Goal: Task Accomplishment & Management: Manage account settings

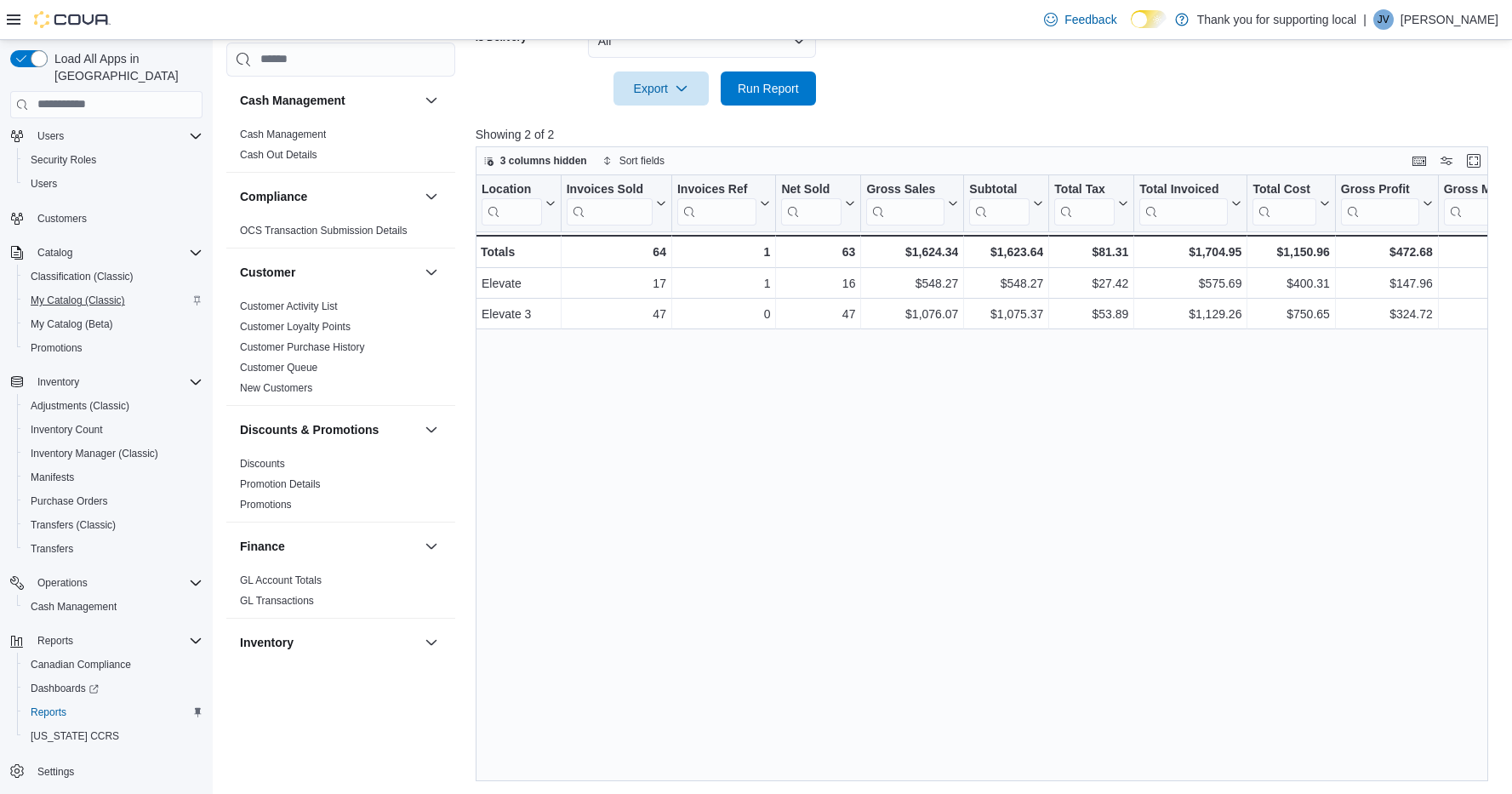
click at [77, 293] on span "My Catalog (Classic)" at bounding box center [77, 300] width 94 height 14
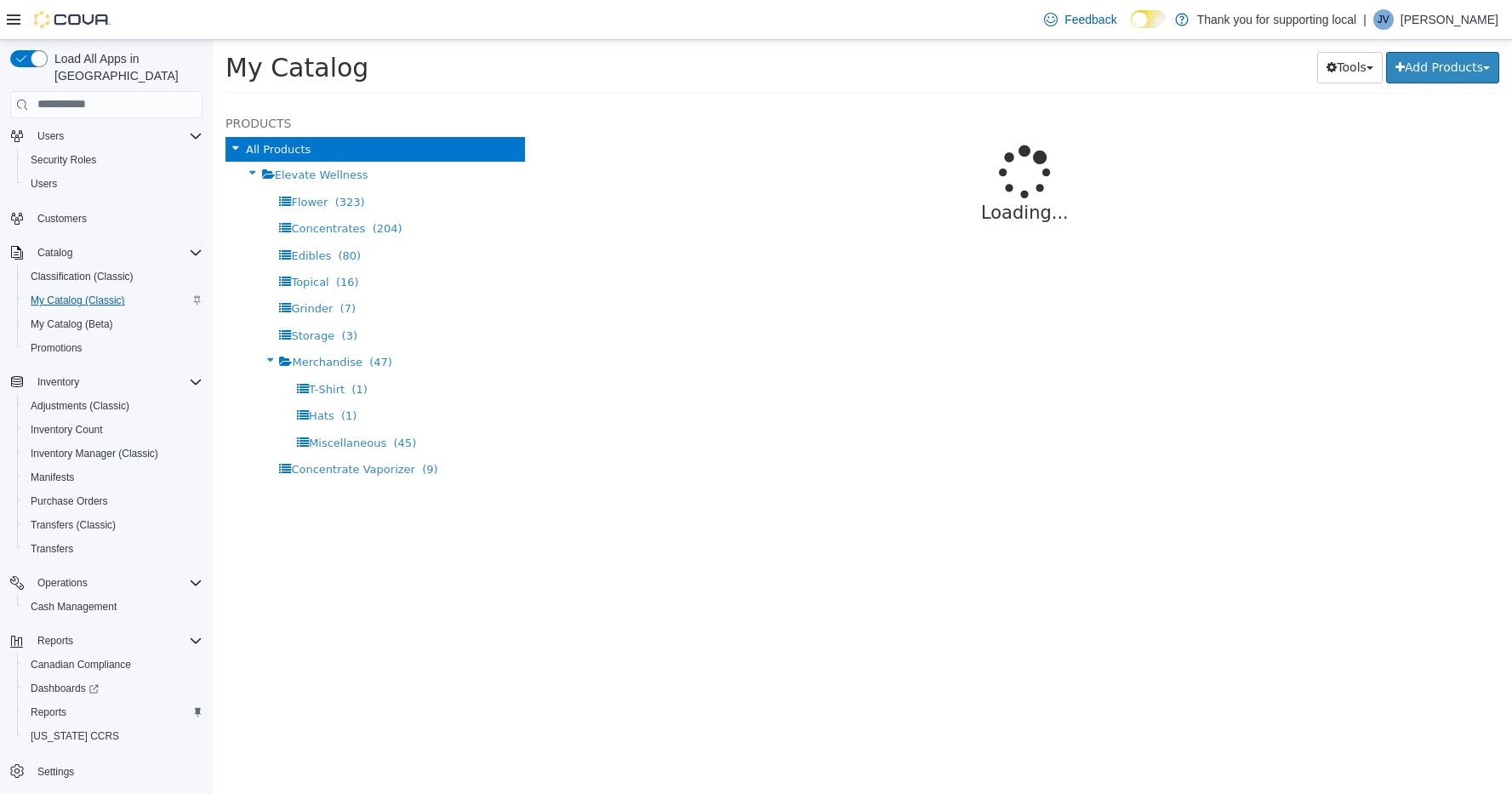
select select "**********"
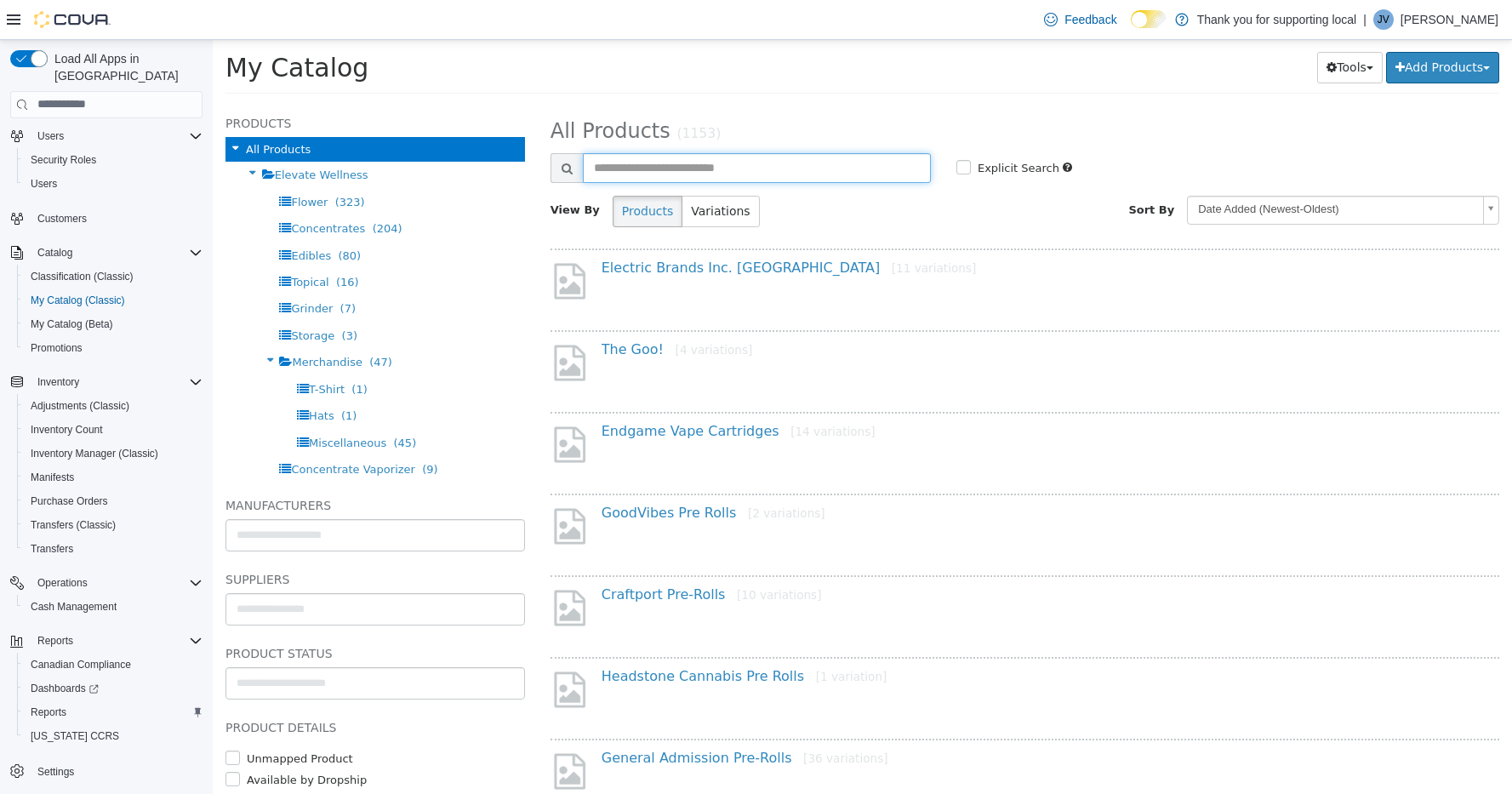
click at [681, 165] on input "text" at bounding box center [756, 167] width 348 height 30
type input "**********"
select select "**********"
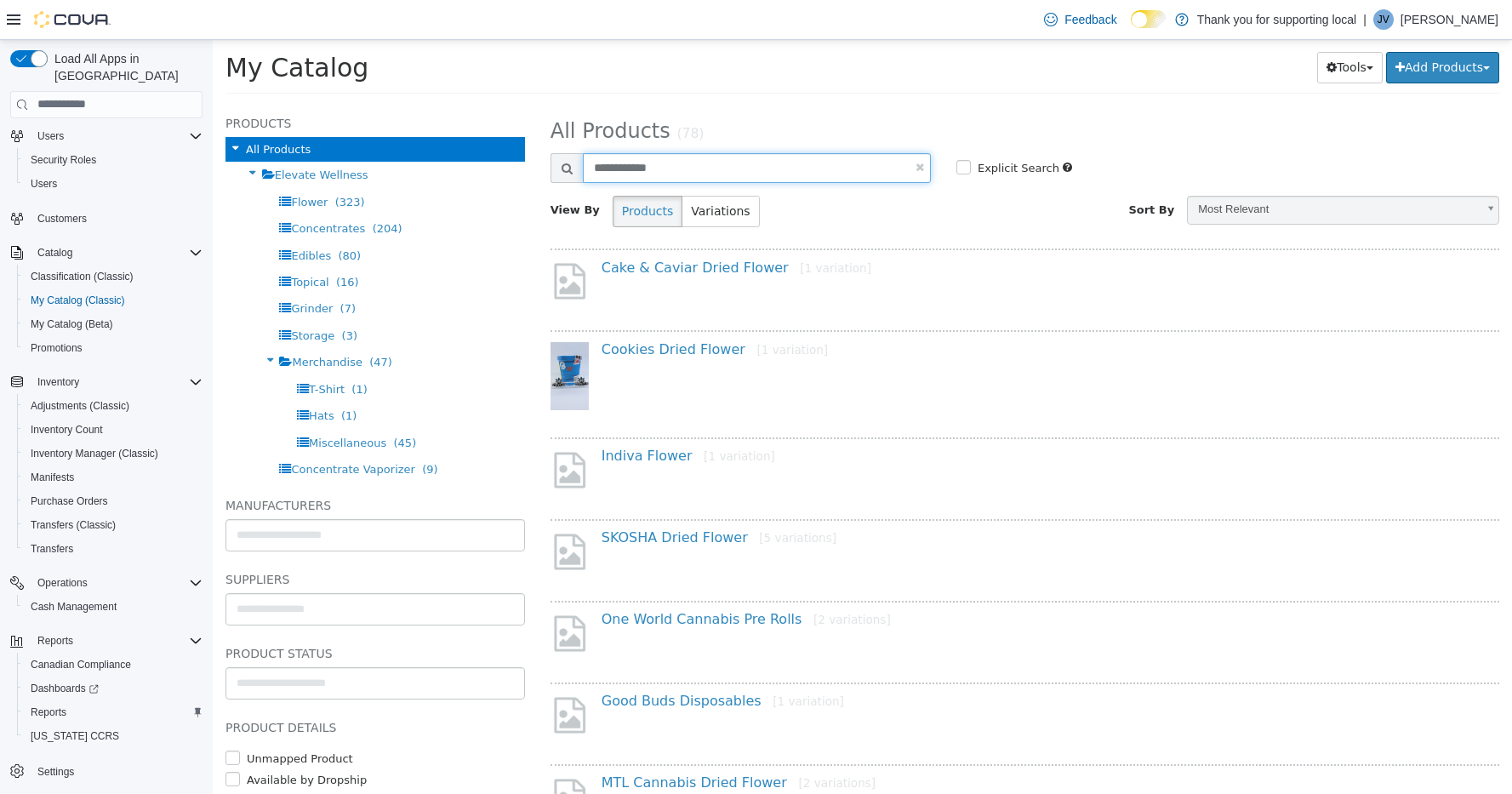
click at [712, 173] on input "**********" at bounding box center [756, 167] width 348 height 30
type input "**********"
select select "**********"
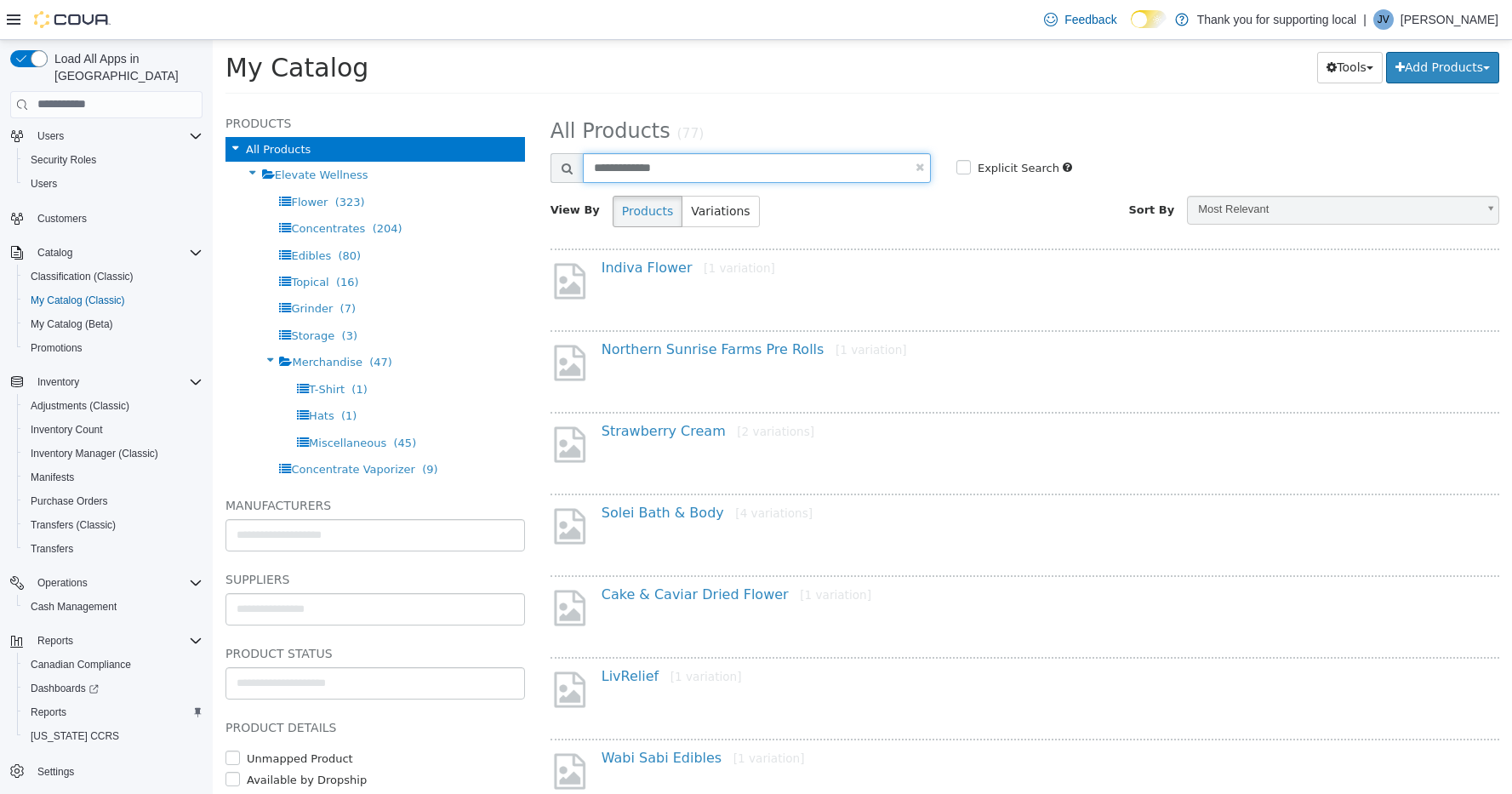
click at [708, 172] on input "**********" at bounding box center [756, 167] width 348 height 30
select select "**********"
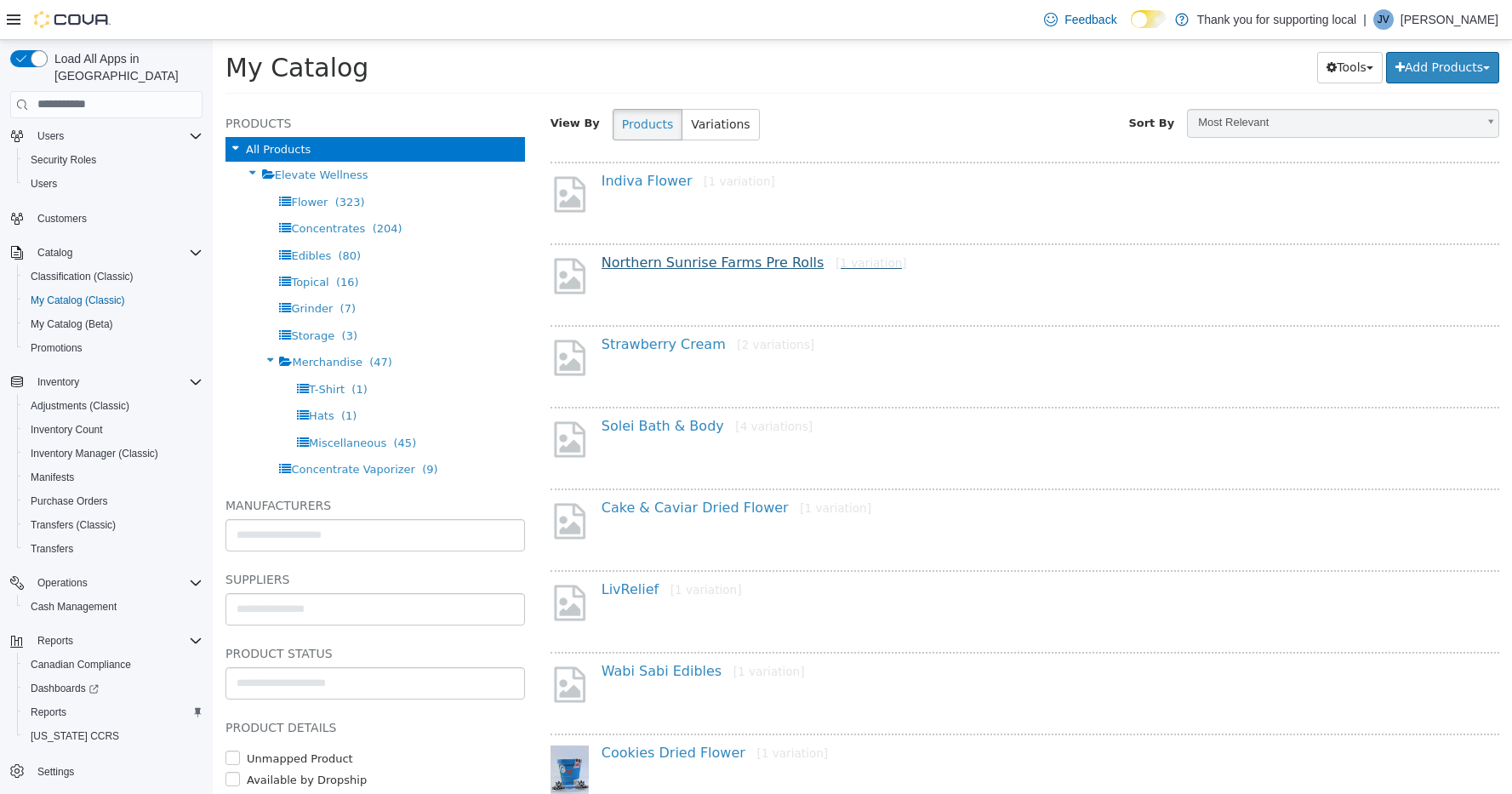
scroll to position [88, 0]
click at [742, 257] on link "Northern Sunrise Farms Pre Rolls [1 variation]" at bounding box center [754, 260] width 306 height 17
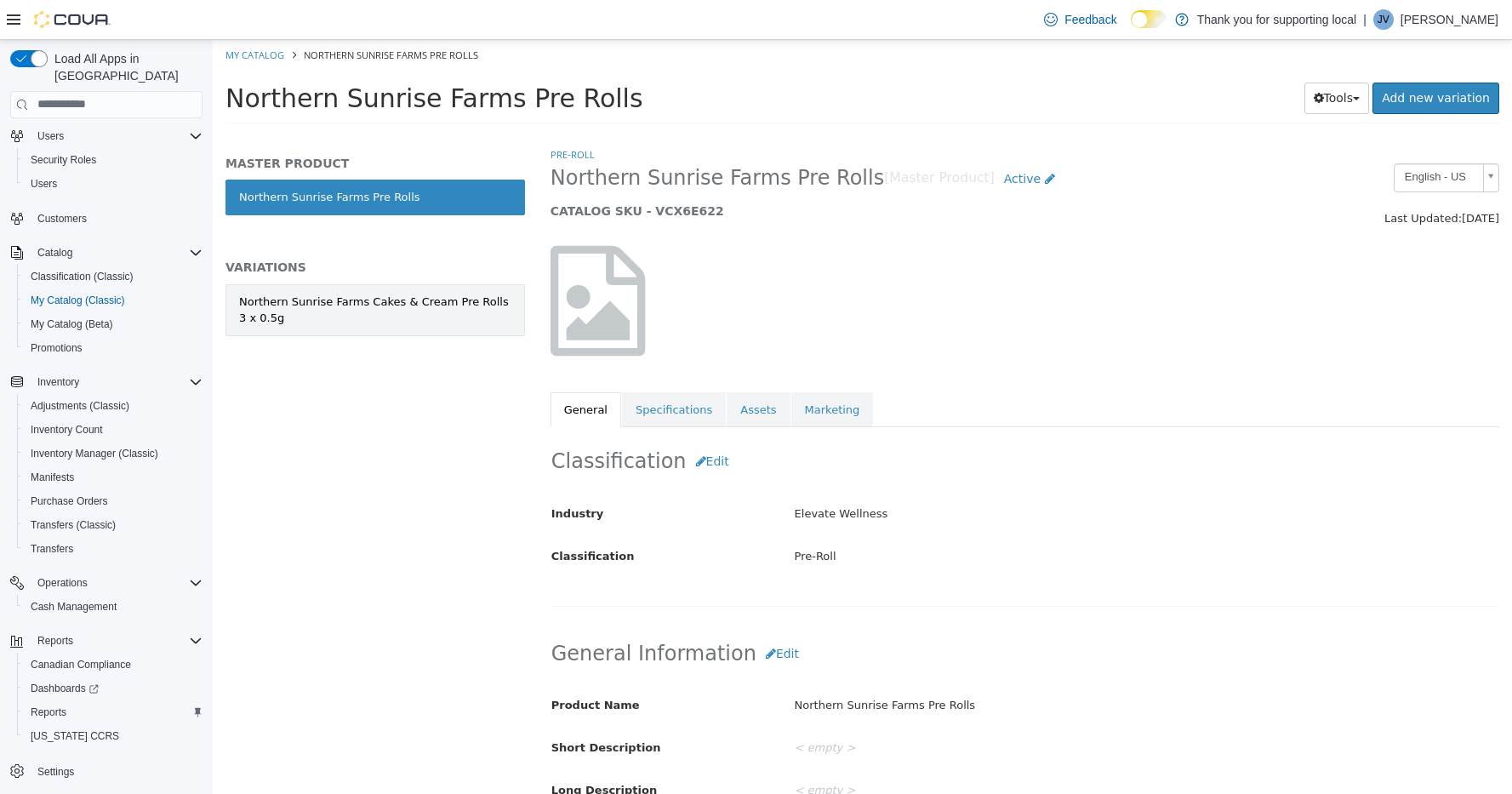
click at [338, 314] on div "Northern Sunrise Farms Cakes & Cream Pre Rolls 3 x 0.5g" at bounding box center [374, 309] width 272 height 33
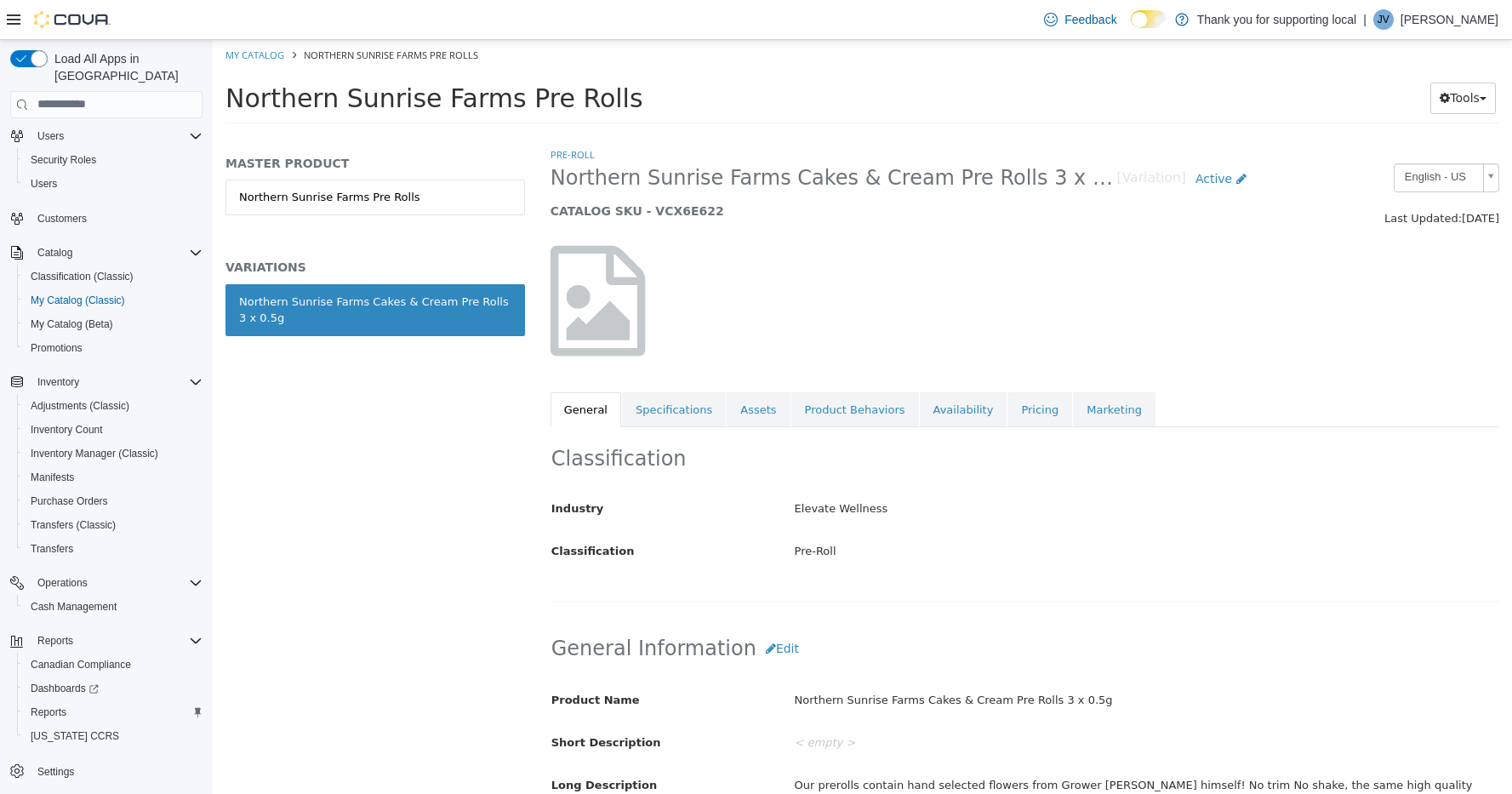
click at [1011, 416] on link "Pricing" at bounding box center [1040, 409] width 64 height 36
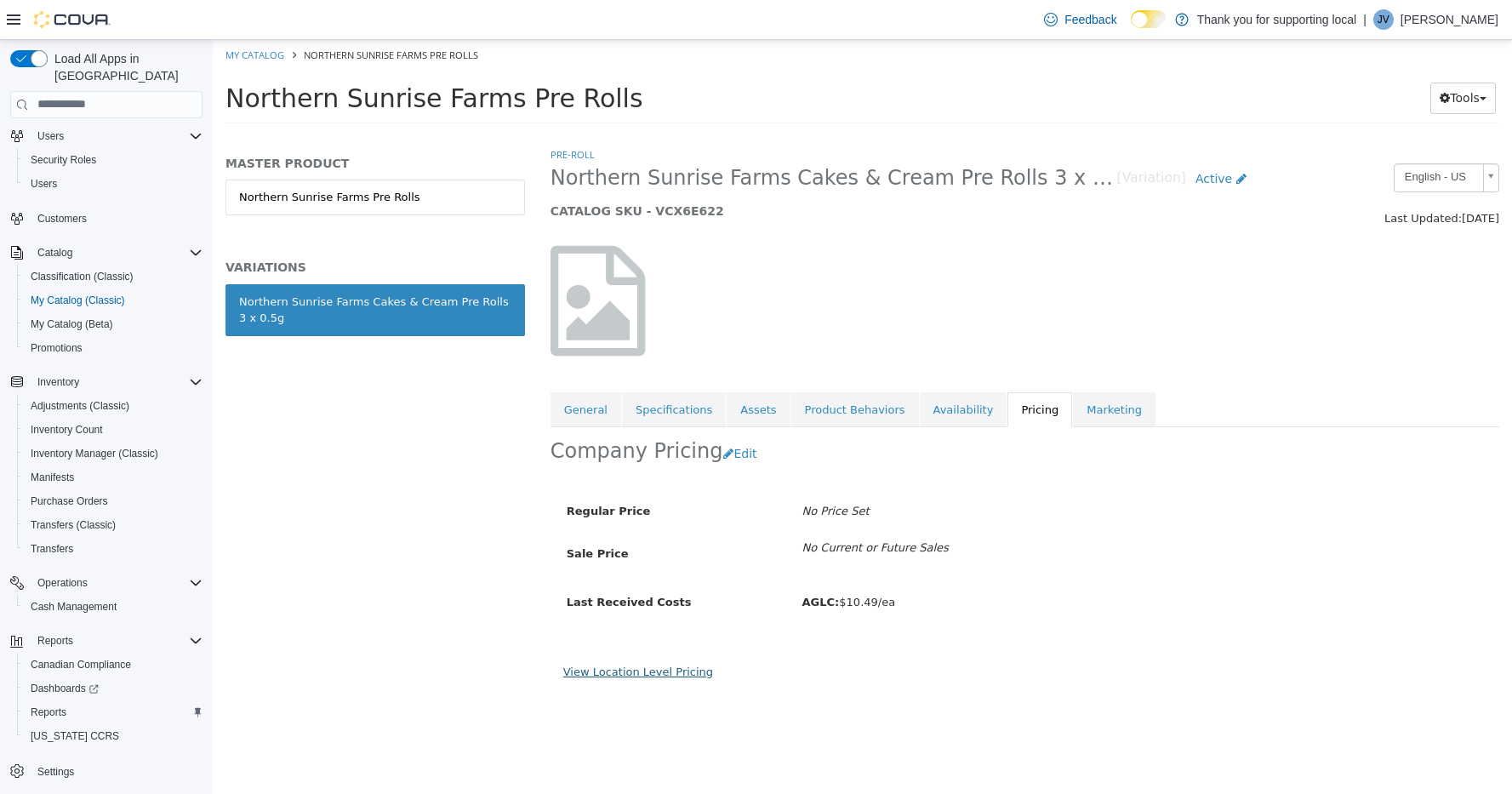
click at [661, 664] on link "View Location Level Pricing" at bounding box center [638, 670] width 150 height 13
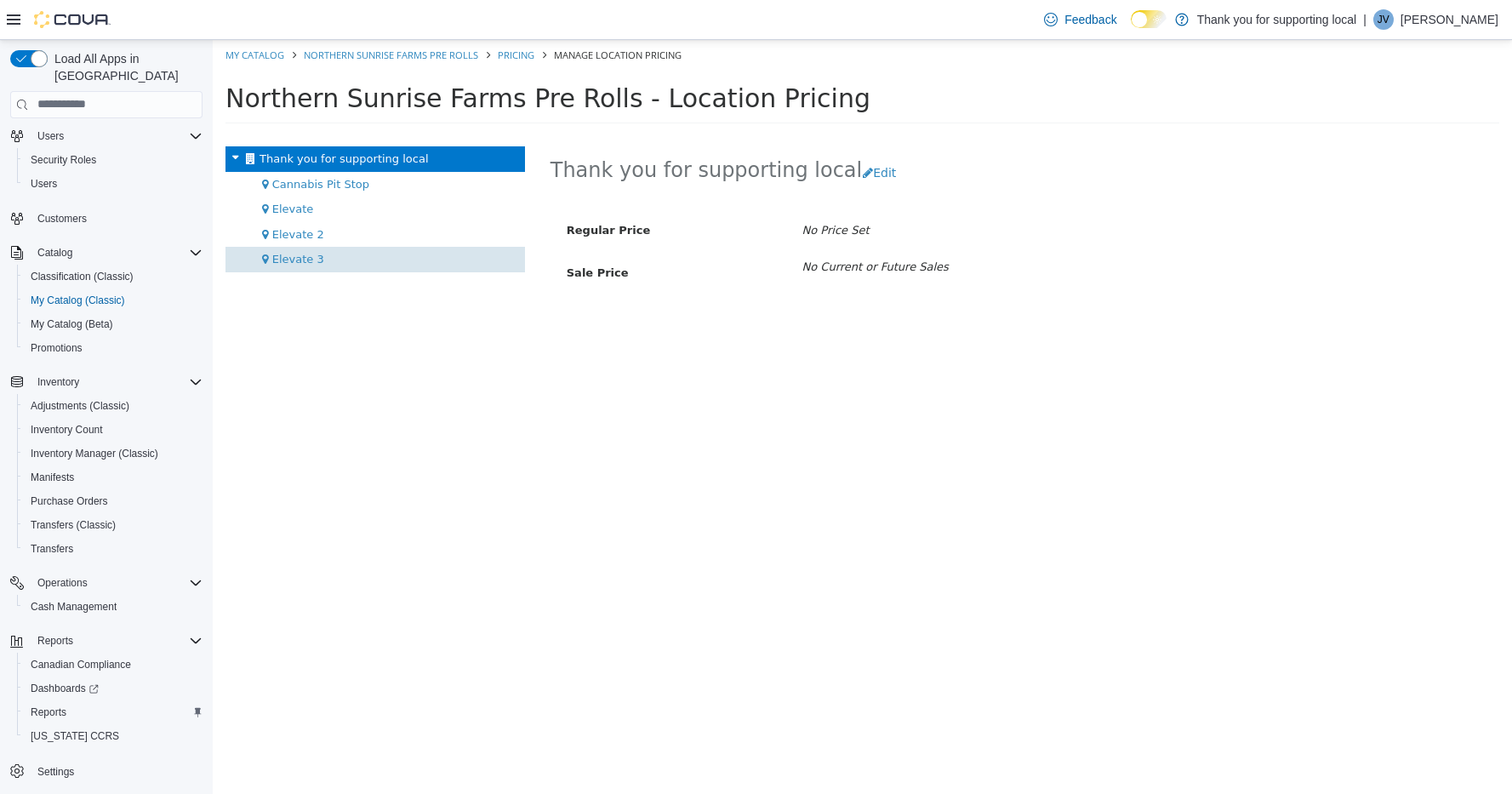
click at [347, 258] on div "Elevate 3" at bounding box center [374, 258] width 299 height 25
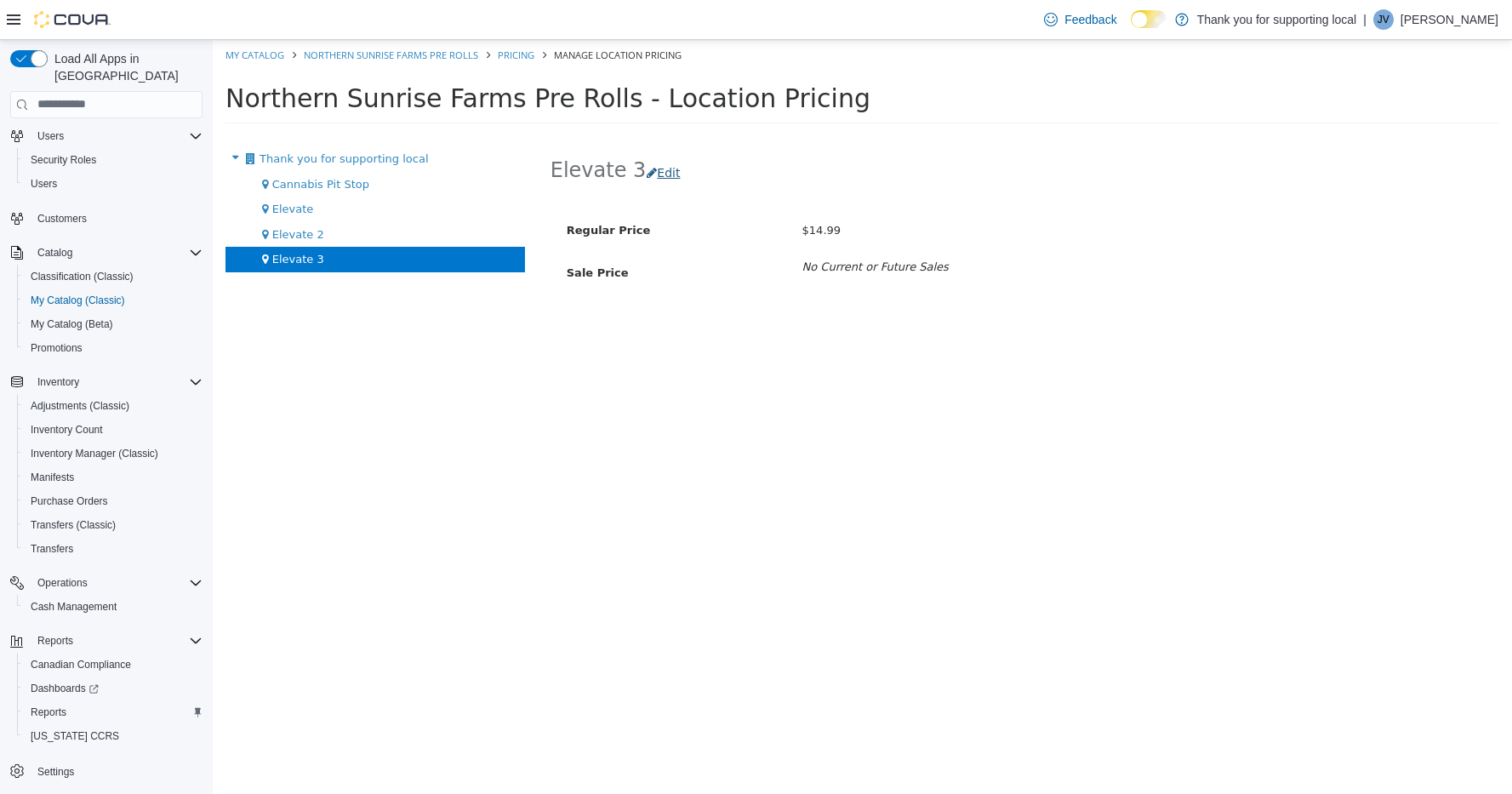
click at [655, 183] on button "Edit" at bounding box center [667, 172] width 44 height 31
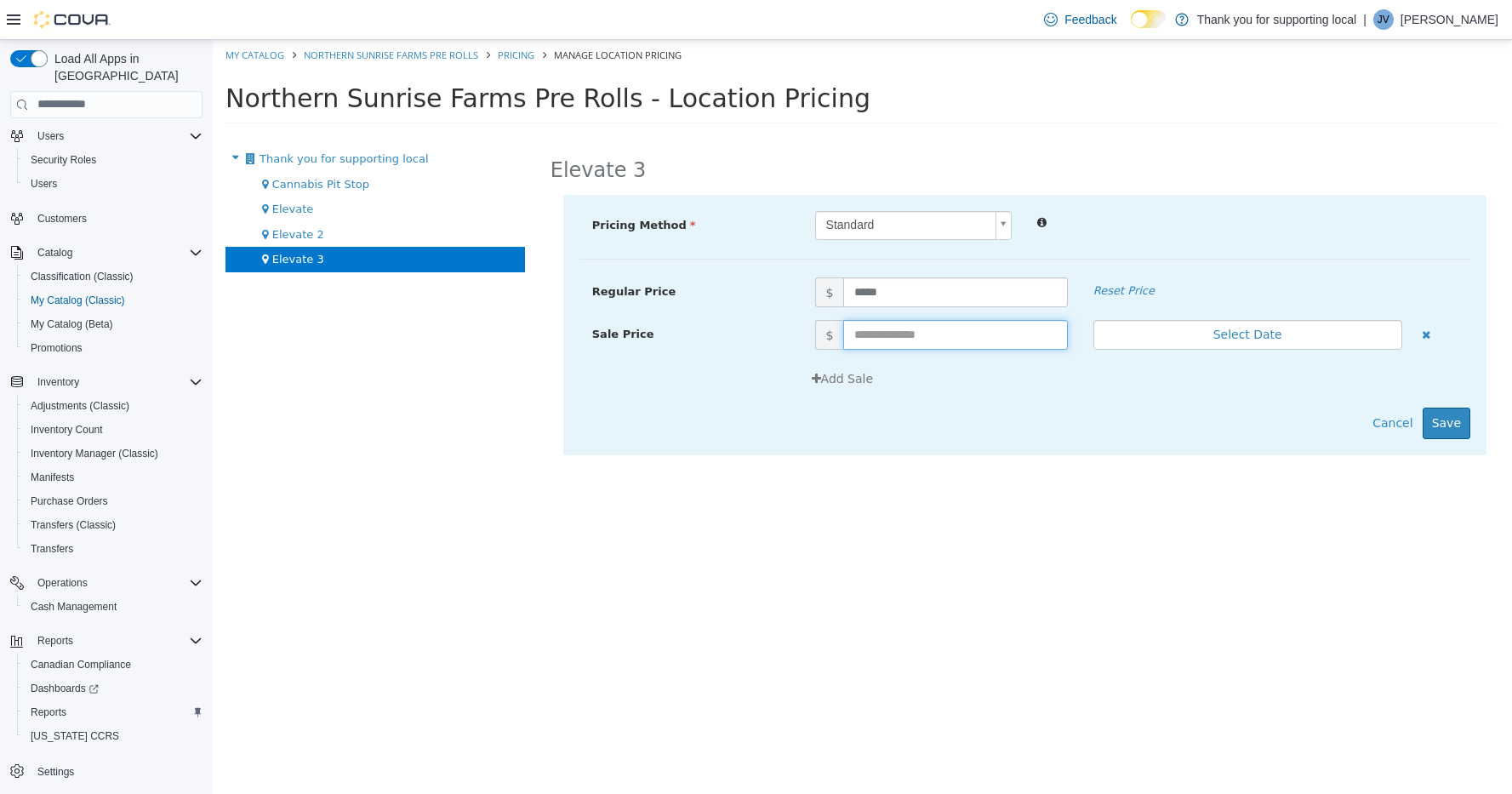
click at [899, 338] on input "text" at bounding box center [956, 334] width 224 height 30
type input "*****"
click at [1455, 431] on button "Save" at bounding box center [1446, 422] width 48 height 31
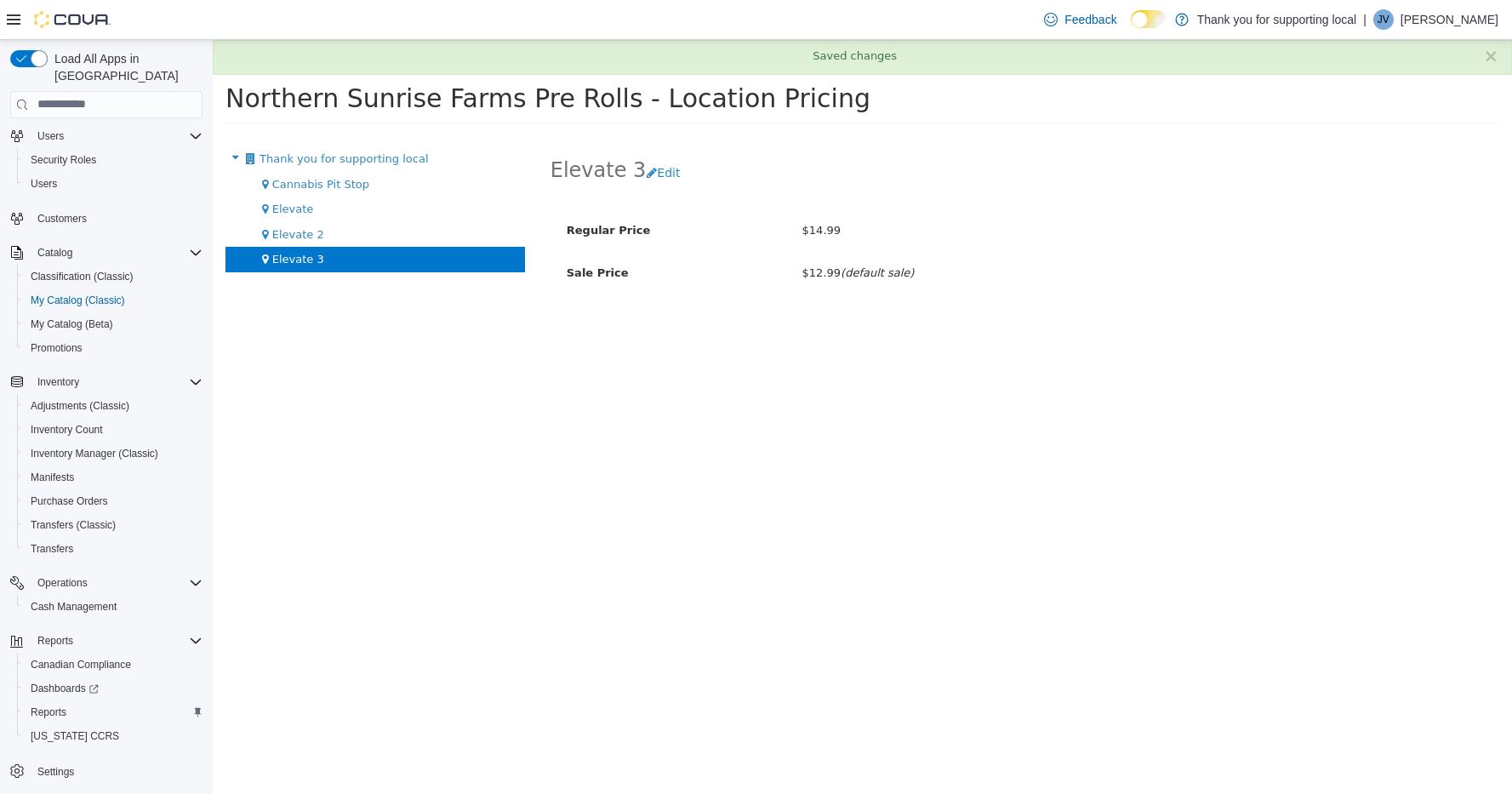
click at [1144, 112] on h1 "Northern Sunrise Farms Pre Rolls - Location Pricing" at bounding box center [851, 97] width 1253 height 33
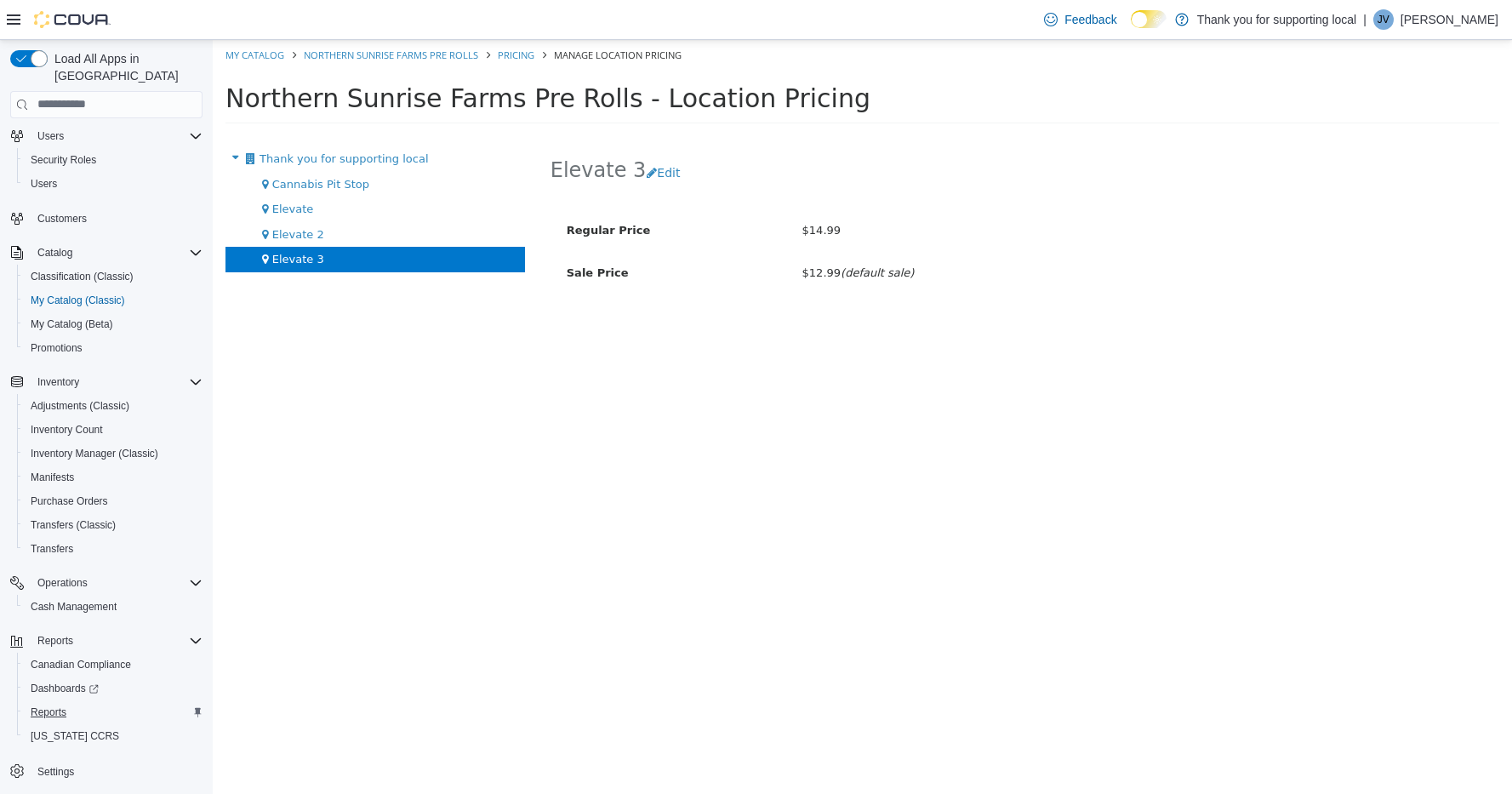
click at [53, 705] on span "Reports" at bounding box center [48, 712] width 36 height 14
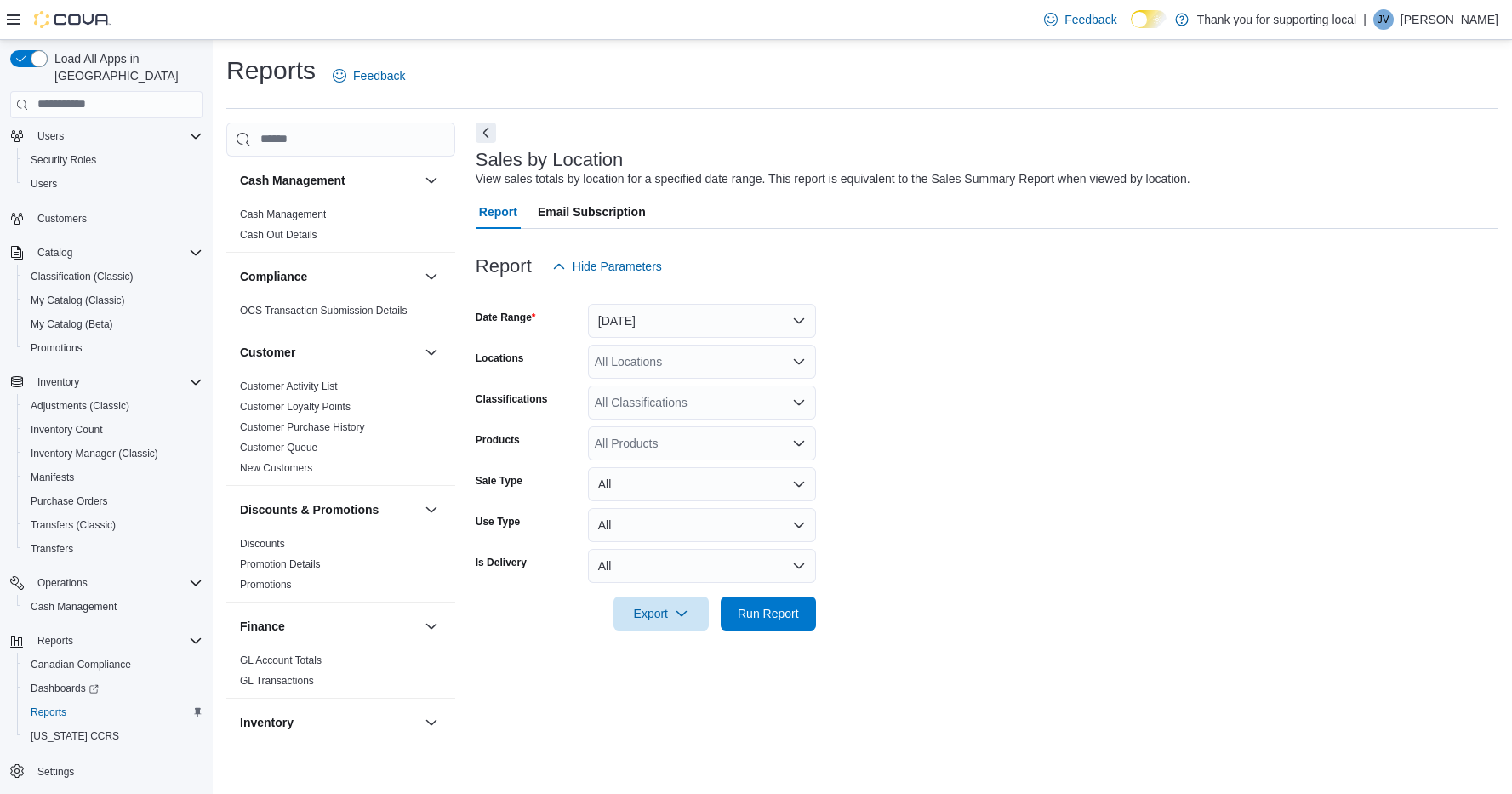
click at [681, 314] on button "Yesterday" at bounding box center [702, 321] width 228 height 34
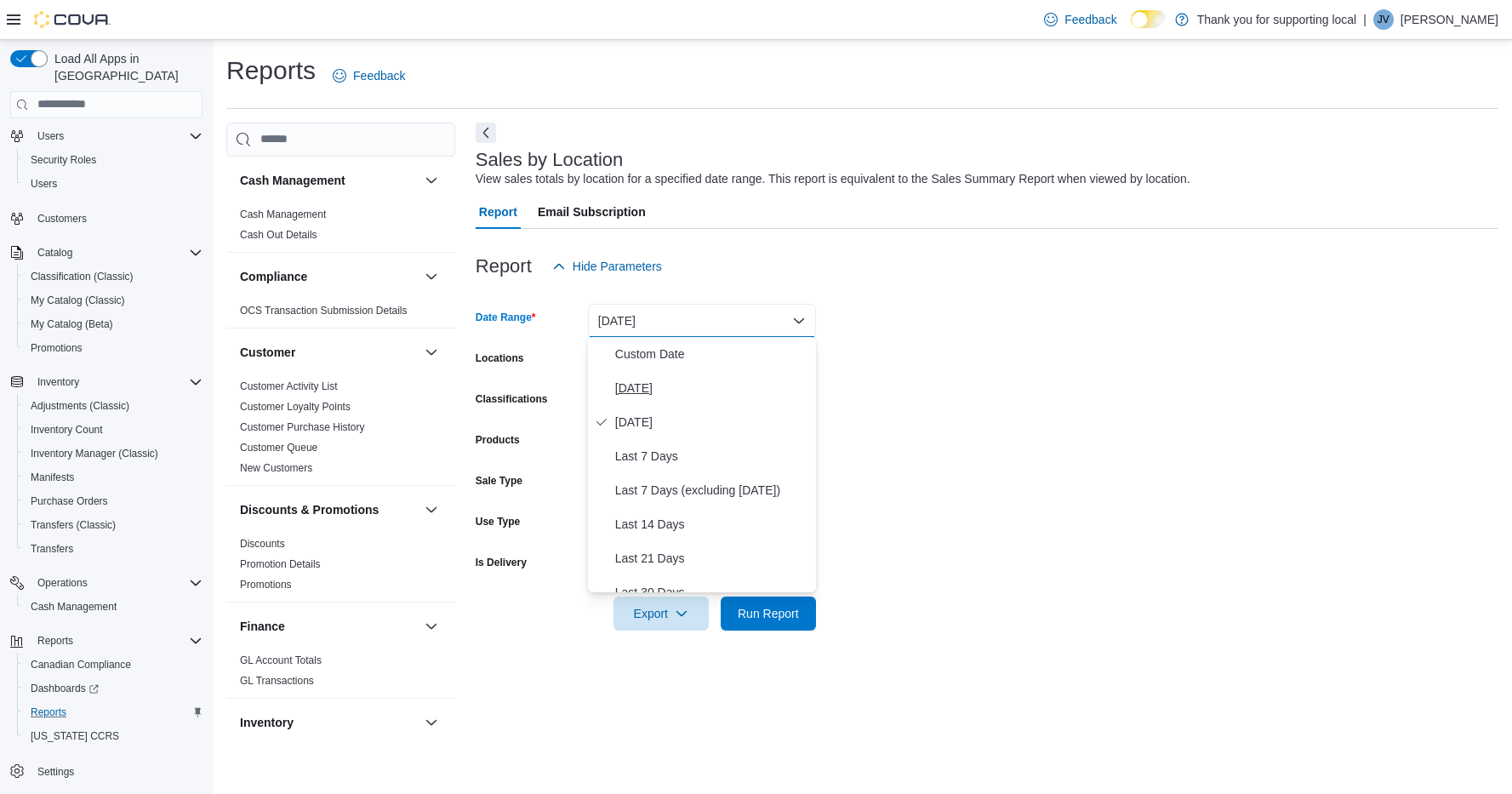
click at [665, 395] on span "Today" at bounding box center [711, 388] width 194 height 20
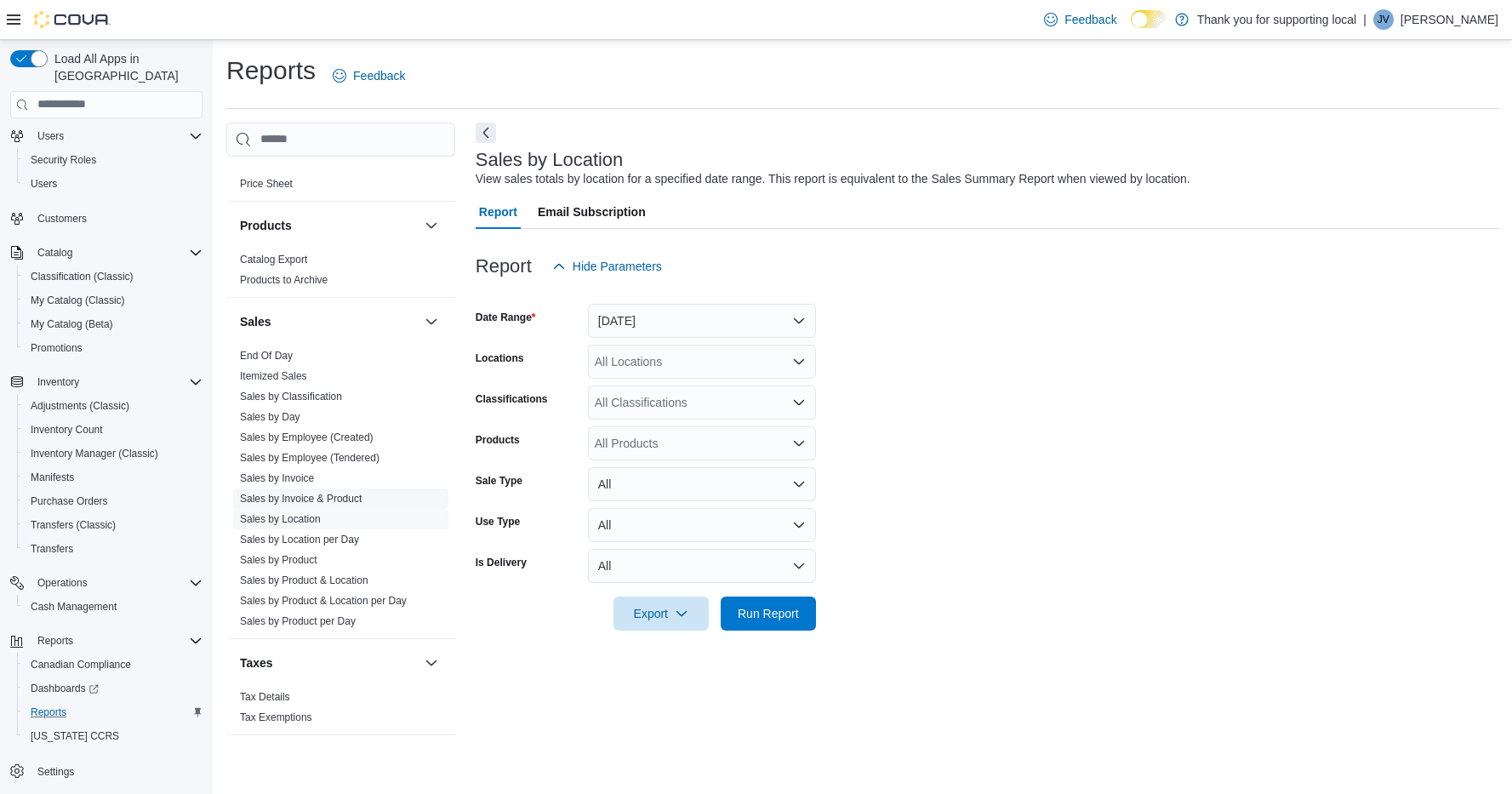
scroll to position [1045, 0]
click at [306, 498] on link "Sales by Invoice & Product" at bounding box center [300, 499] width 122 height 12
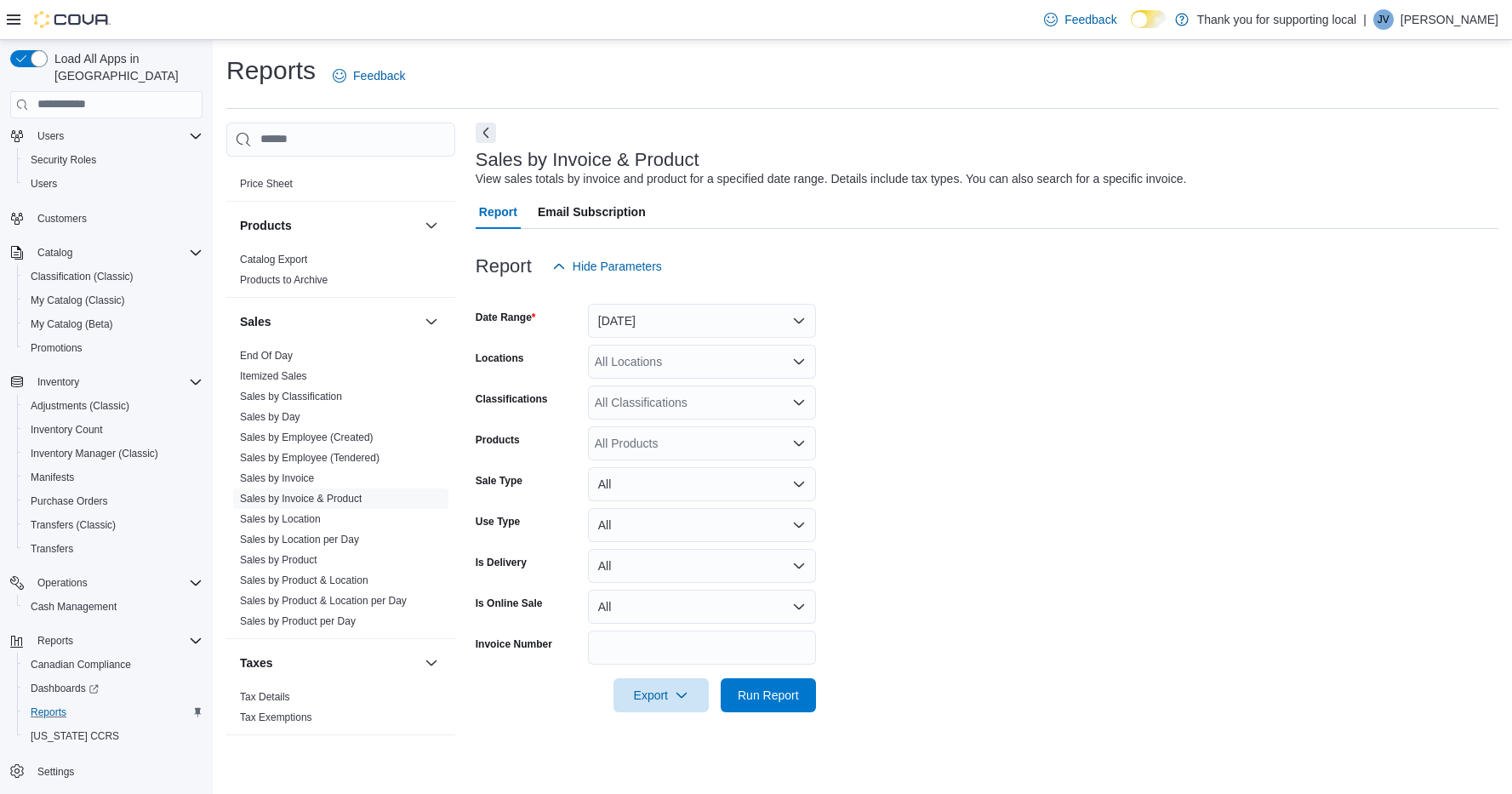
click at [660, 320] on button "Yesterday" at bounding box center [702, 321] width 228 height 34
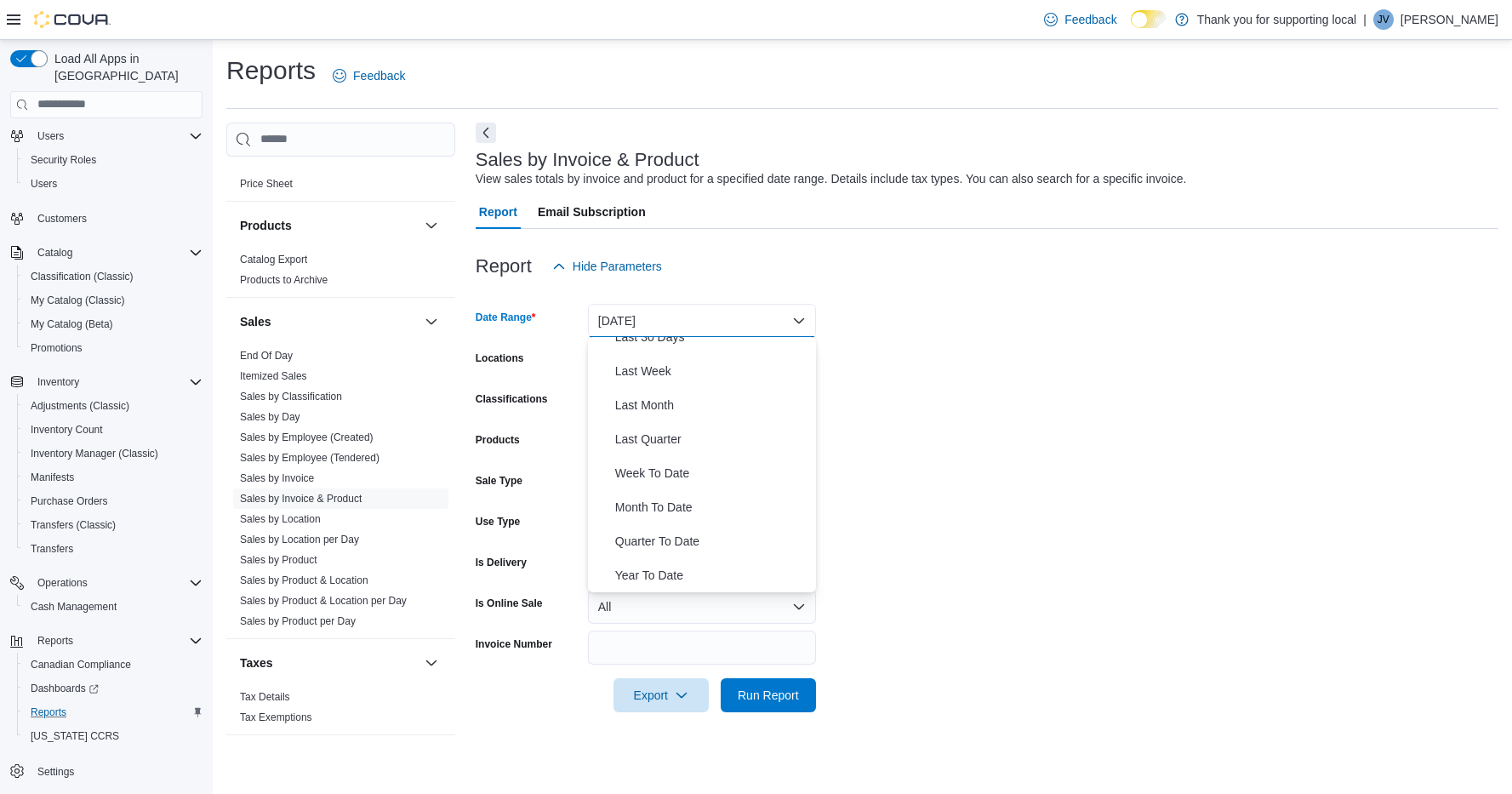
scroll to position [255, 0]
click at [680, 473] on span "Week To Date" at bounding box center [711, 473] width 194 height 20
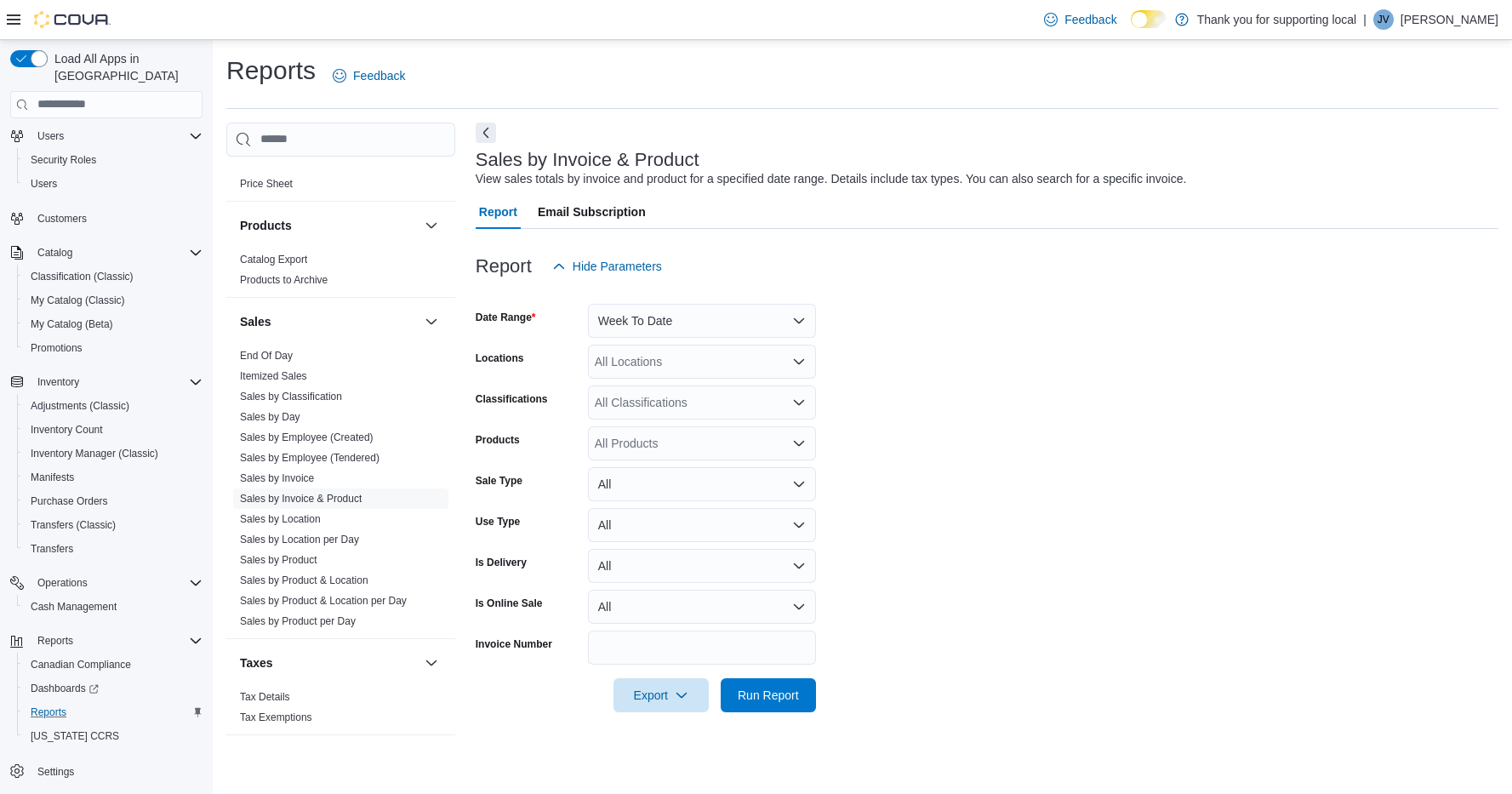
click at [679, 363] on div "All Locations" at bounding box center [702, 361] width 228 height 34
click at [678, 480] on div "Elevate 3" at bounding box center [701, 488] width 208 height 17
click at [769, 699] on span "Run Report" at bounding box center [768, 694] width 61 height 17
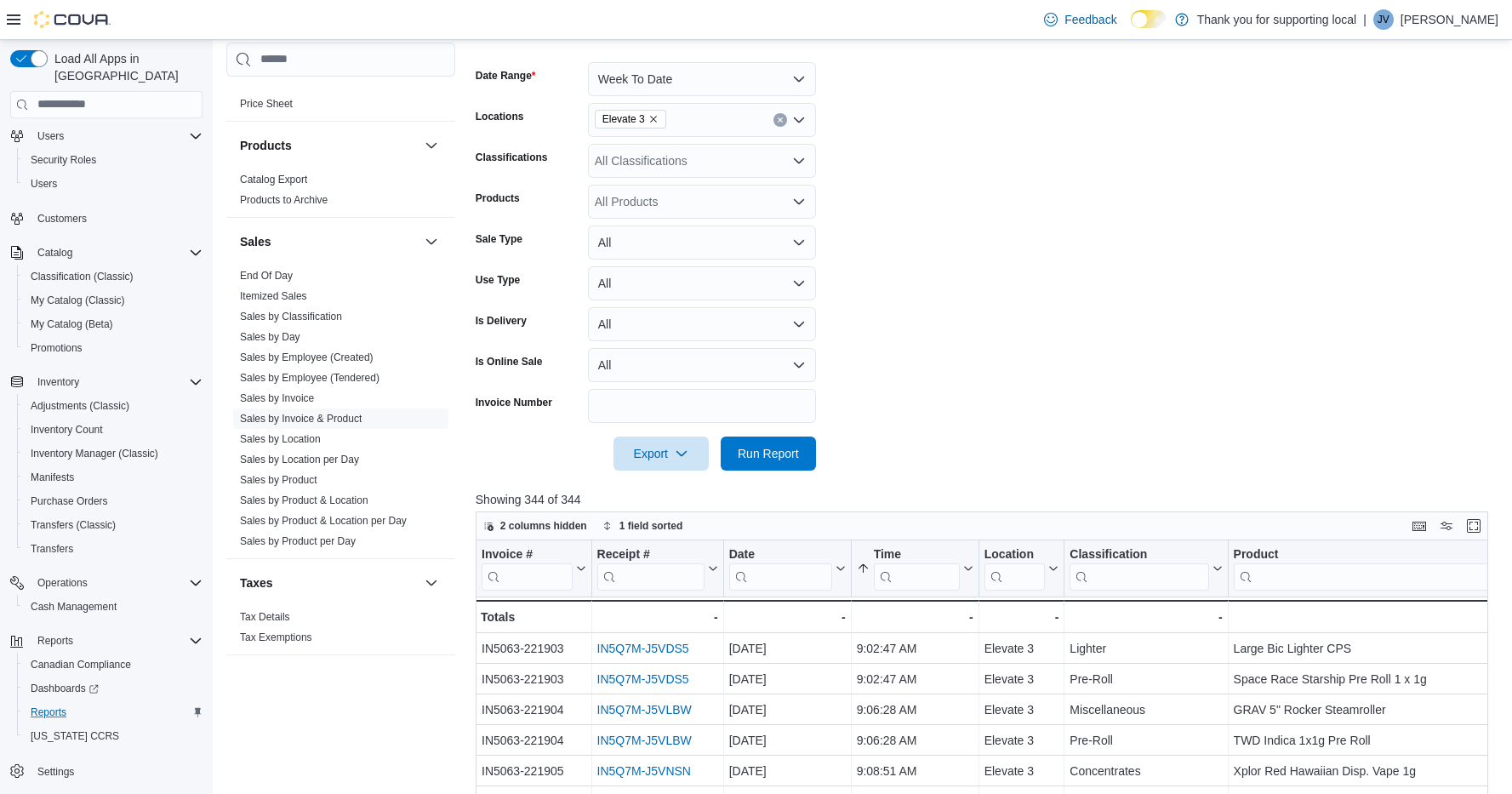
scroll to position [317, 0]
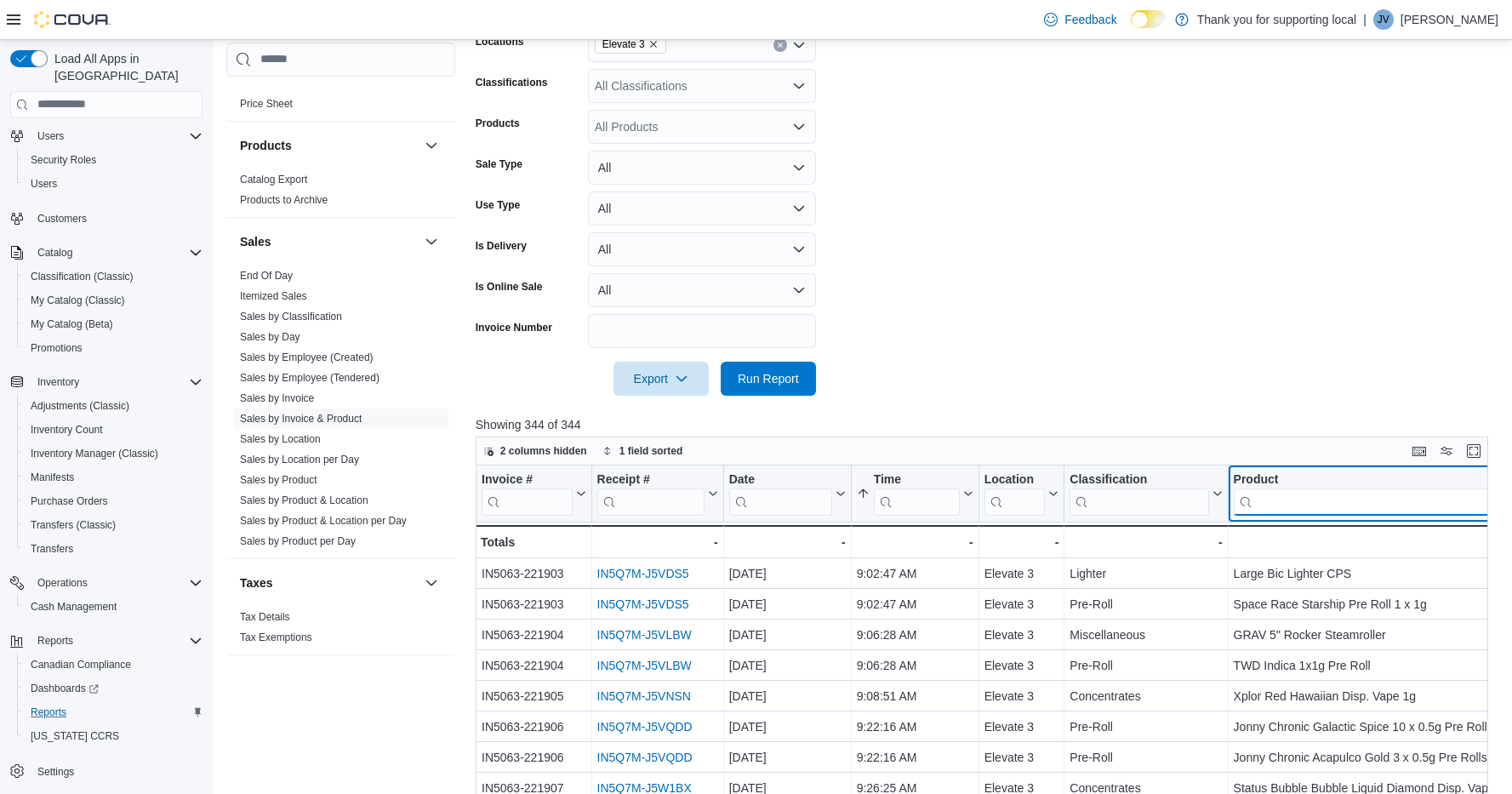
click at [1304, 498] on input "search" at bounding box center [1391, 501] width 316 height 27
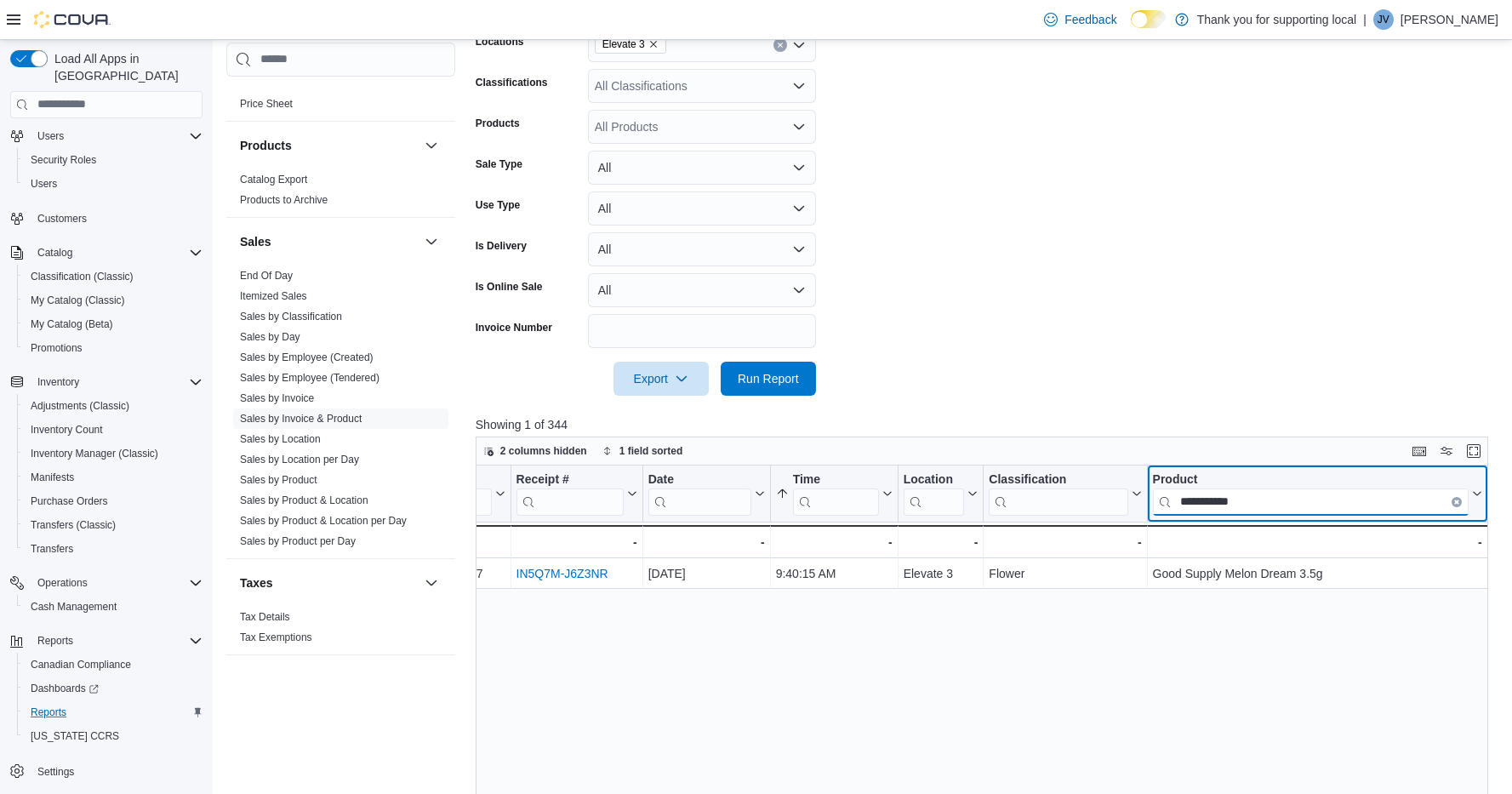
type input "**********"
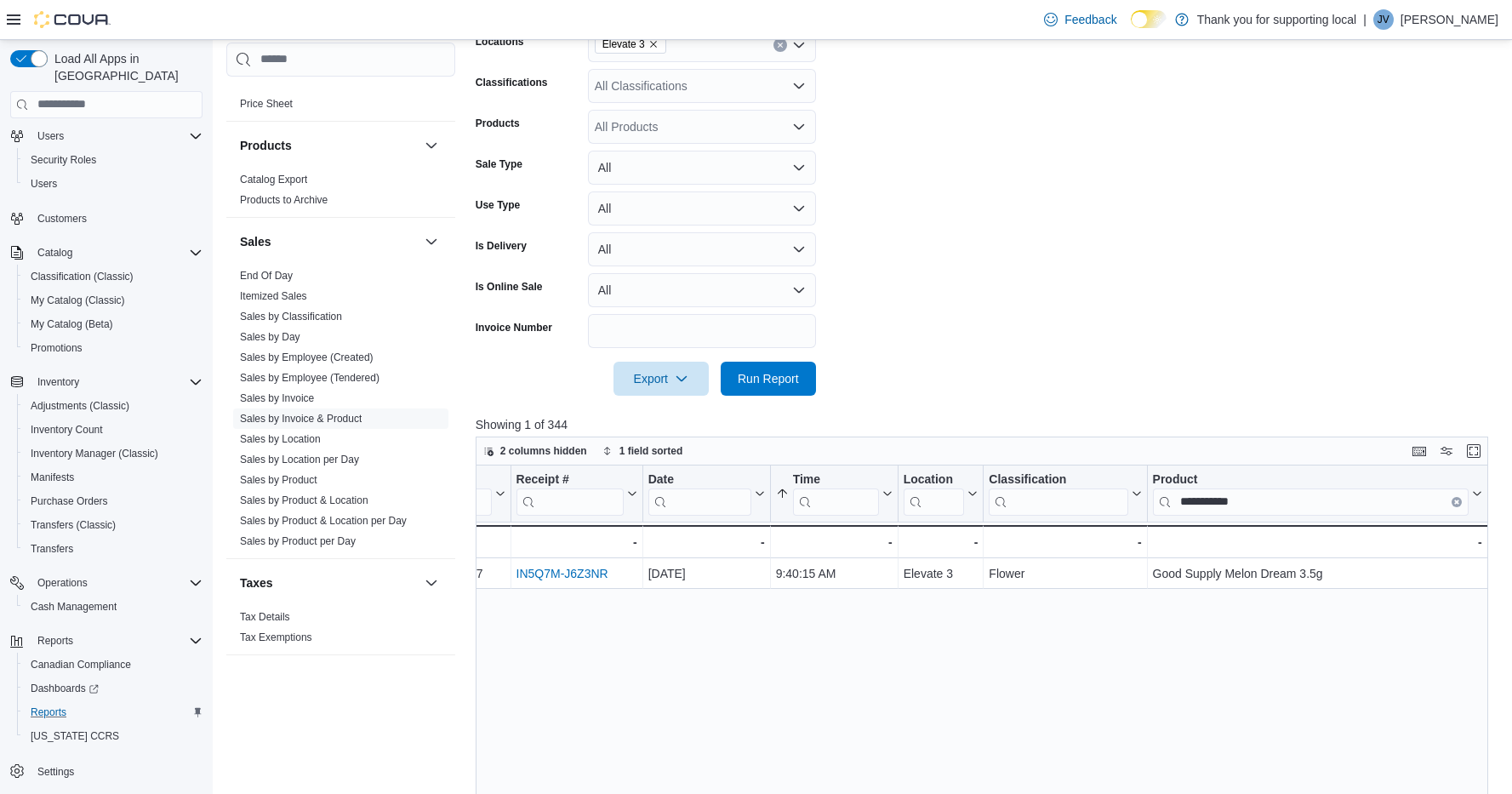
click at [1264, 299] on form "Date Range Week To Date Locations Elevate 3 Classifications All Classifications…" at bounding box center [987, 181] width 1023 height 429
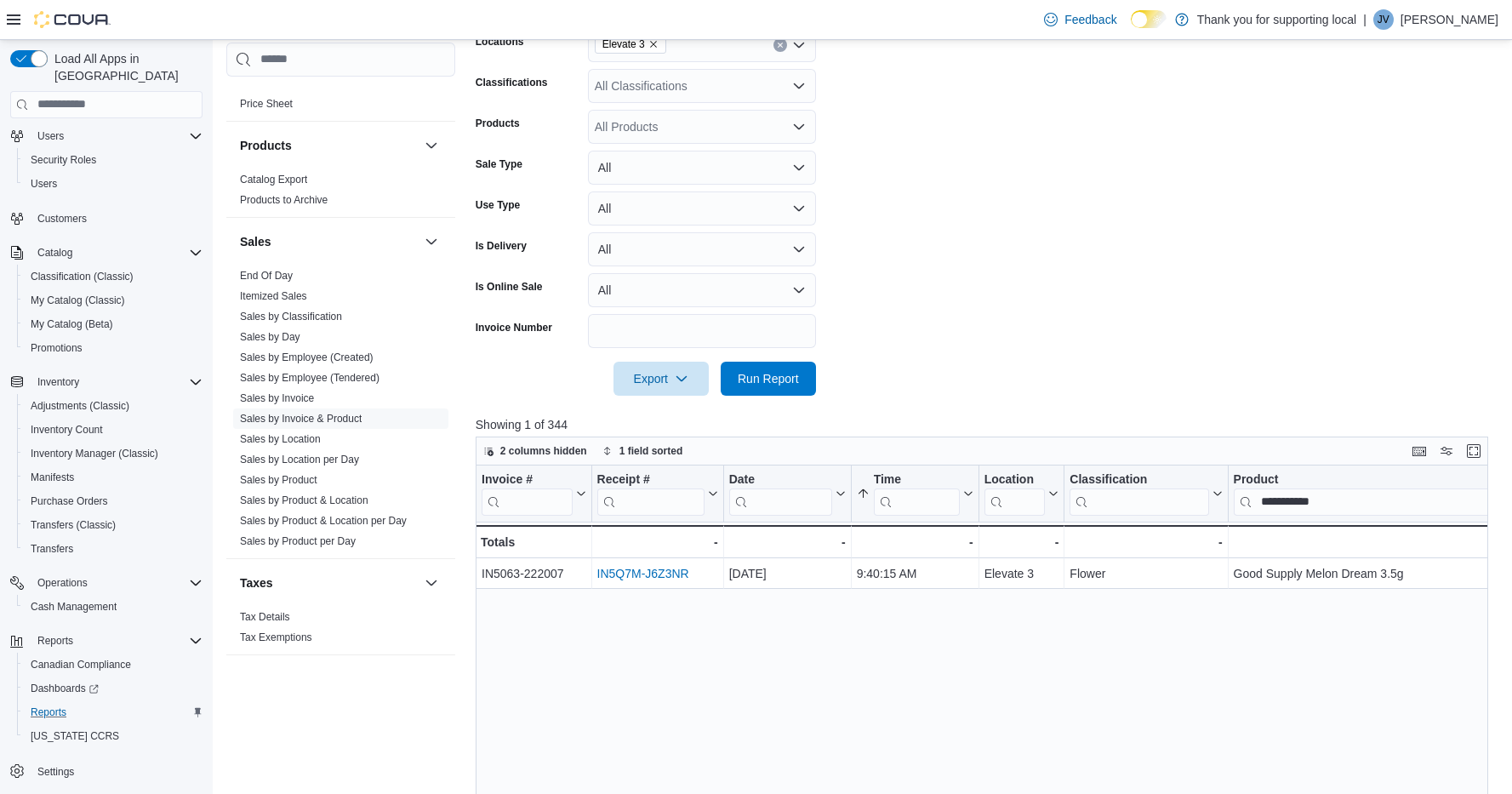
scroll to position [0, 0]
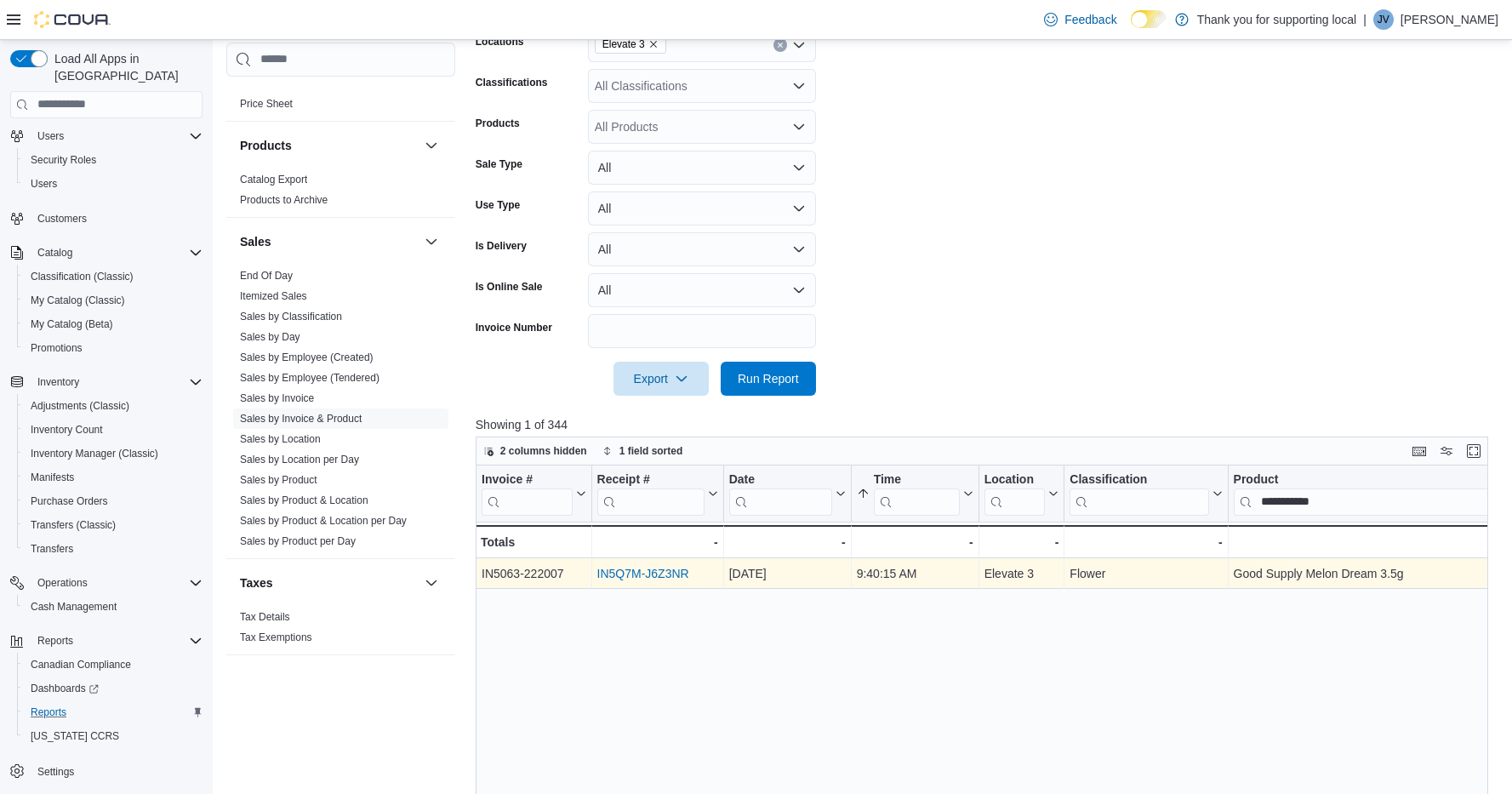
click at [657, 574] on link "IN5Q7M-J6Z3NR" at bounding box center [642, 574] width 92 height 14
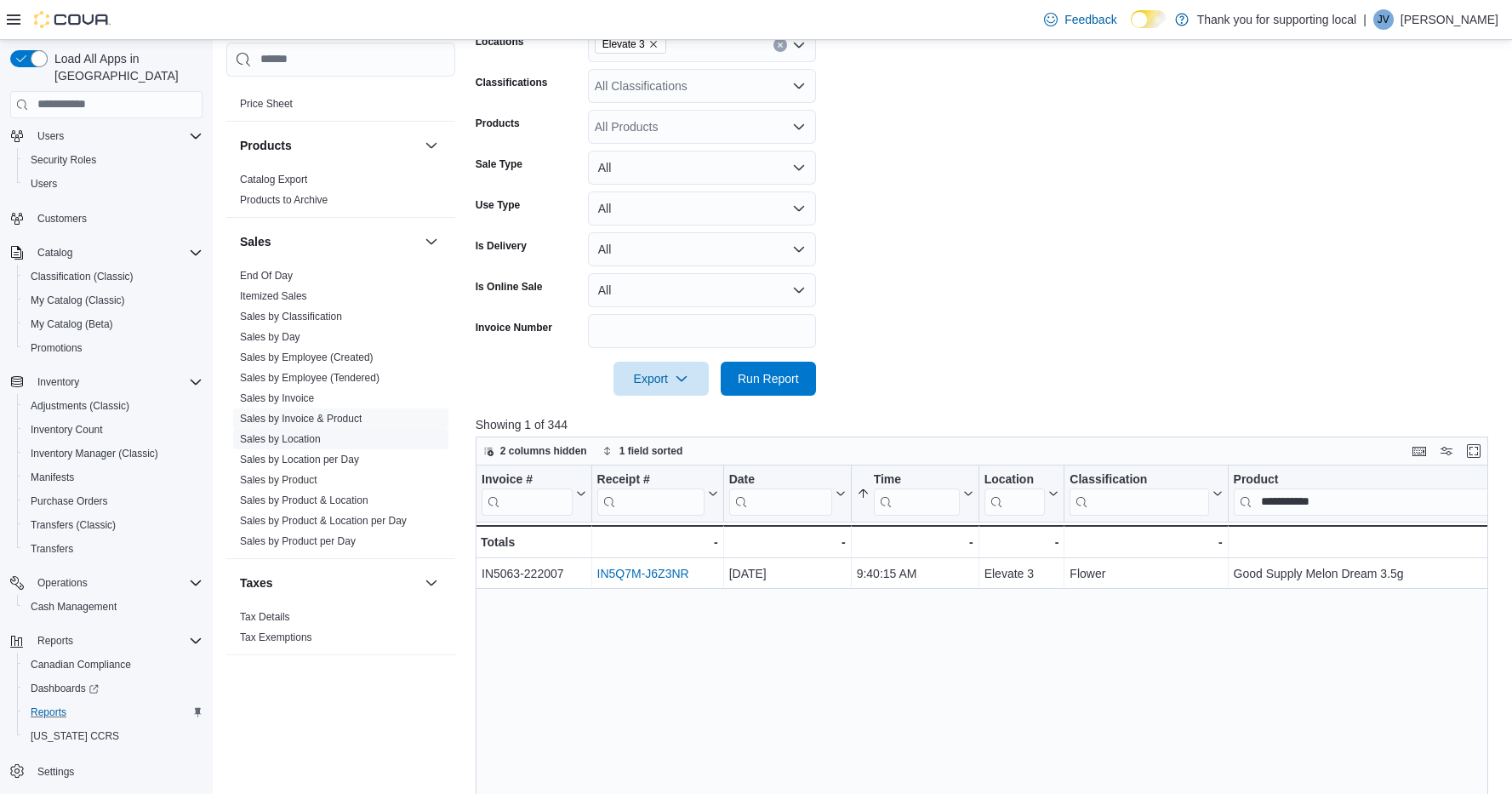
click at [302, 434] on link "Sales by Location" at bounding box center [280, 439] width 81 height 12
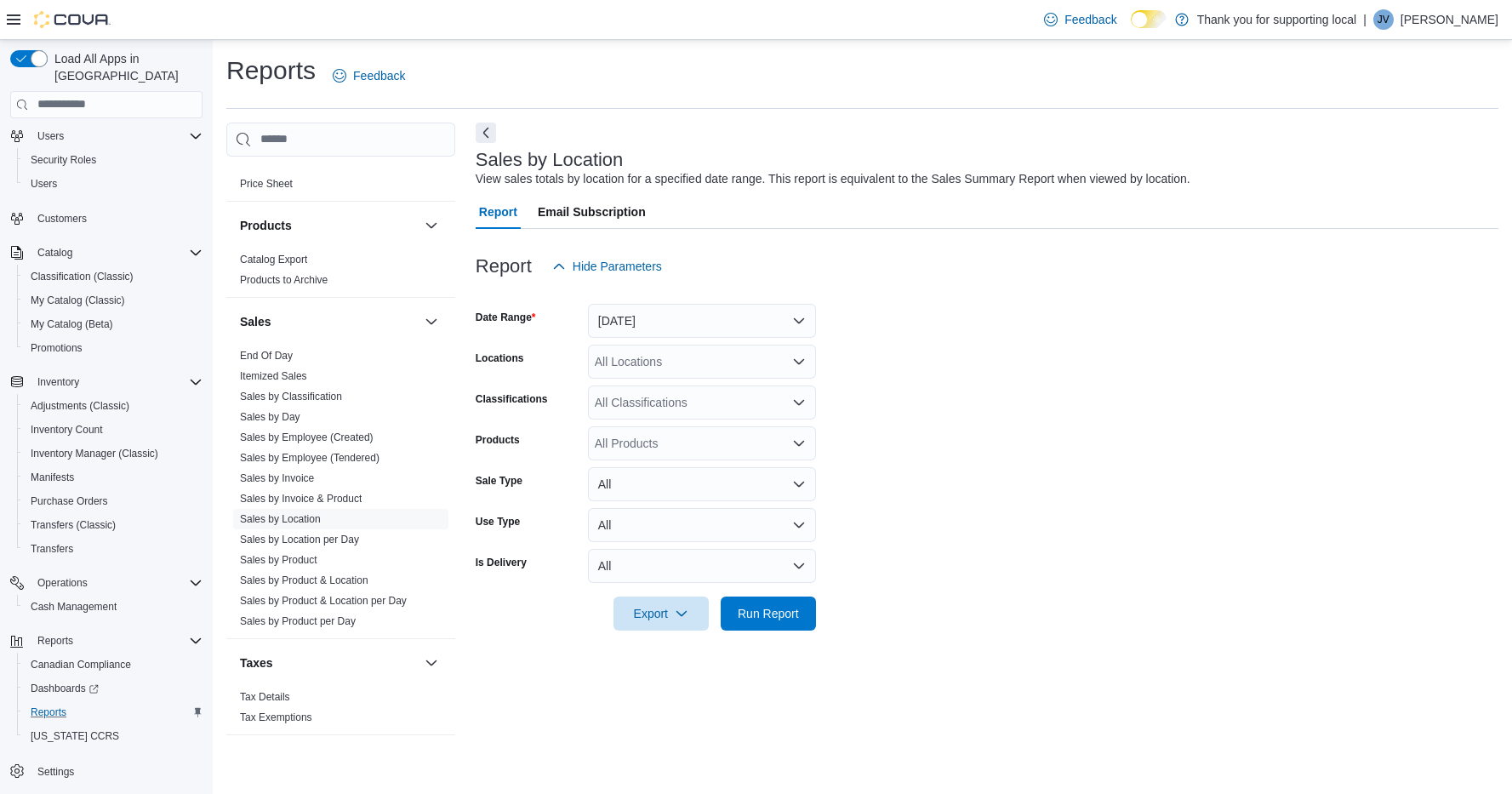
click at [613, 322] on button "Yesterday" at bounding box center [702, 321] width 228 height 34
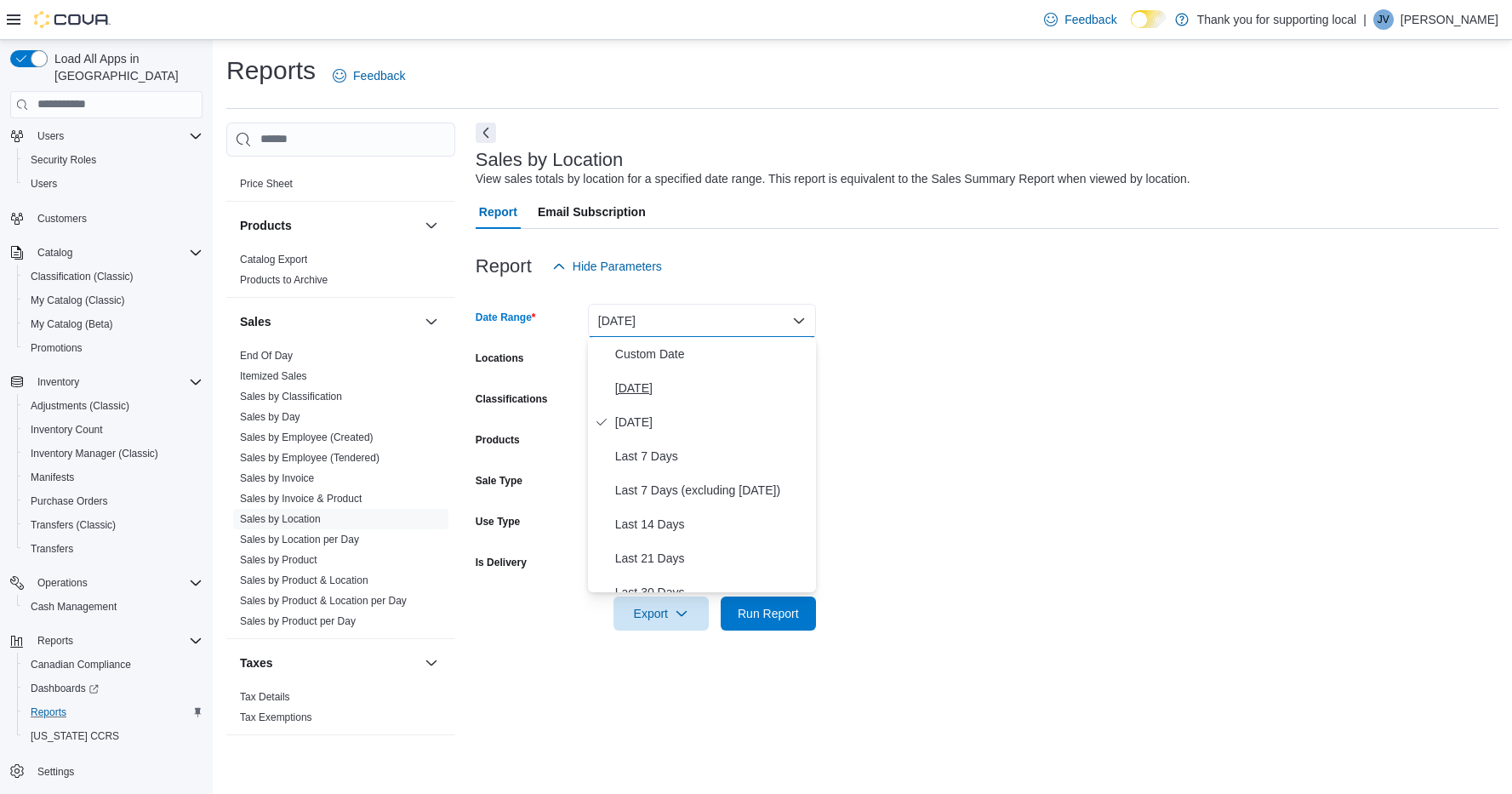
click at [622, 374] on button "Today" at bounding box center [702, 388] width 228 height 34
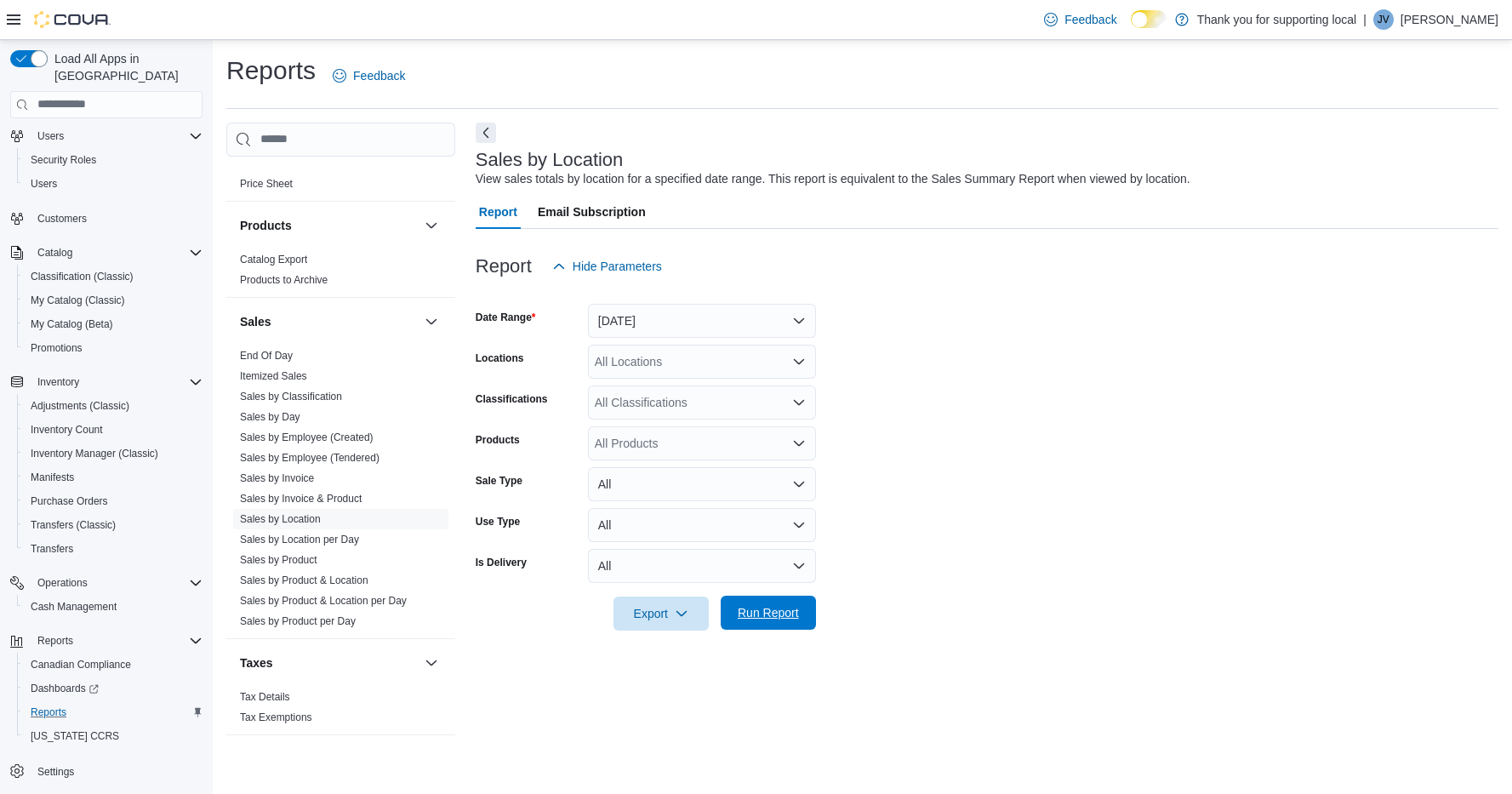
click at [774, 605] on span "Run Report" at bounding box center [768, 612] width 61 height 17
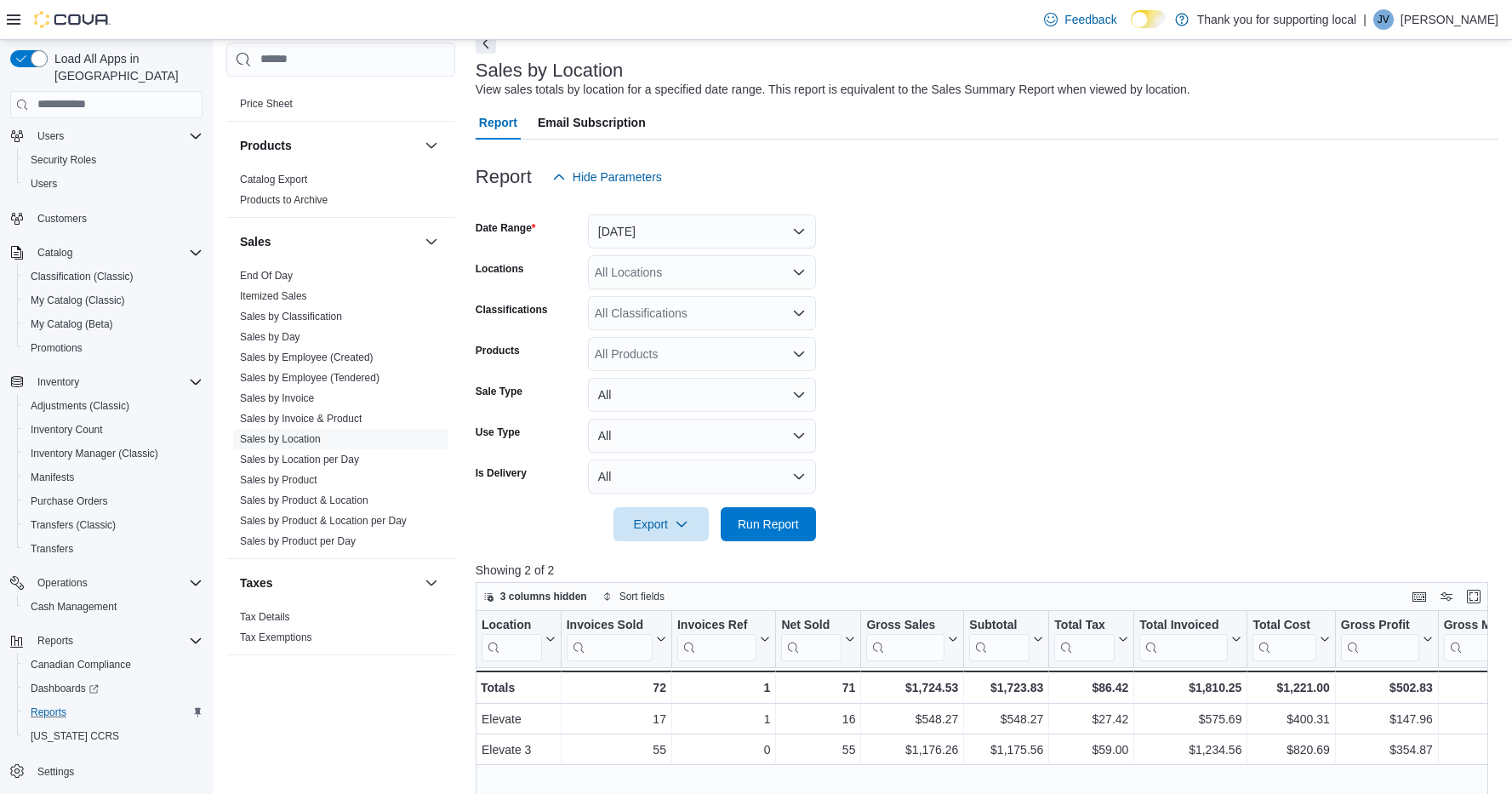
scroll to position [105, 0]
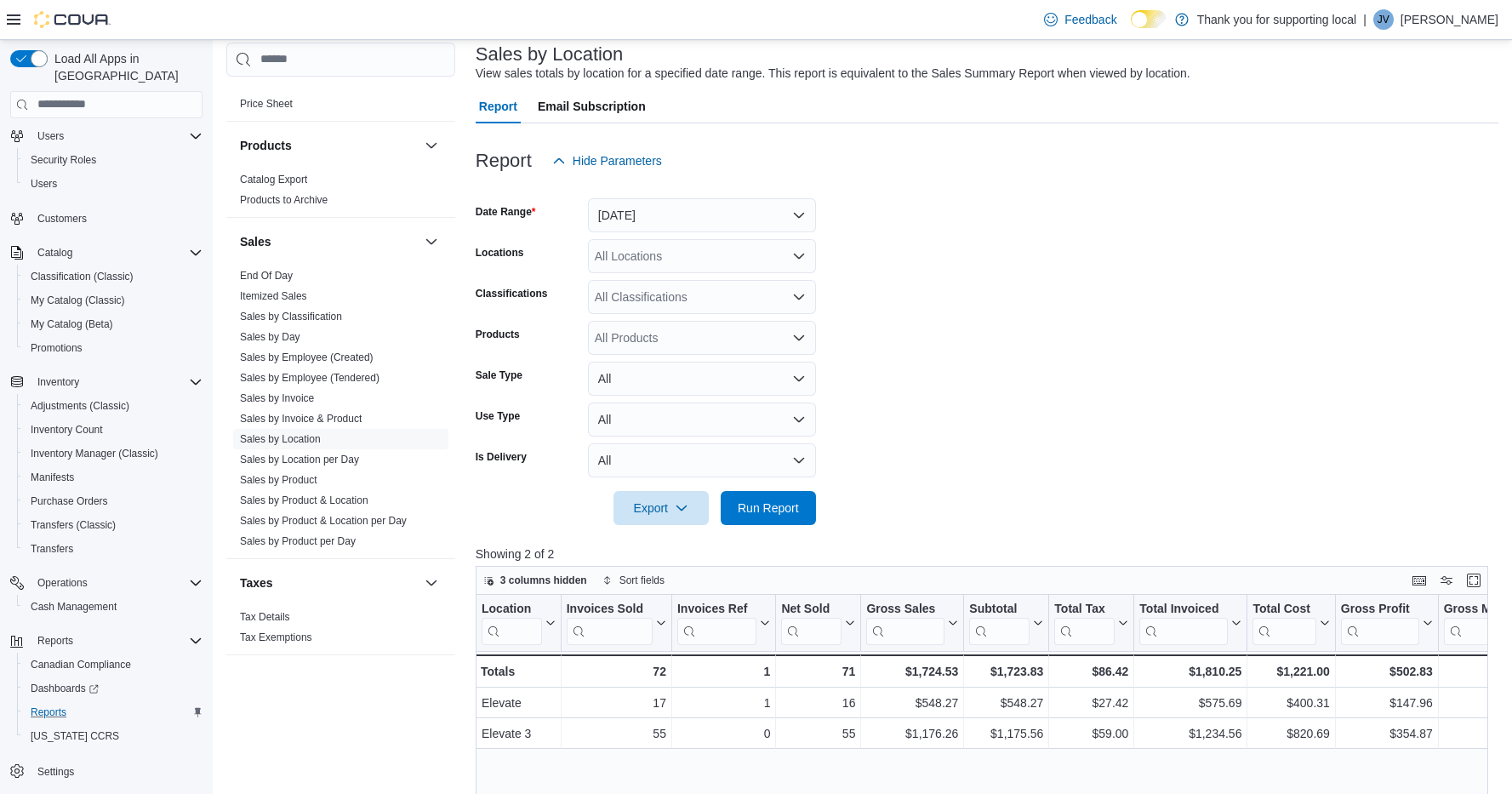
click at [1213, 373] on form "Date Range Today Locations All Locations Classifications All Classifications Pr…" at bounding box center [987, 352] width 1023 height 347
click at [1172, 289] on form "Date Range Today Locations All Locations Classifications All Classifications Pr…" at bounding box center [987, 352] width 1023 height 347
click at [783, 516] on span "Run Report" at bounding box center [768, 507] width 75 height 34
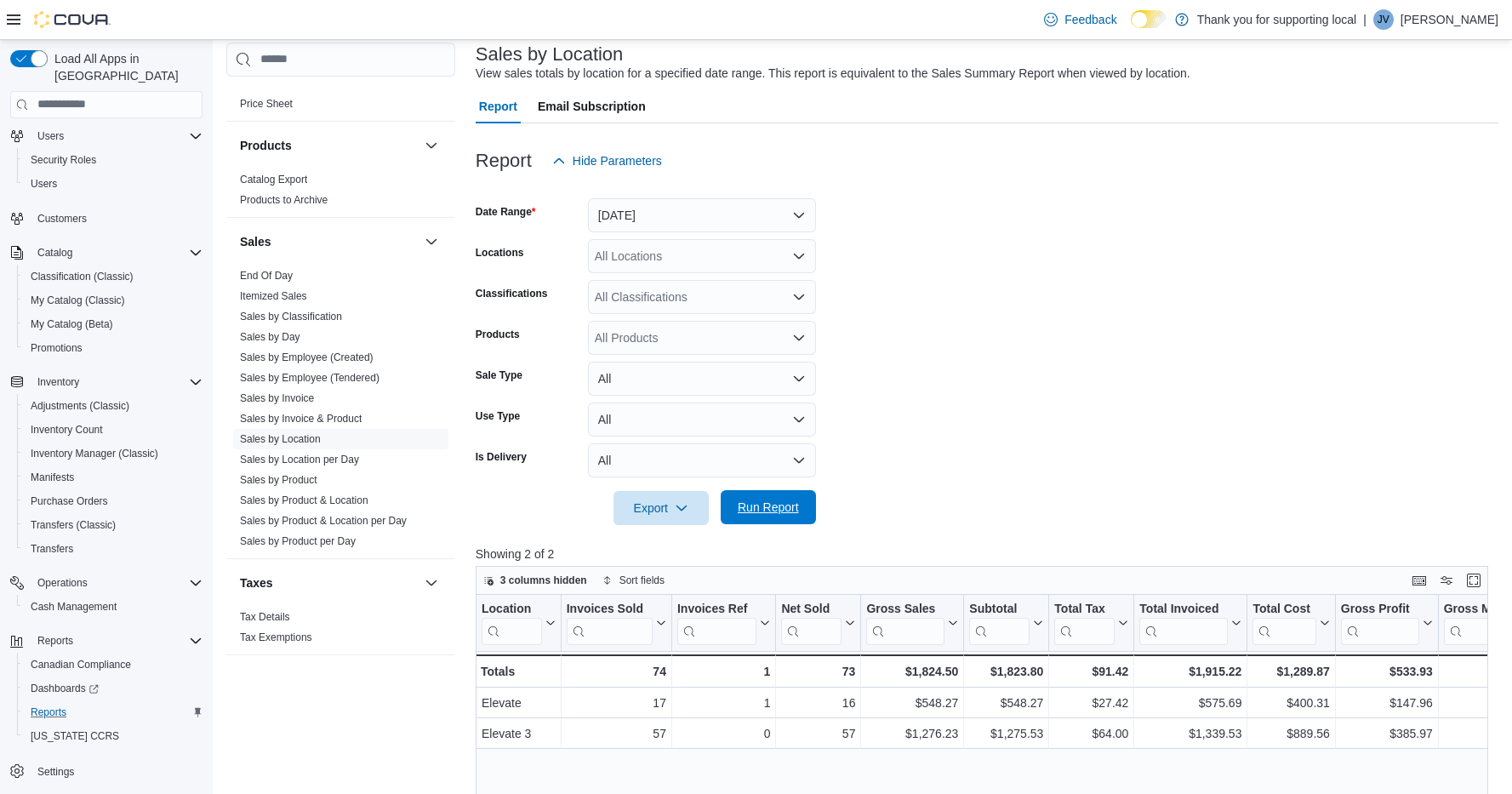
click at [758, 514] on span "Run Report" at bounding box center [768, 507] width 61 height 17
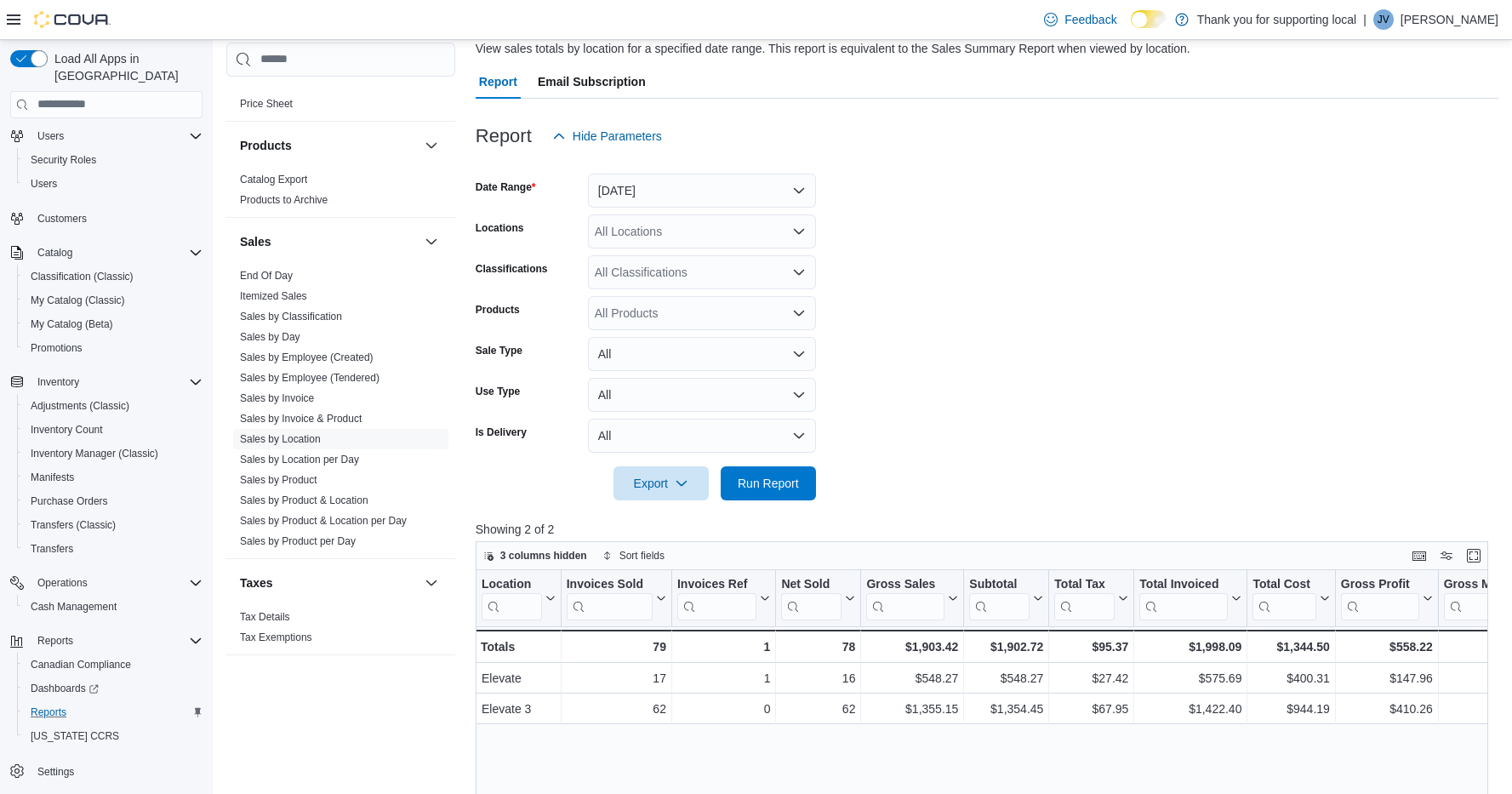
scroll to position [137, 0]
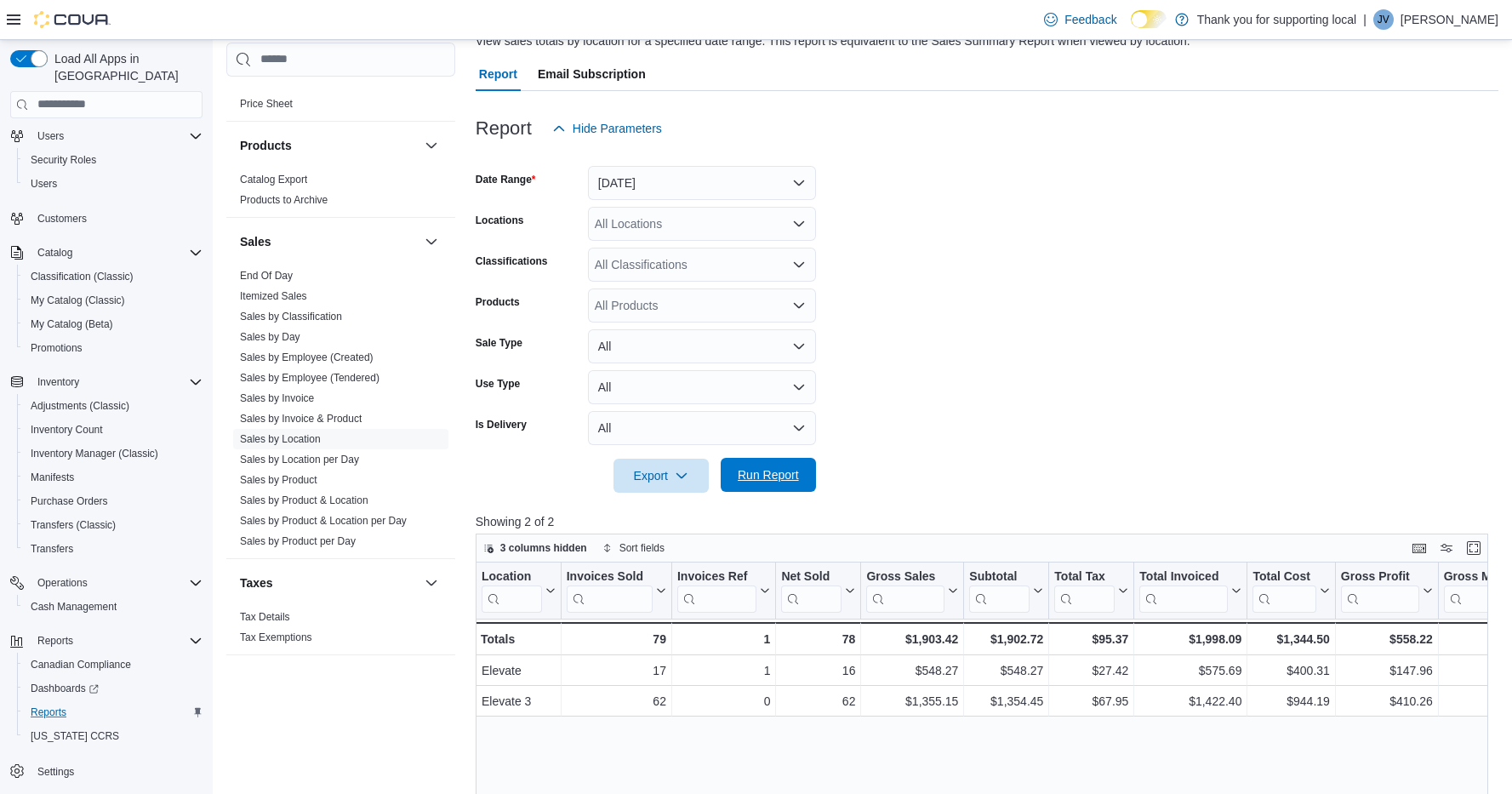
click at [770, 474] on span "Run Report" at bounding box center [768, 474] width 61 height 17
click at [58, 293] on span "My Catalog (Classic)" at bounding box center [77, 300] width 94 height 14
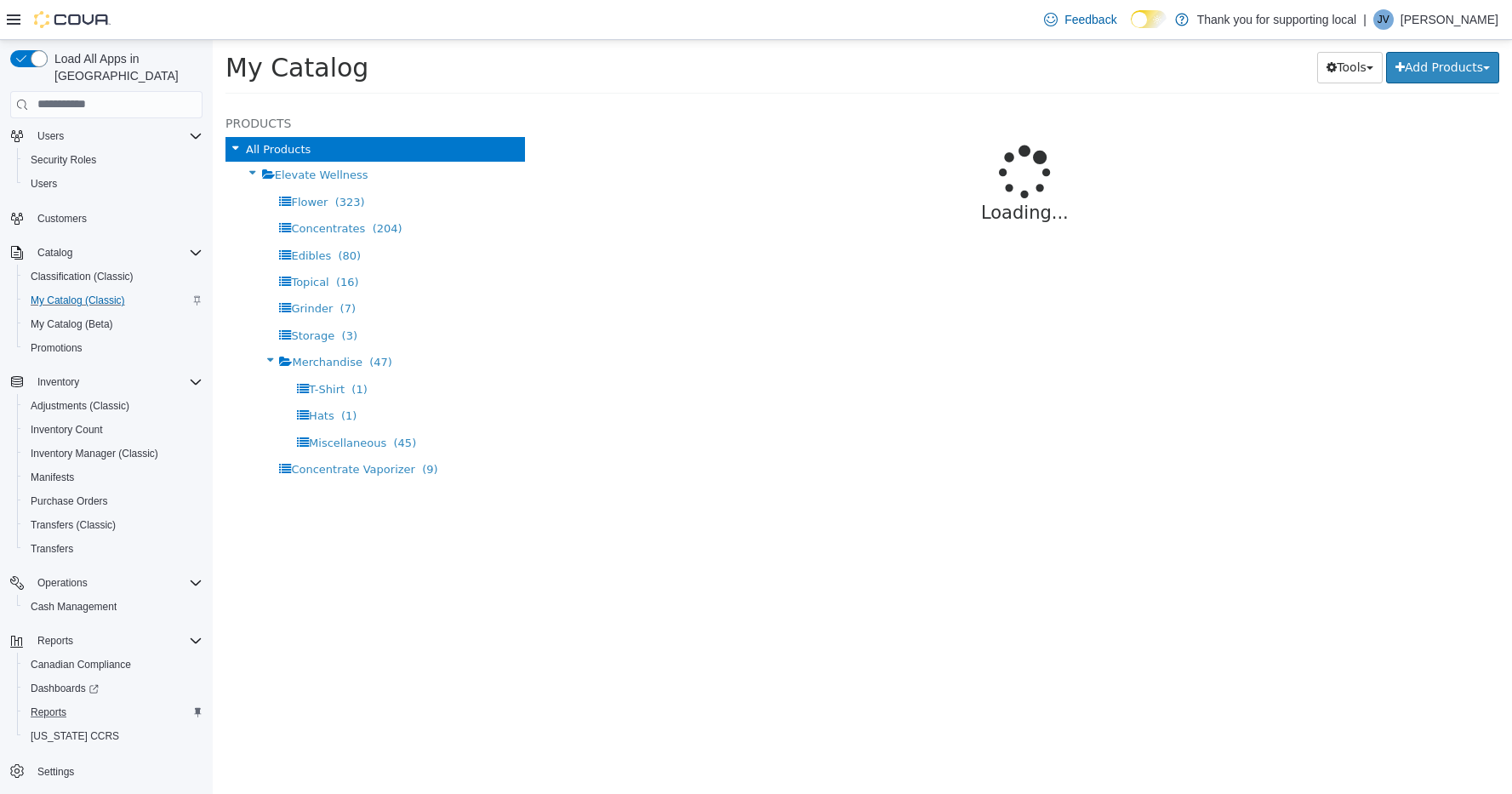
select select "**********"
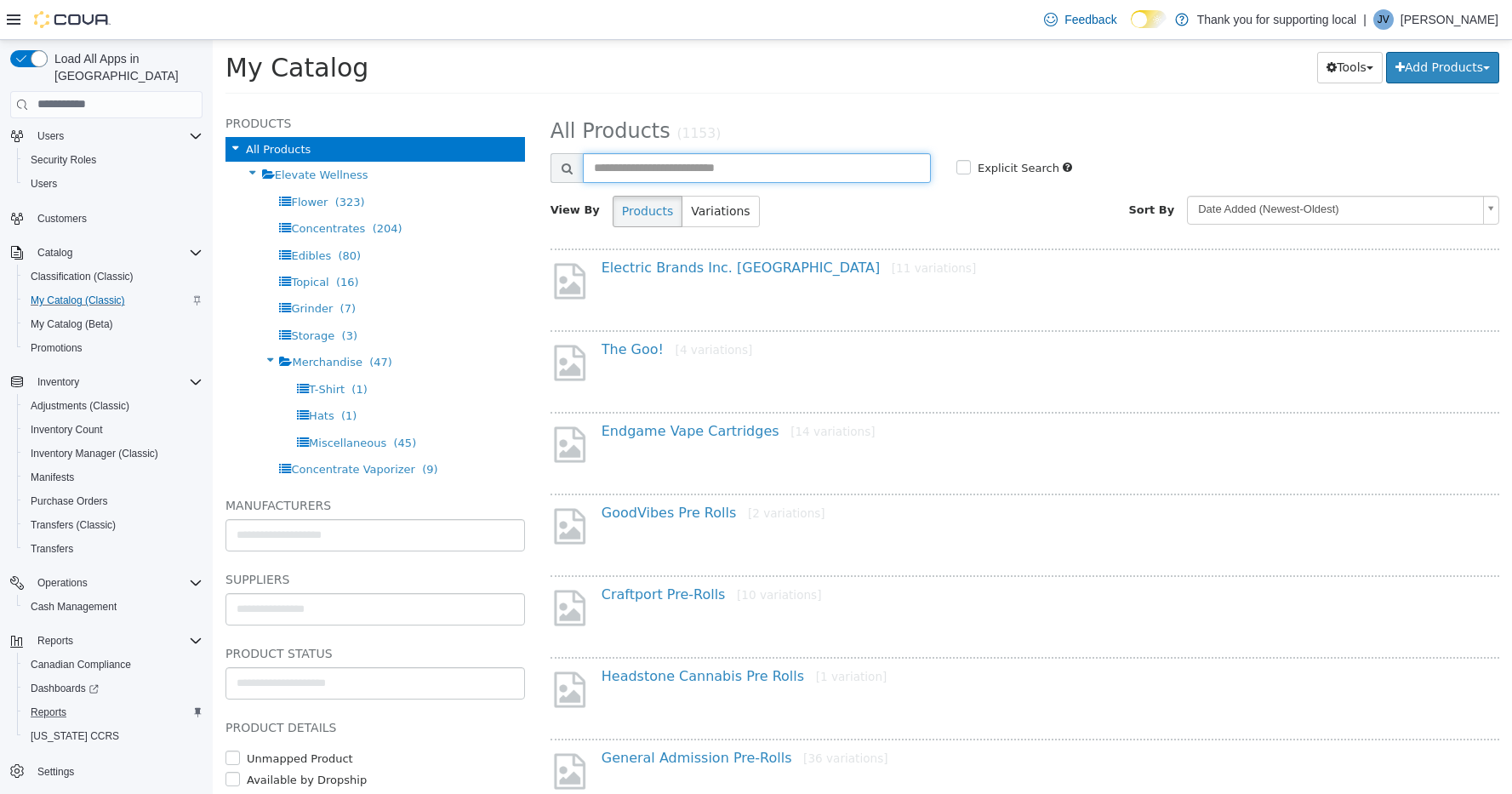
click at [737, 174] on input "text" at bounding box center [756, 167] width 348 height 30
type input "*****"
select select "**********"
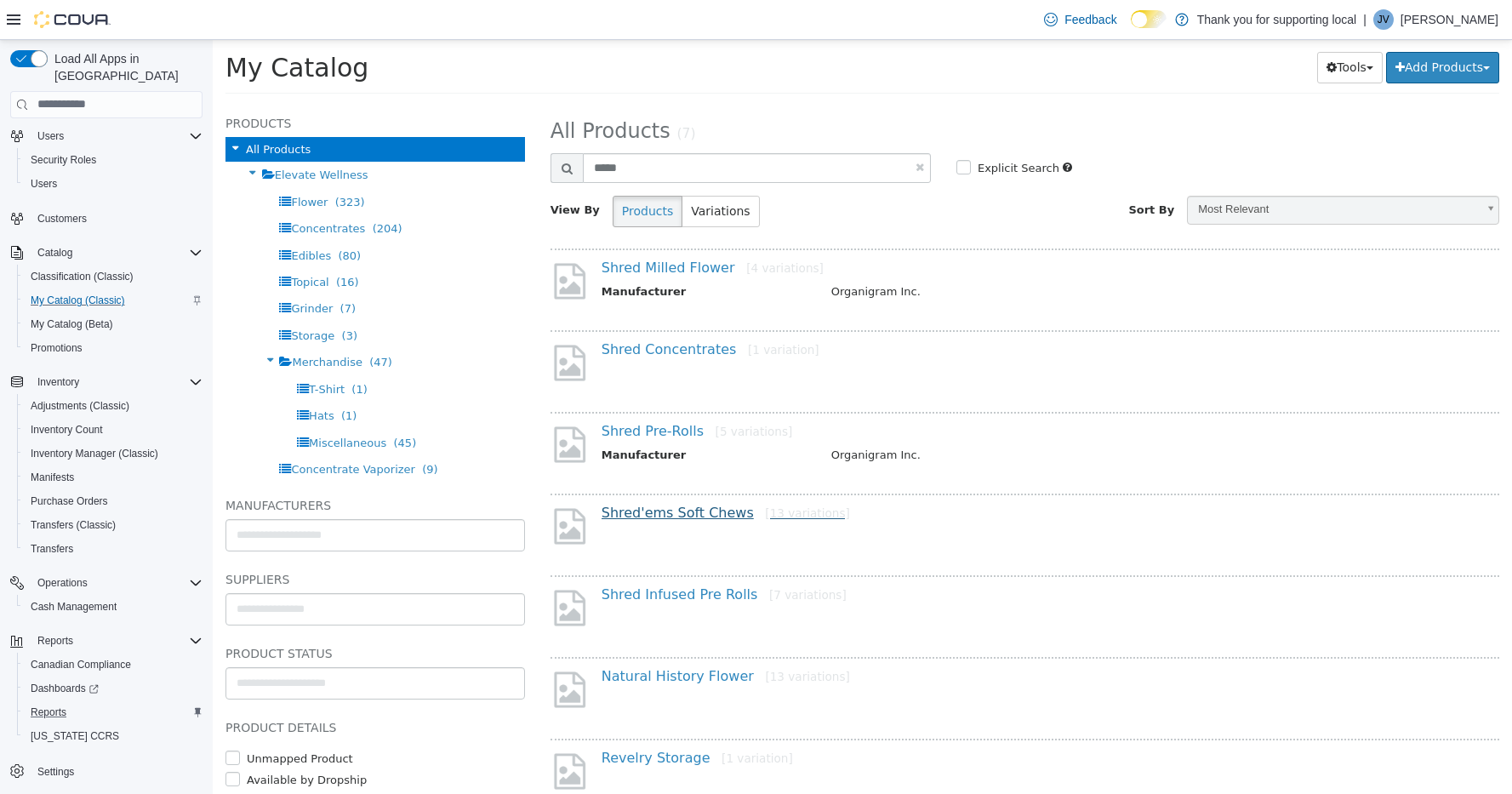
click at [679, 510] on link "Shred'ems Soft Chews [13 variations]" at bounding box center [725, 511] width 248 height 17
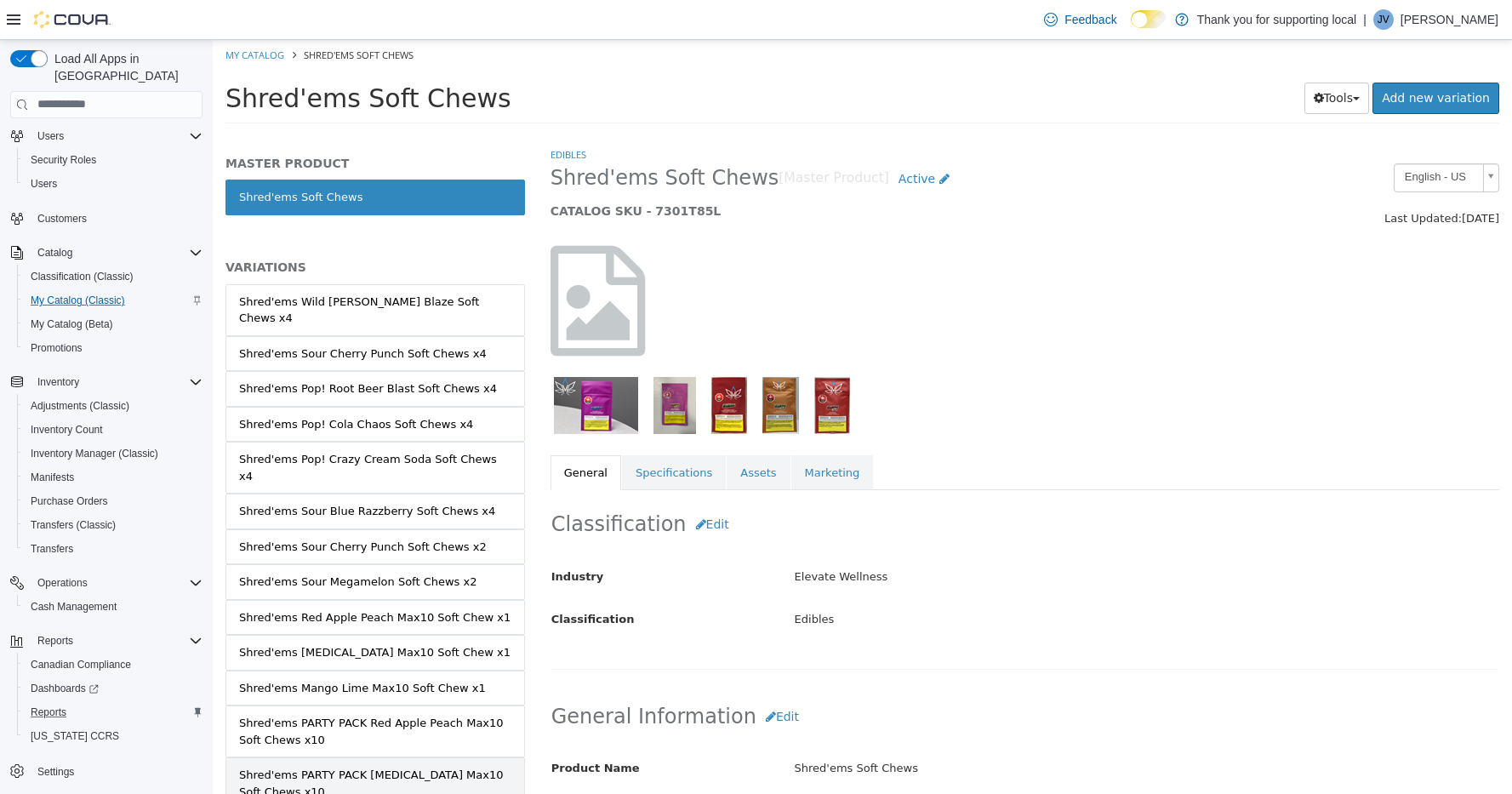
click at [431, 766] on div "Shred'ems PARTY PACK Shark Attack Max10 Soft Chews x10" at bounding box center [374, 782] width 272 height 33
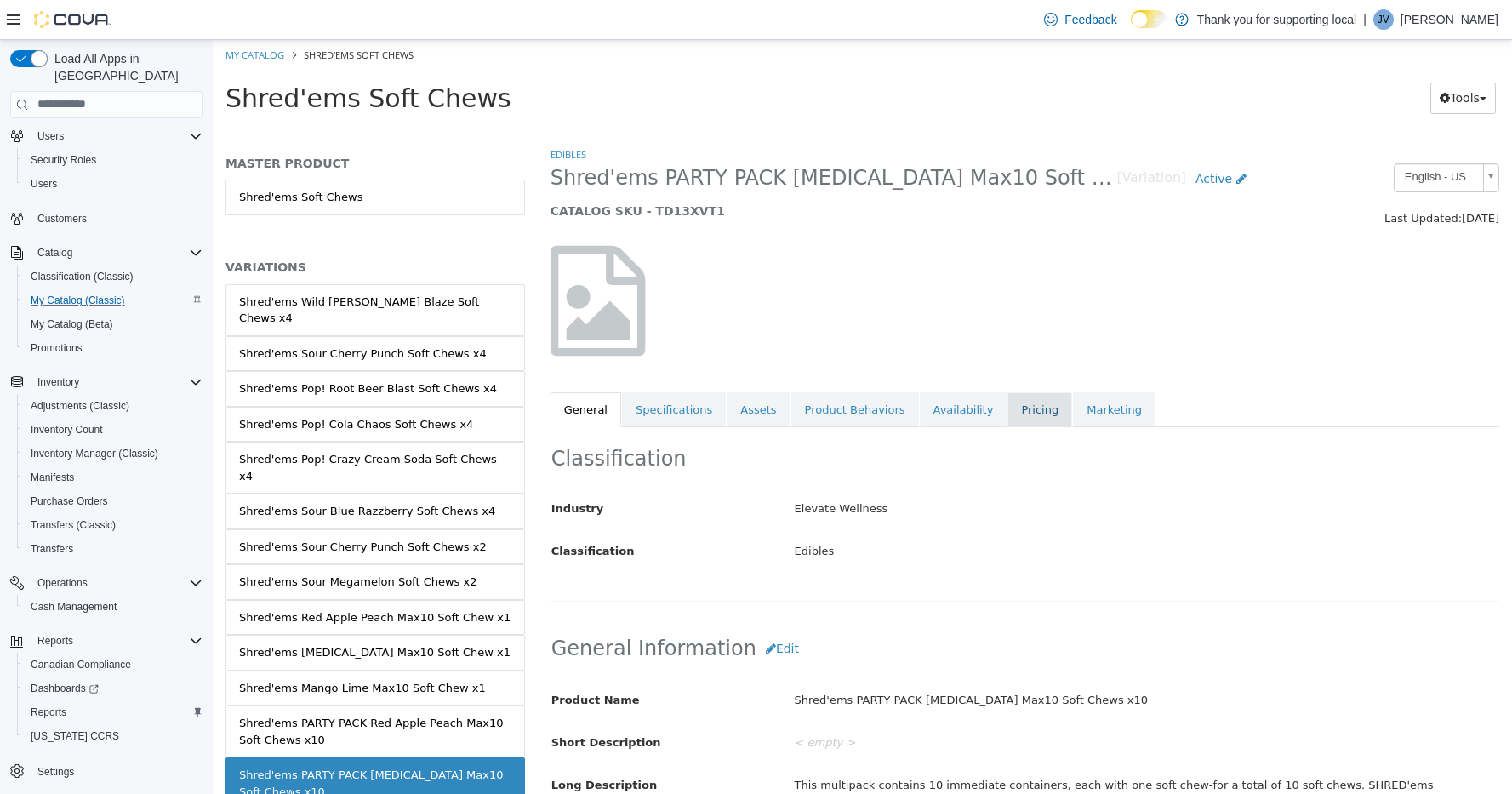
click at [1019, 418] on link "Pricing" at bounding box center [1040, 409] width 64 height 36
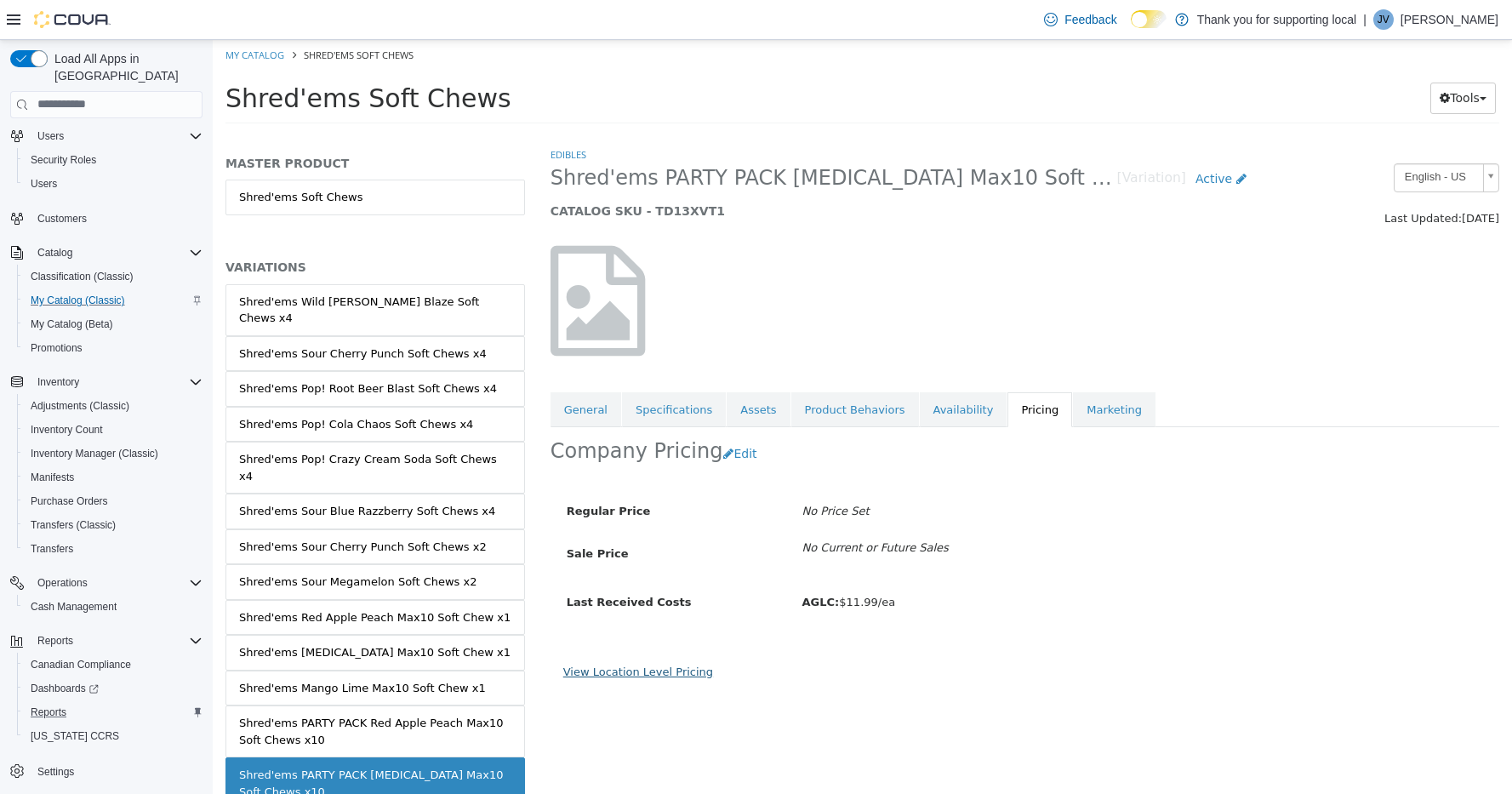
click at [638, 673] on link "View Location Level Pricing" at bounding box center [638, 670] width 150 height 13
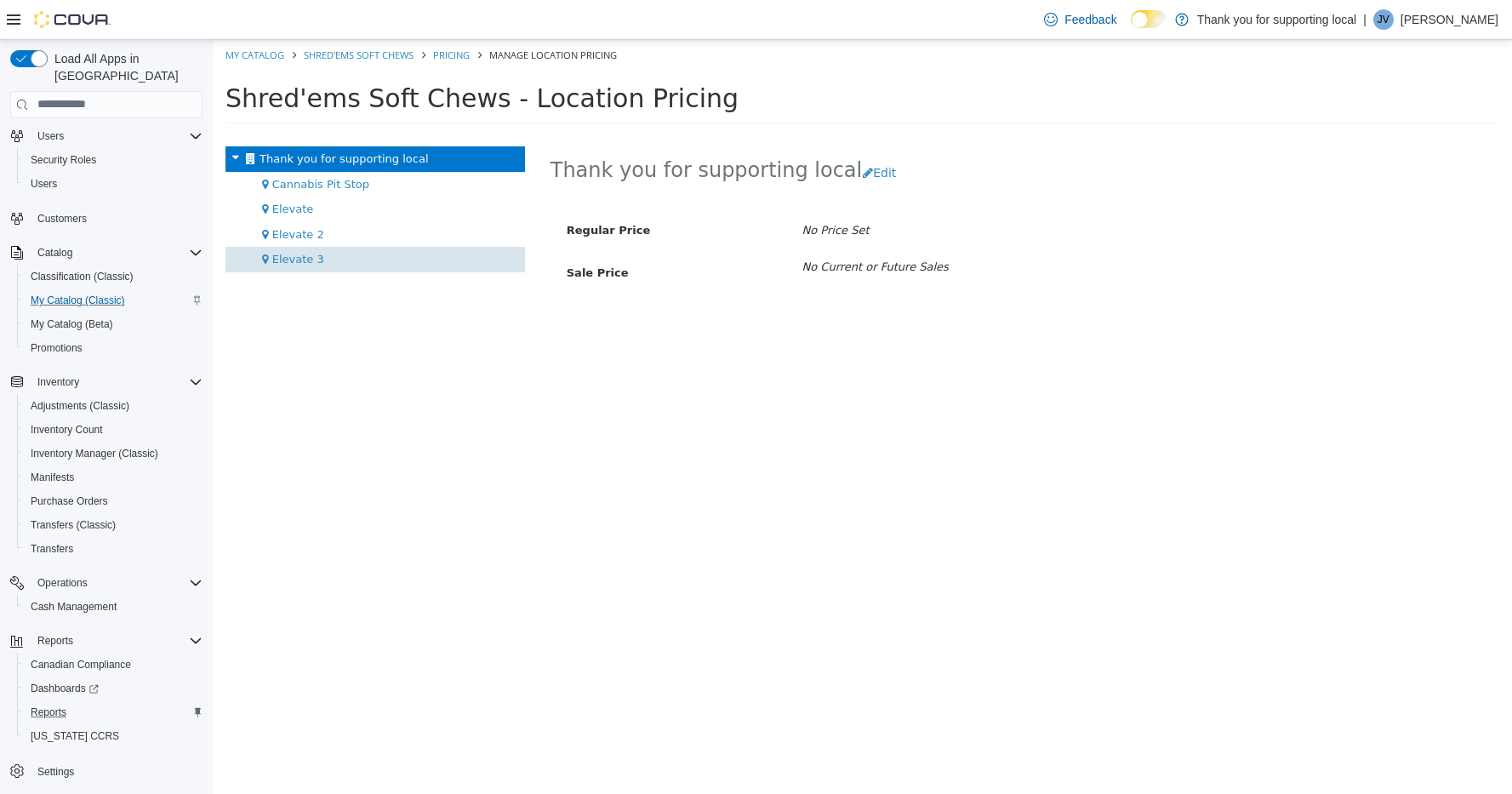
click at [339, 258] on div "Elevate 3" at bounding box center [374, 258] width 299 height 25
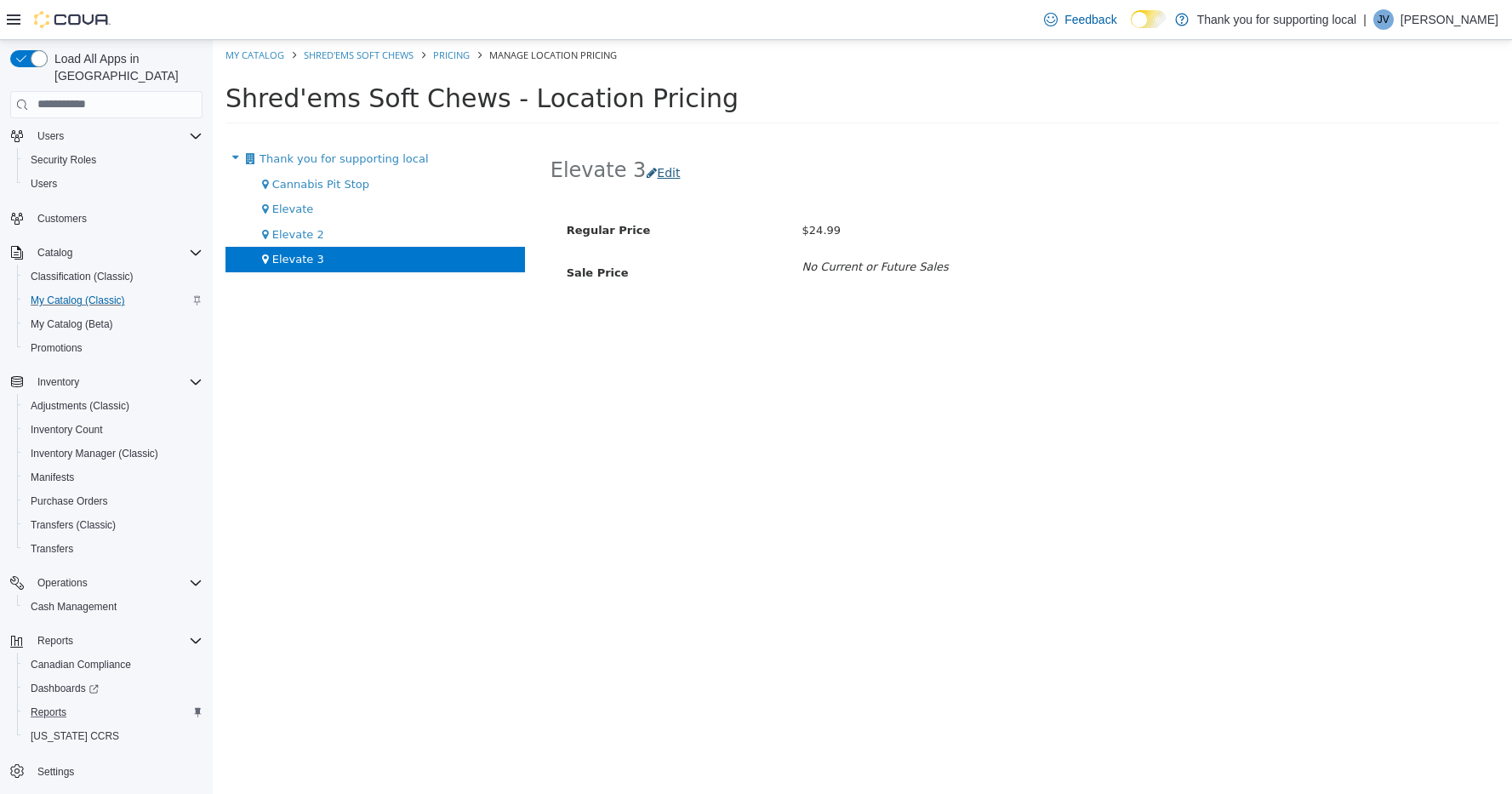
click at [659, 165] on button "Edit" at bounding box center [667, 172] width 44 height 31
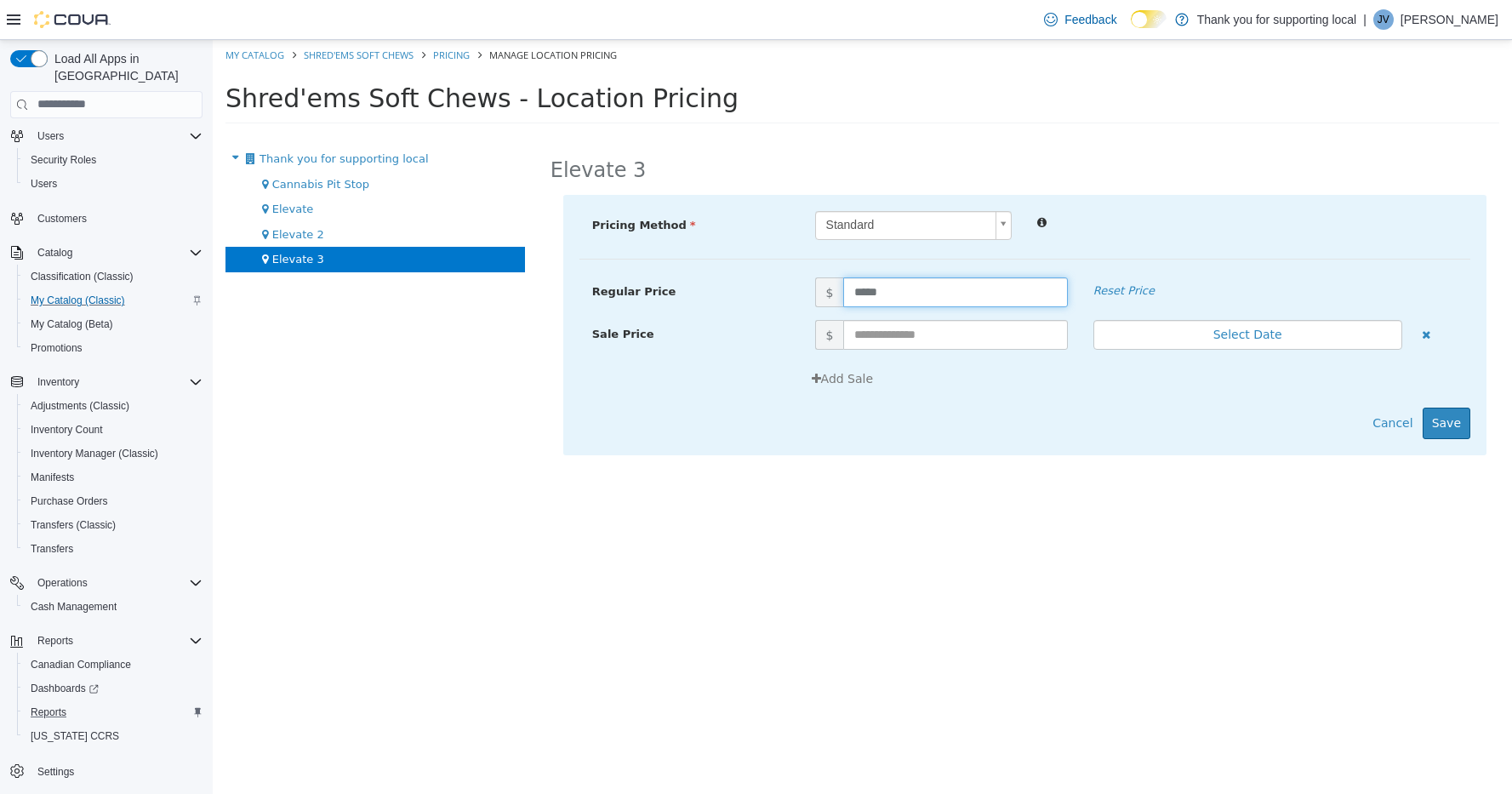
click at [868, 293] on input "*****" at bounding box center [956, 291] width 224 height 30
type input "*****"
click at [1459, 424] on button "Save" at bounding box center [1446, 422] width 48 height 31
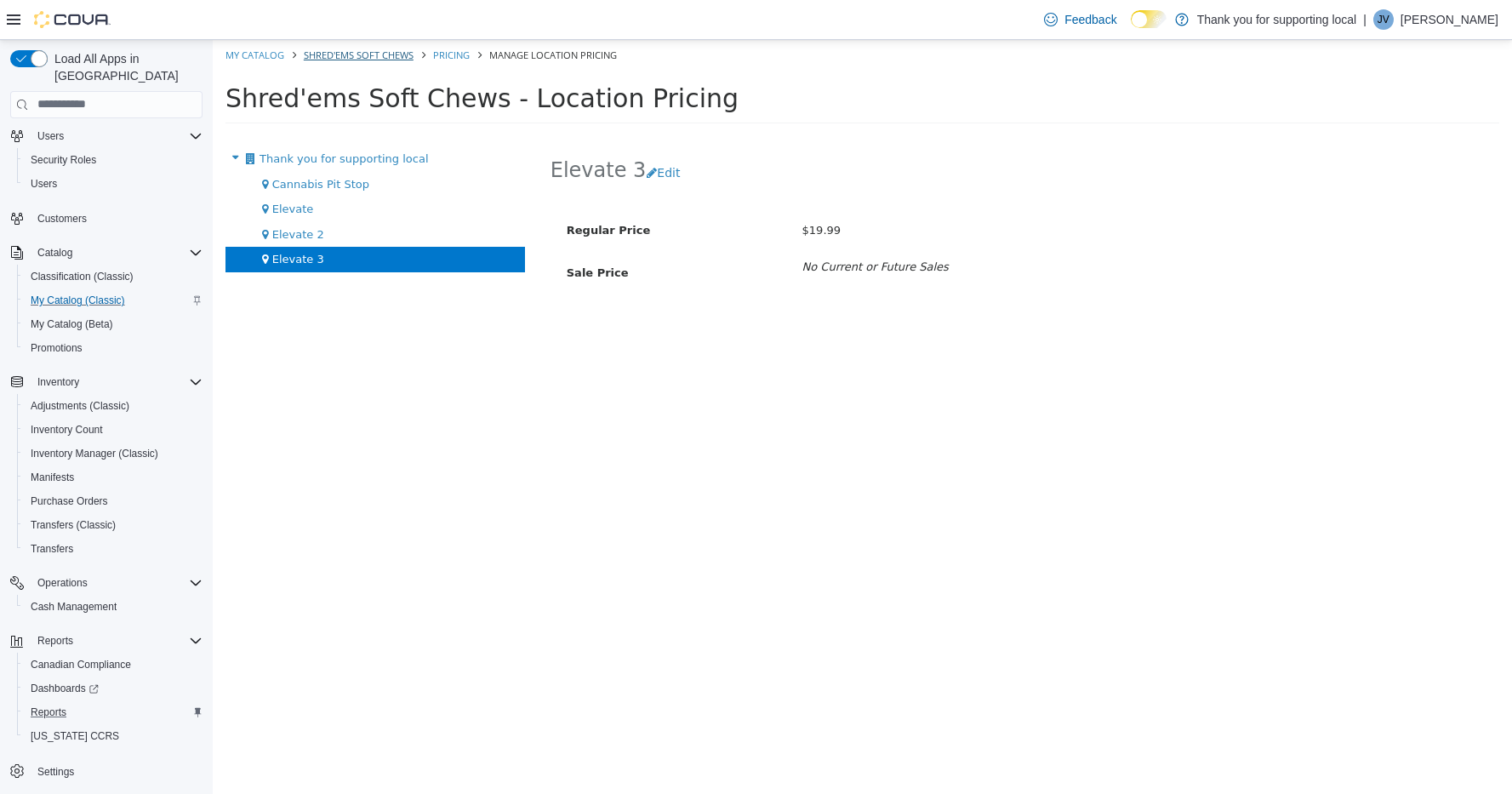
click at [389, 52] on link "Shred'ems Soft Chews" at bounding box center [359, 54] width 110 height 13
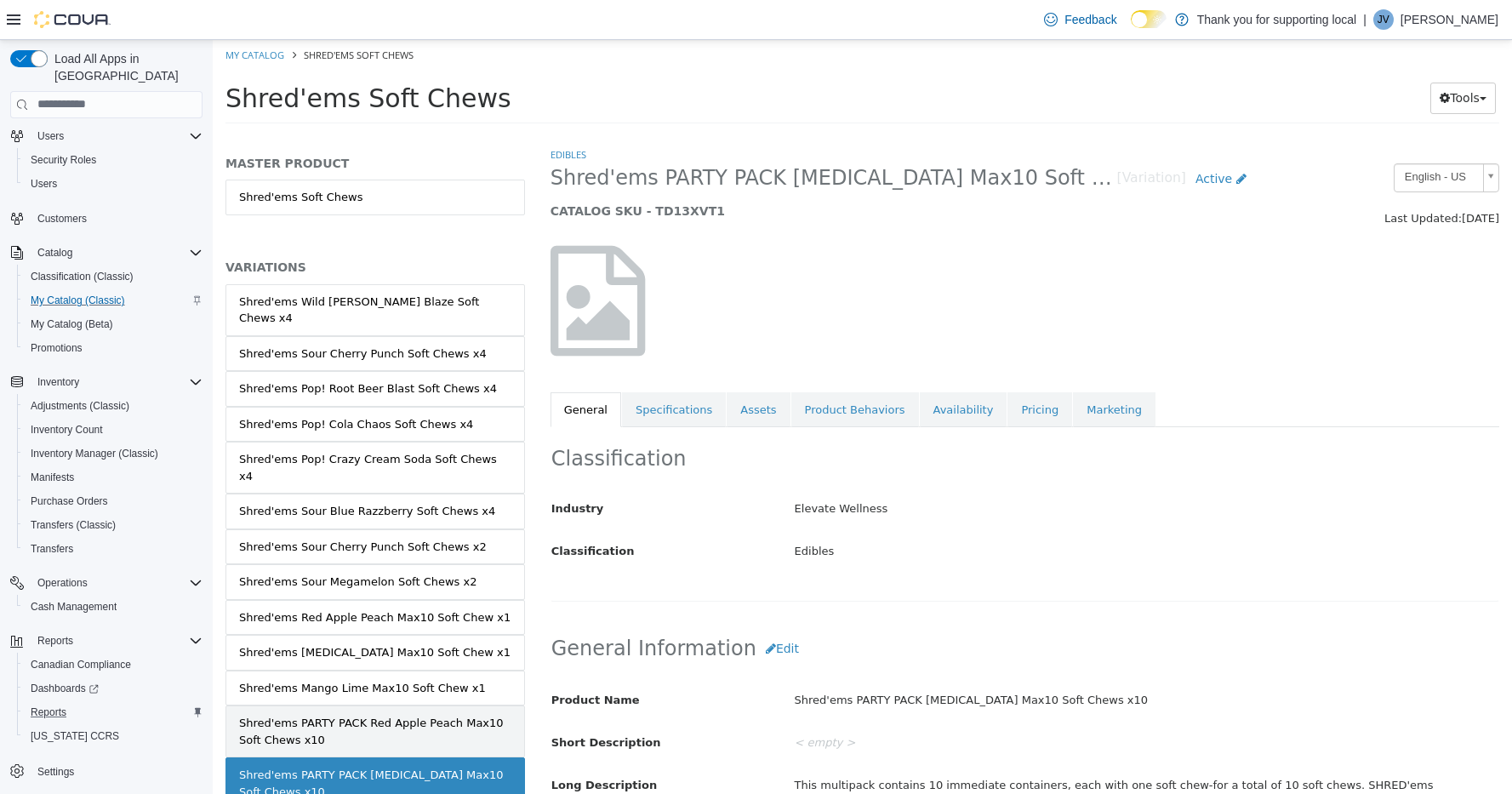
click at [397, 714] on div "Shred'ems PARTY PACK Red Apple Peach Max10 Soft Chews x10" at bounding box center [374, 731] width 272 height 33
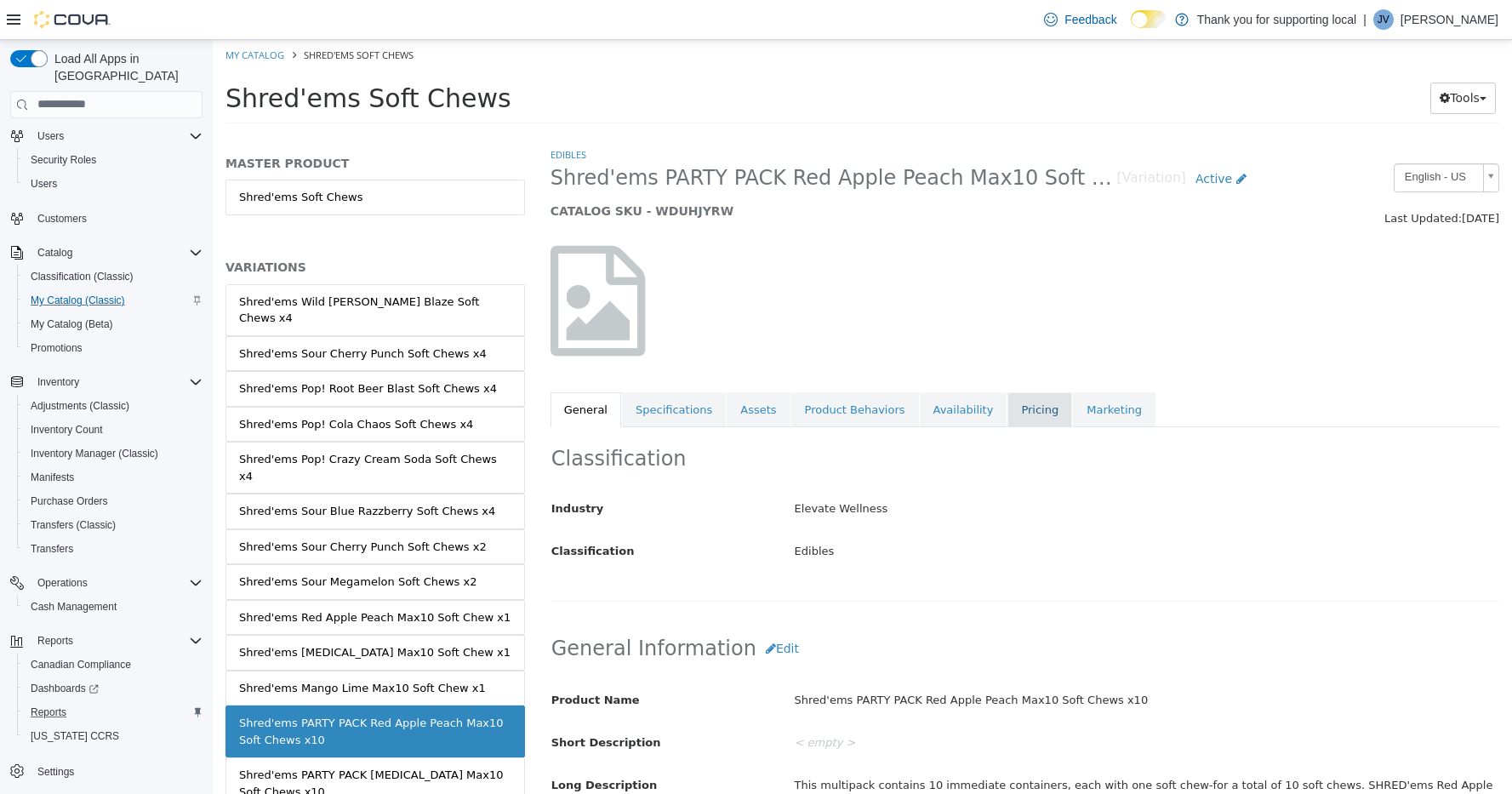
click at [1015, 411] on link "Pricing" at bounding box center [1040, 409] width 64 height 36
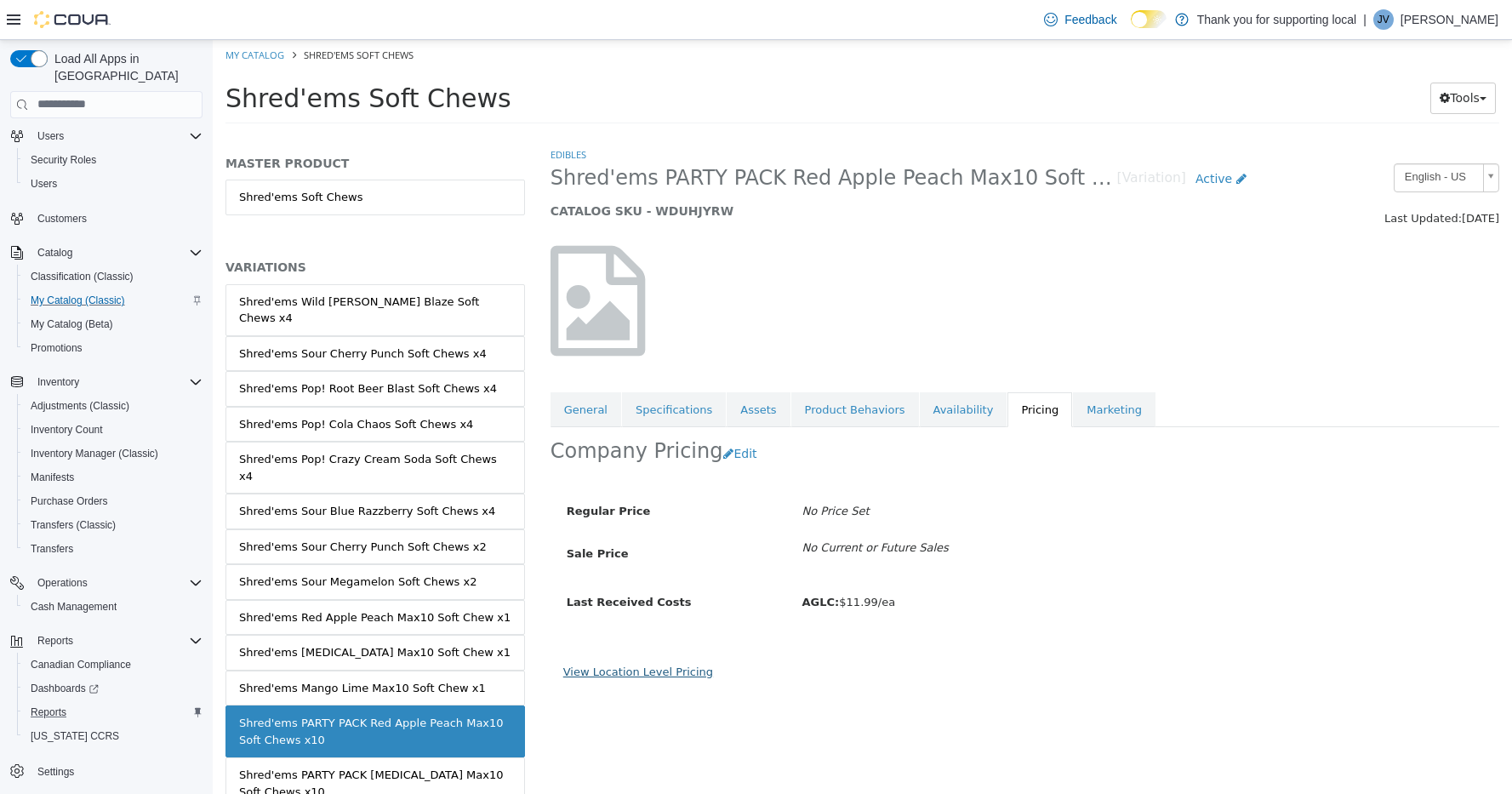
click at [648, 668] on link "View Location Level Pricing" at bounding box center [638, 670] width 150 height 13
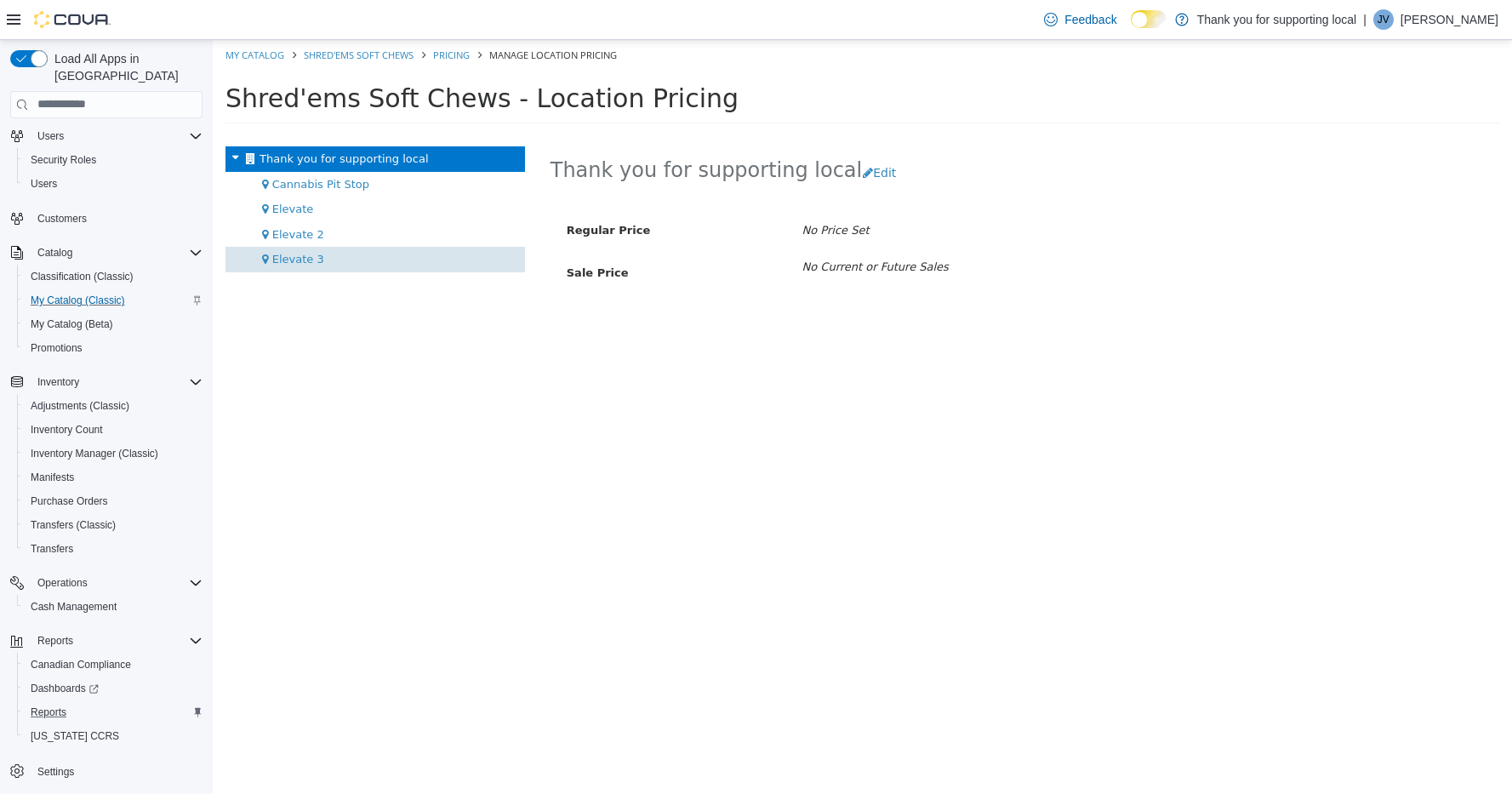
click at [314, 256] on span "Elevate 3" at bounding box center [297, 258] width 52 height 13
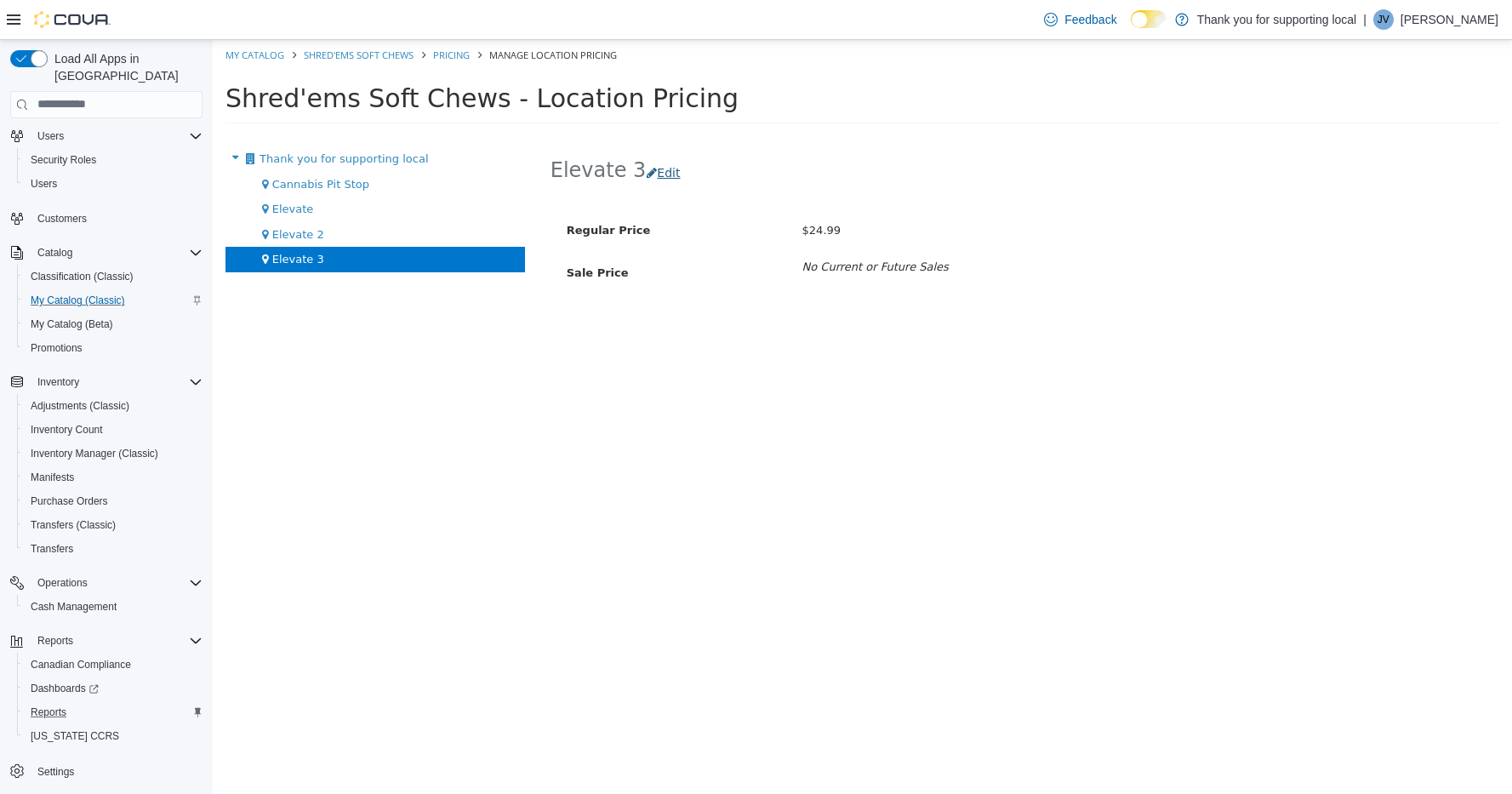
click at [662, 170] on button "Edit" at bounding box center [667, 172] width 44 height 31
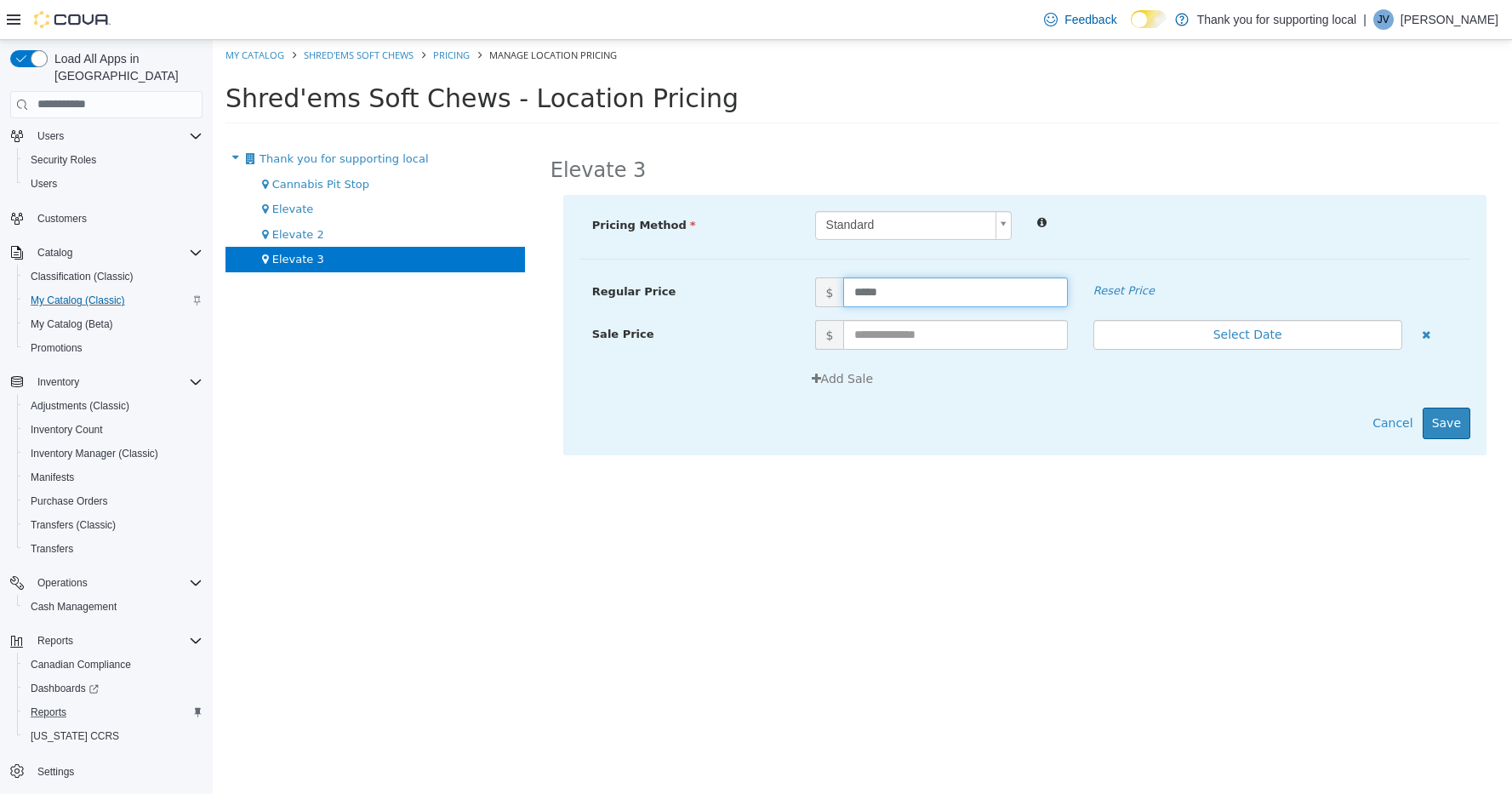
click at [869, 295] on input "*****" at bounding box center [956, 291] width 224 height 30
type input "*****"
click at [1455, 420] on button "Save" at bounding box center [1446, 422] width 48 height 31
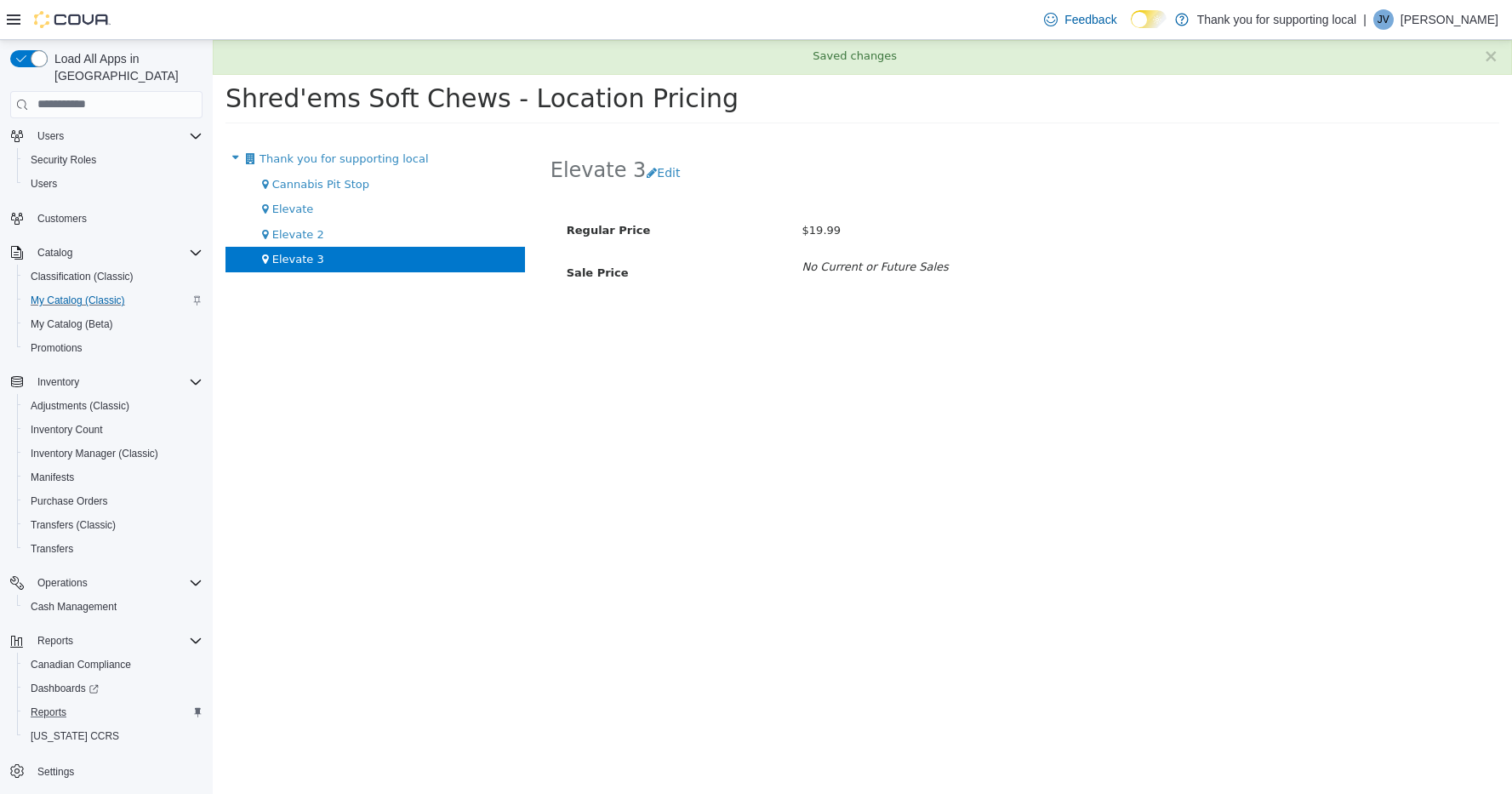
click at [1307, 111] on h1 "Shred'ems Soft Chews - Location Pricing" at bounding box center [849, 97] width 1247 height 33
click at [1487, 55] on button "×" at bounding box center [1491, 56] width 16 height 18
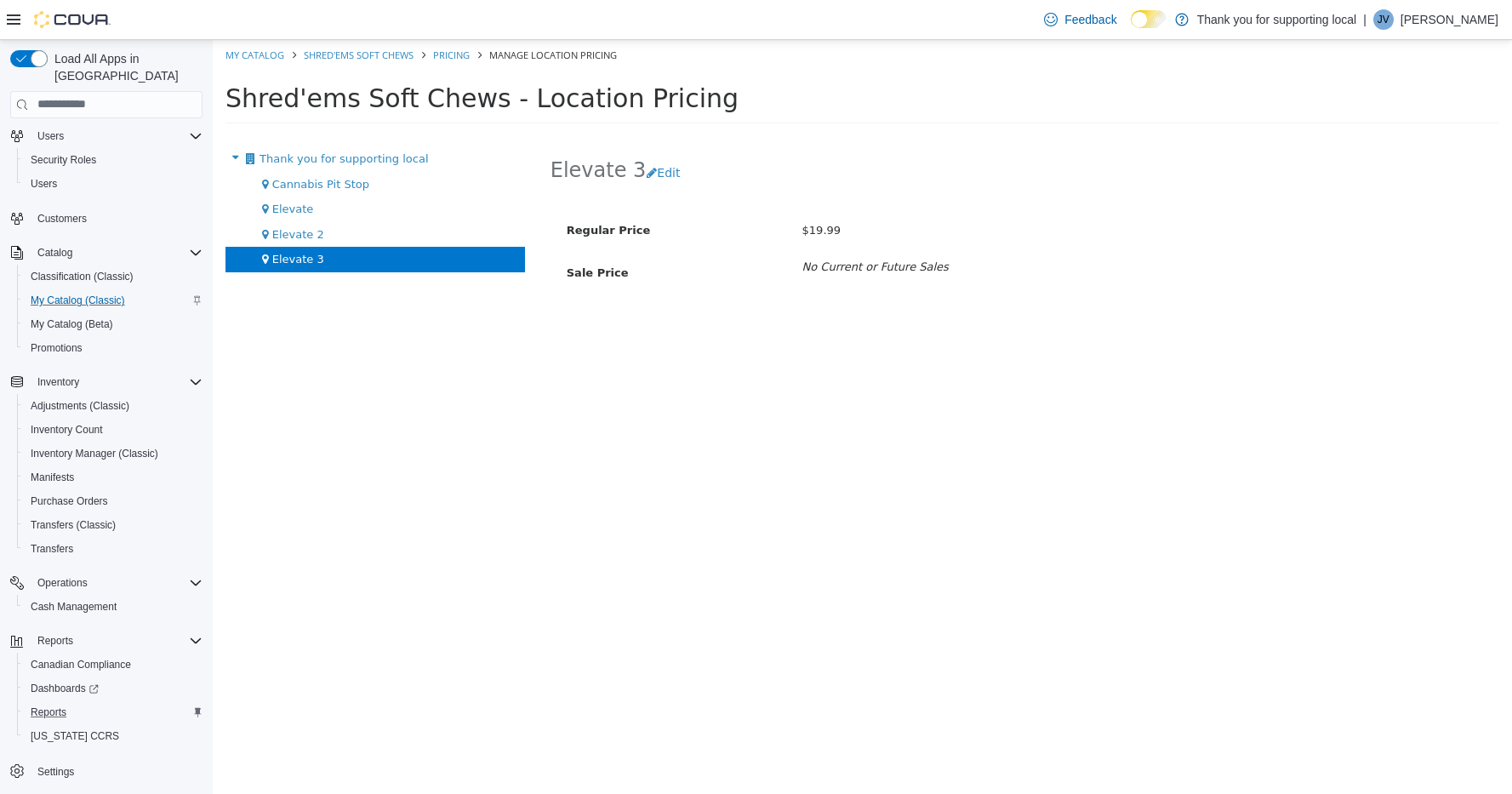
click at [842, 100] on h1 "Shred'ems Soft Chews - Location Pricing" at bounding box center [849, 97] width 1247 height 33
click at [40, 705] on span "Reports" at bounding box center [48, 712] width 36 height 14
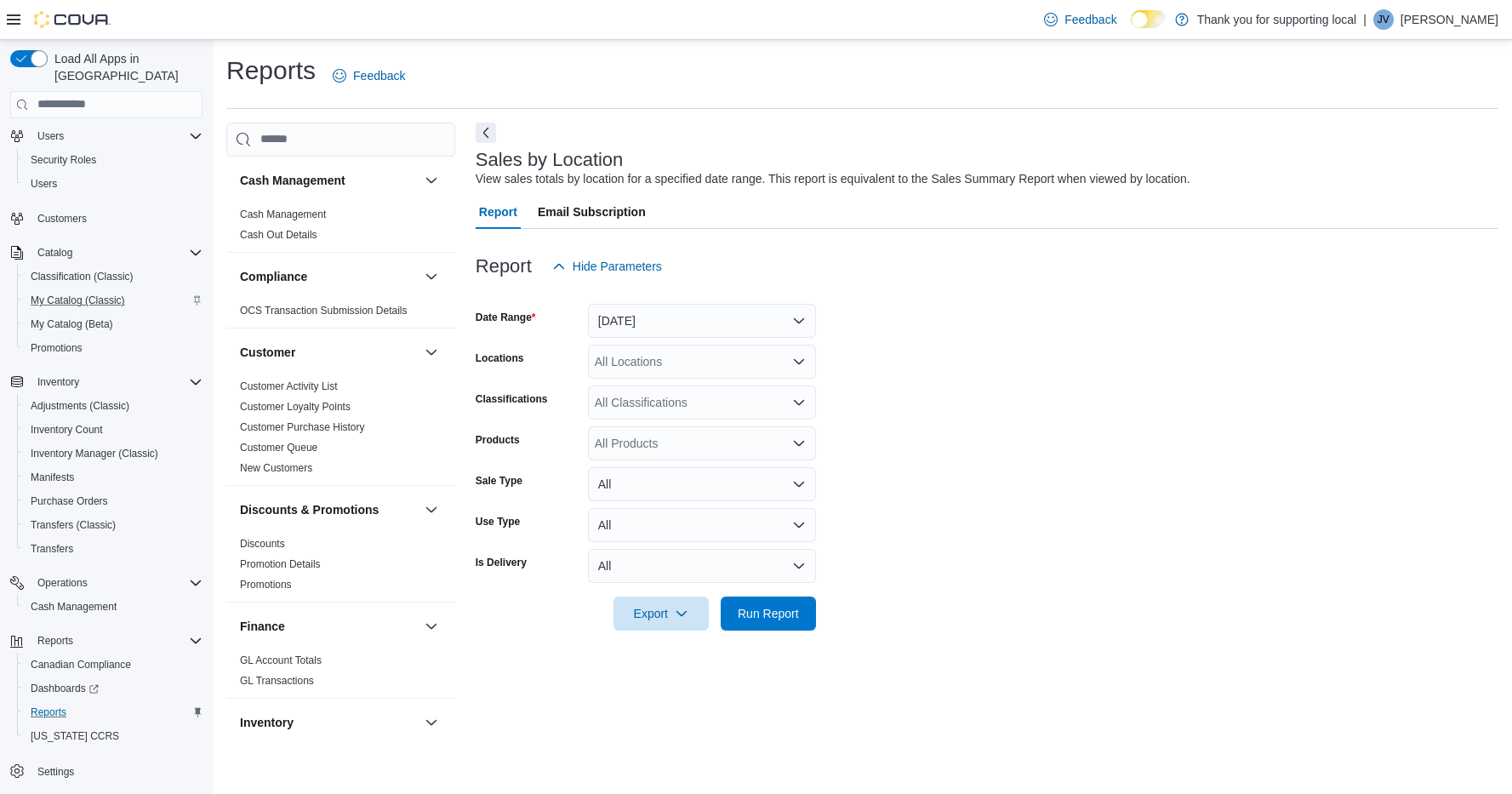
click at [668, 325] on button "Yesterday" at bounding box center [702, 321] width 228 height 34
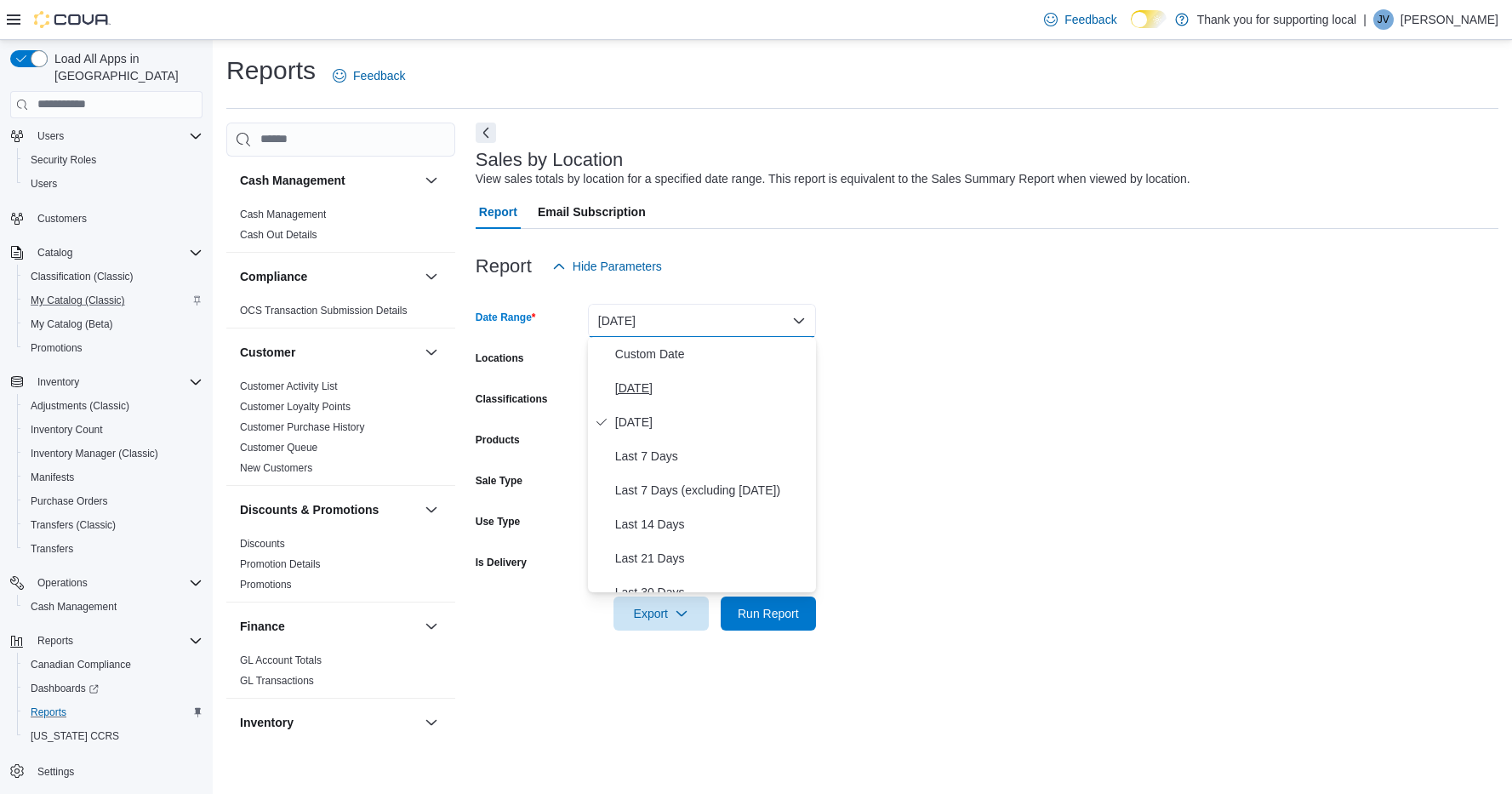
click at [652, 381] on span "Today" at bounding box center [711, 388] width 194 height 20
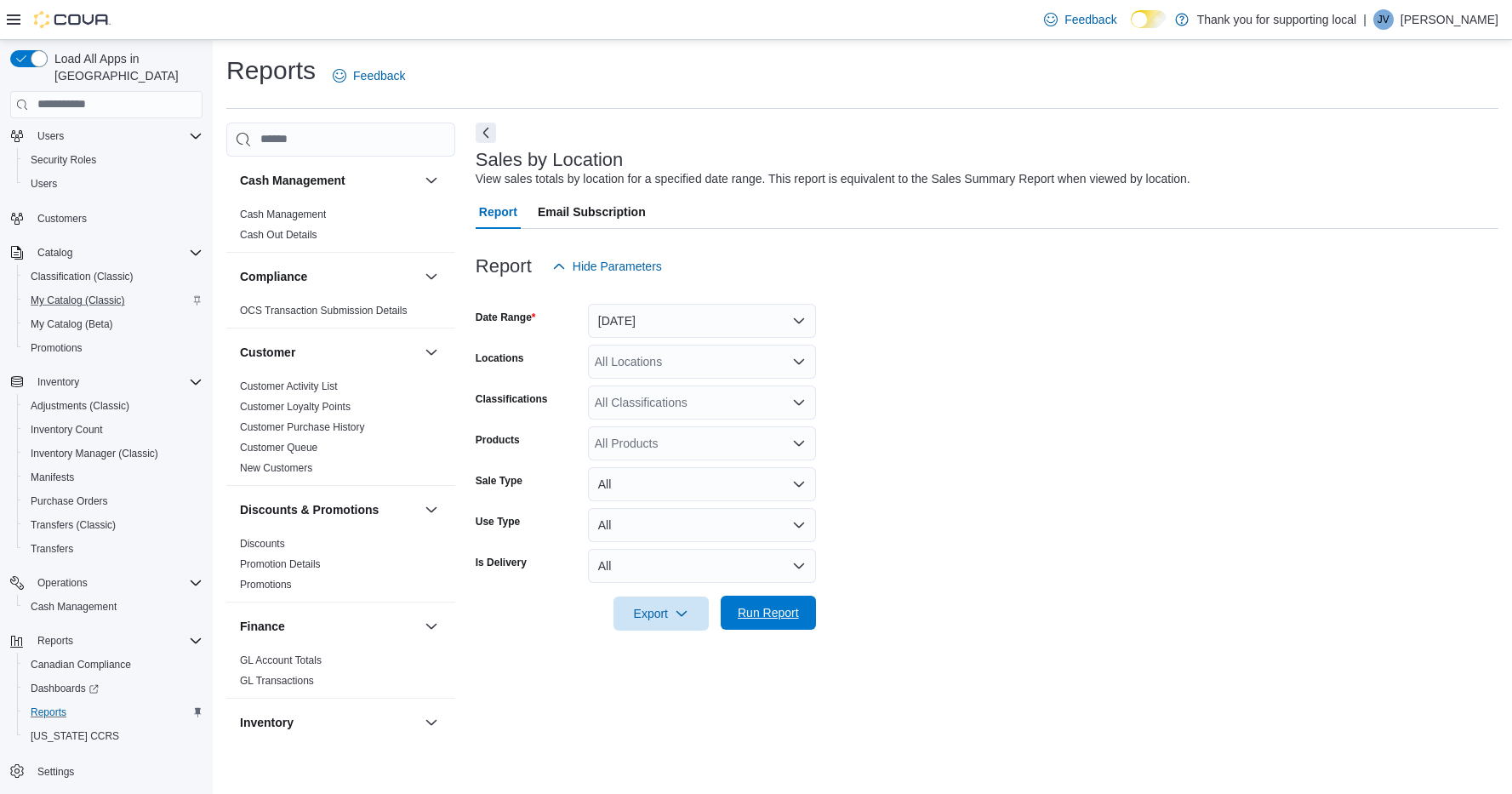
click at [796, 623] on span "Run Report" at bounding box center [768, 612] width 75 height 34
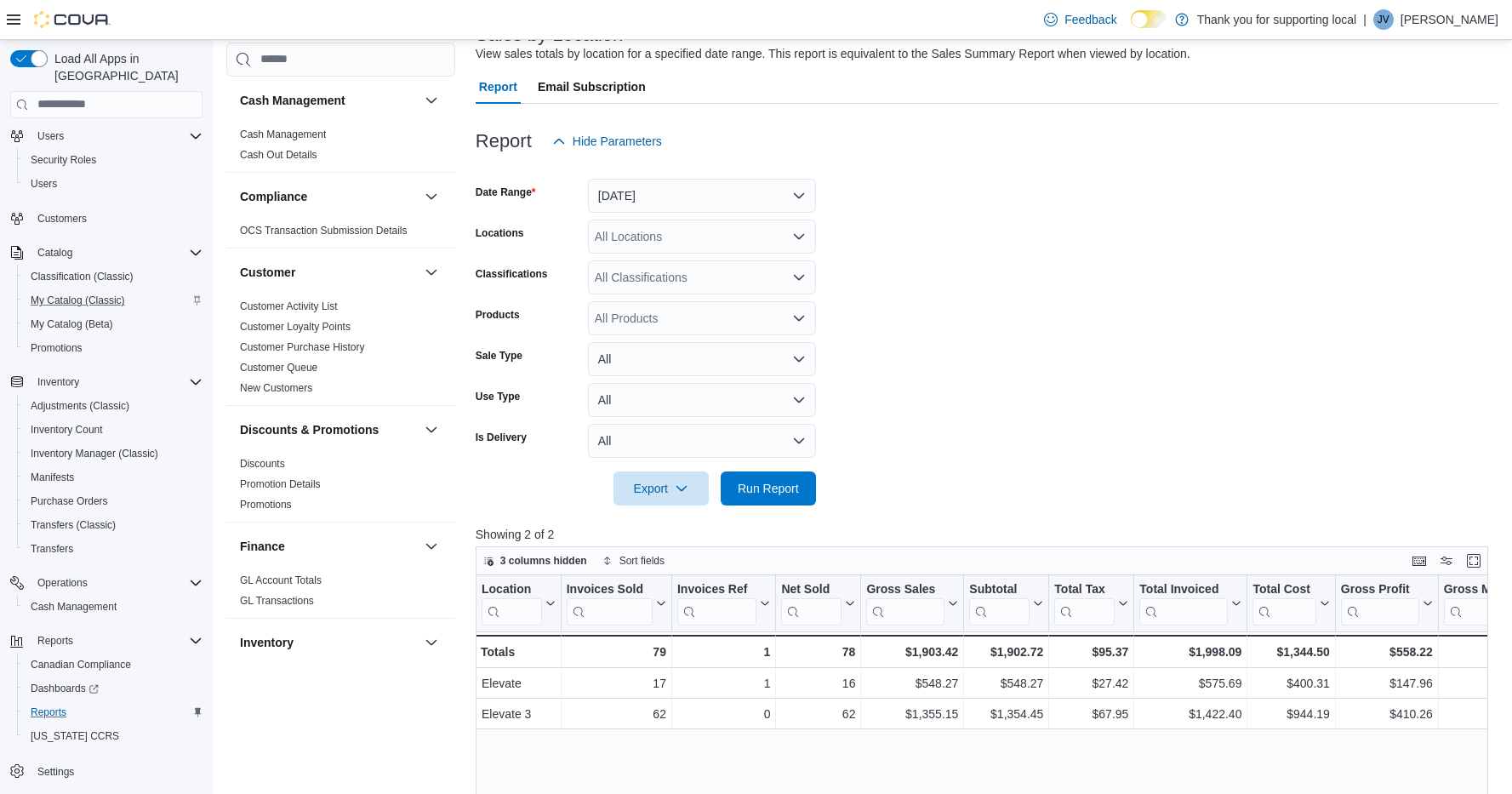
scroll to position [172, 0]
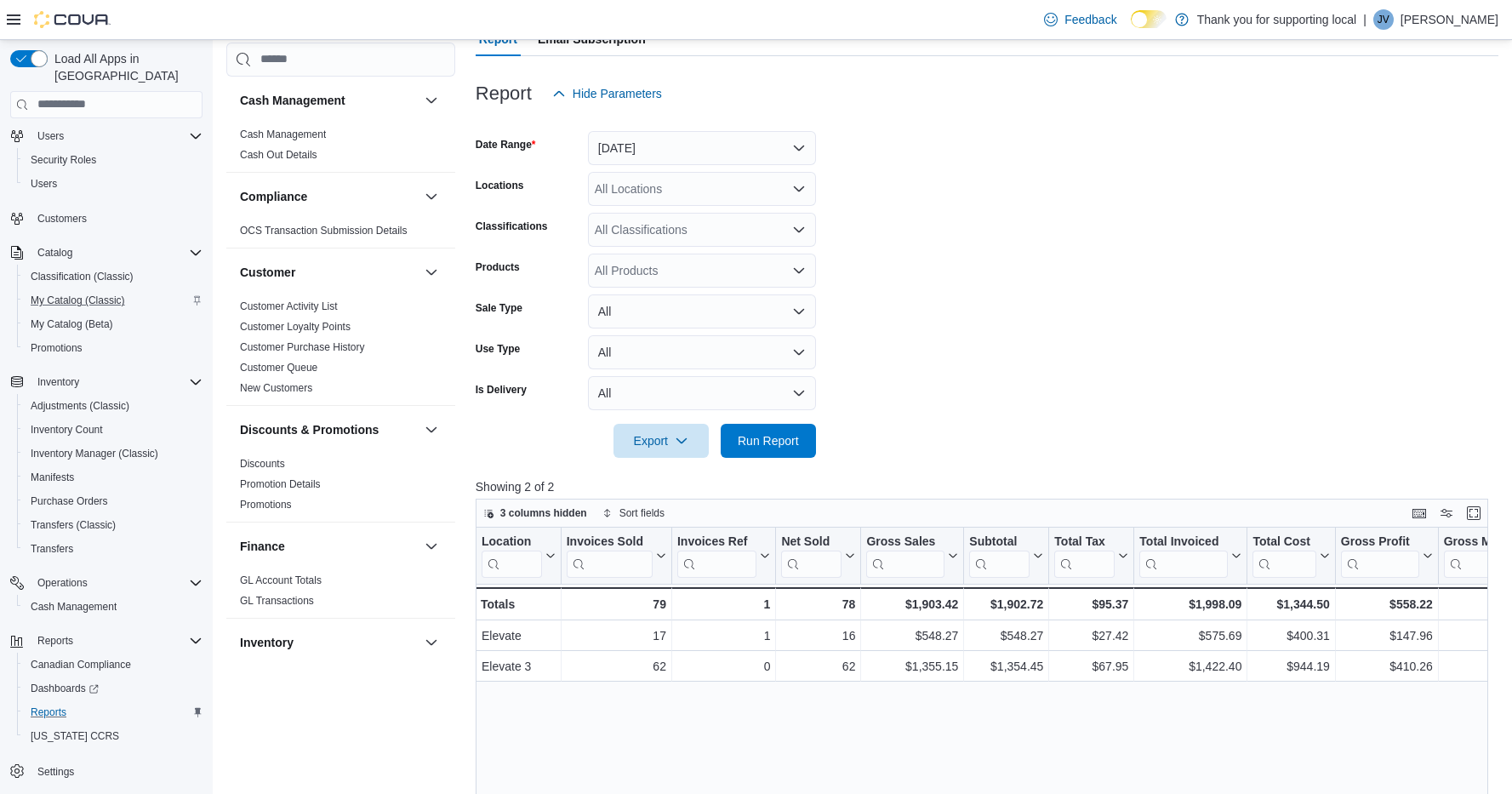
click at [1045, 258] on form "Date Range Today Locations All Locations Classifications All Classifications Pr…" at bounding box center [987, 284] width 1023 height 347
click at [645, 148] on button "Today" at bounding box center [702, 148] width 228 height 34
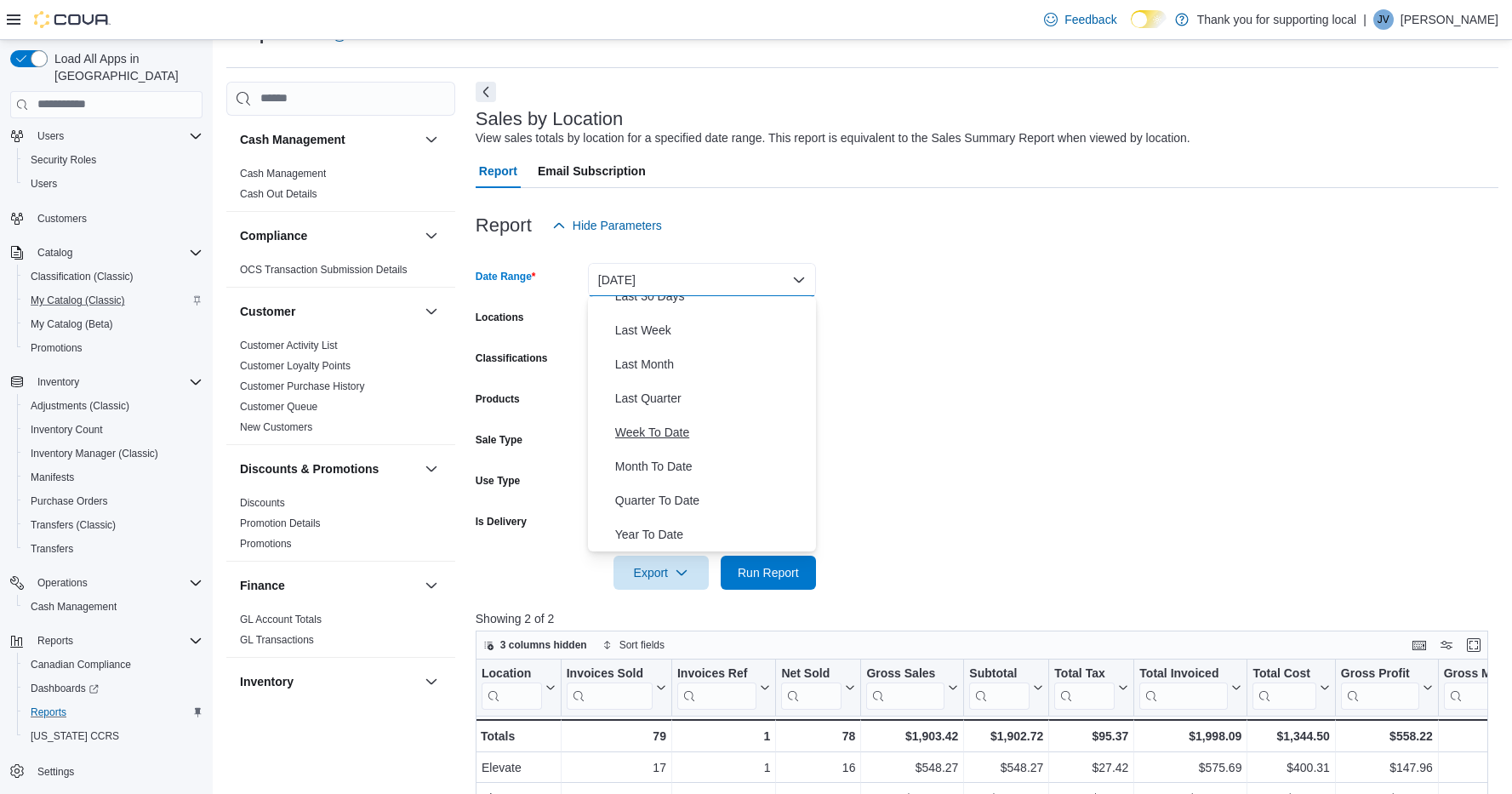
scroll to position [255, 0]
click at [667, 473] on span "Month To Date" at bounding box center [711, 466] width 194 height 20
click at [756, 573] on span "Run Report" at bounding box center [768, 571] width 61 height 17
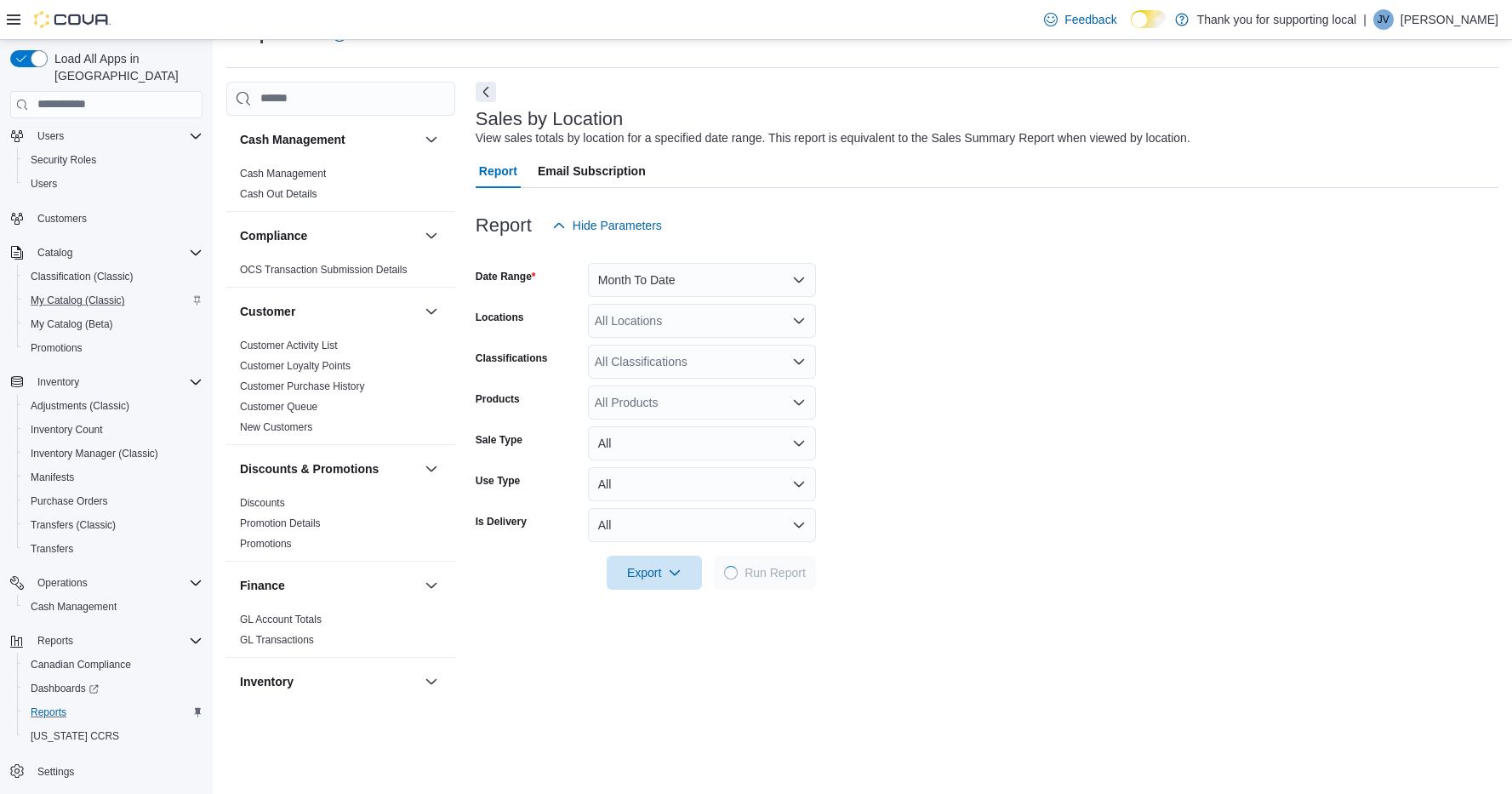
click at [1022, 387] on form "Date Range Month To Date Locations All Locations Classifications All Classifica…" at bounding box center [987, 416] width 1023 height 347
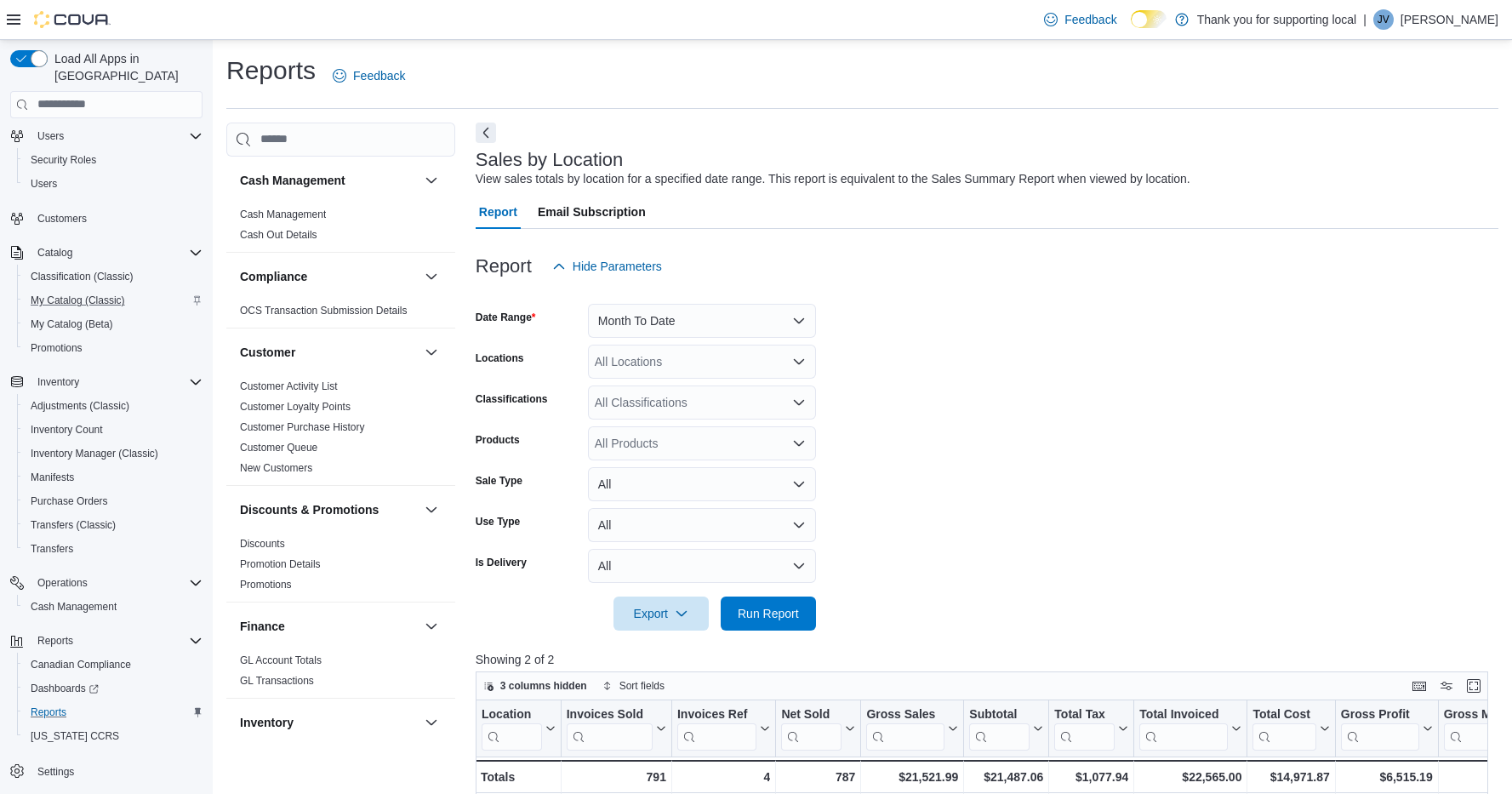
click at [642, 314] on button "Month To Date" at bounding box center [702, 321] width 228 height 34
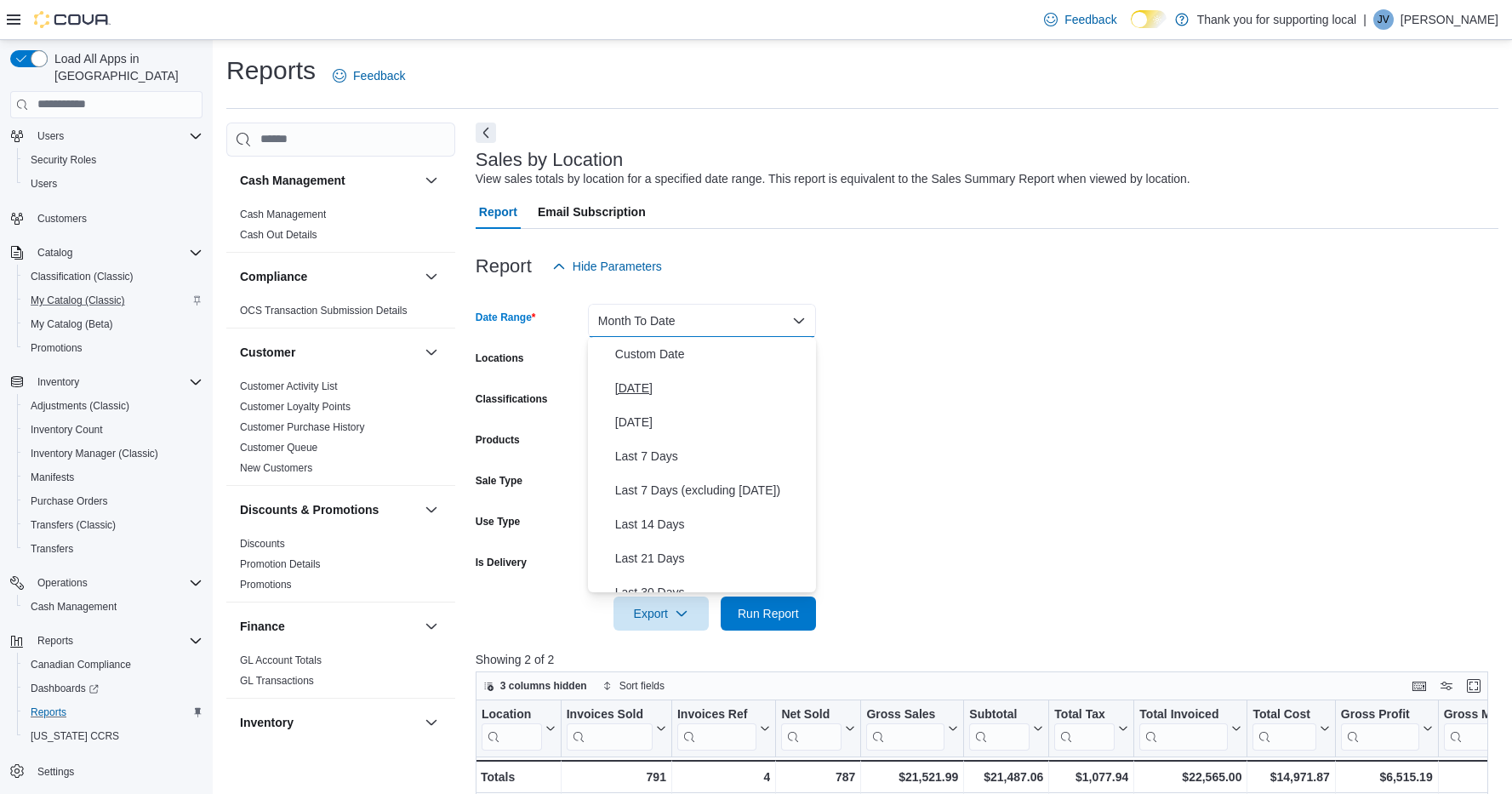
click at [631, 391] on span "Today" at bounding box center [711, 388] width 194 height 20
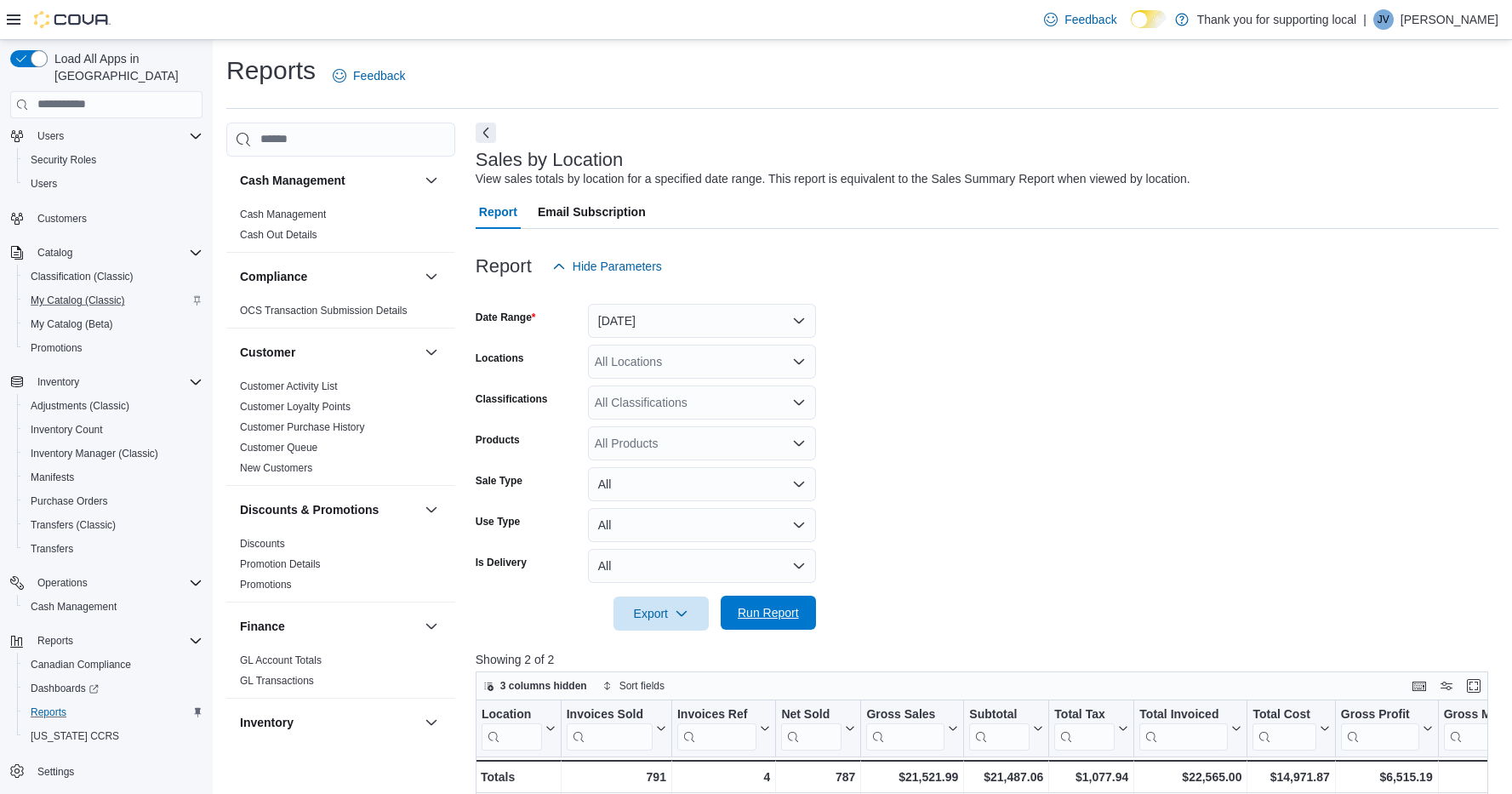
click at [777, 605] on span "Run Report" at bounding box center [768, 612] width 61 height 17
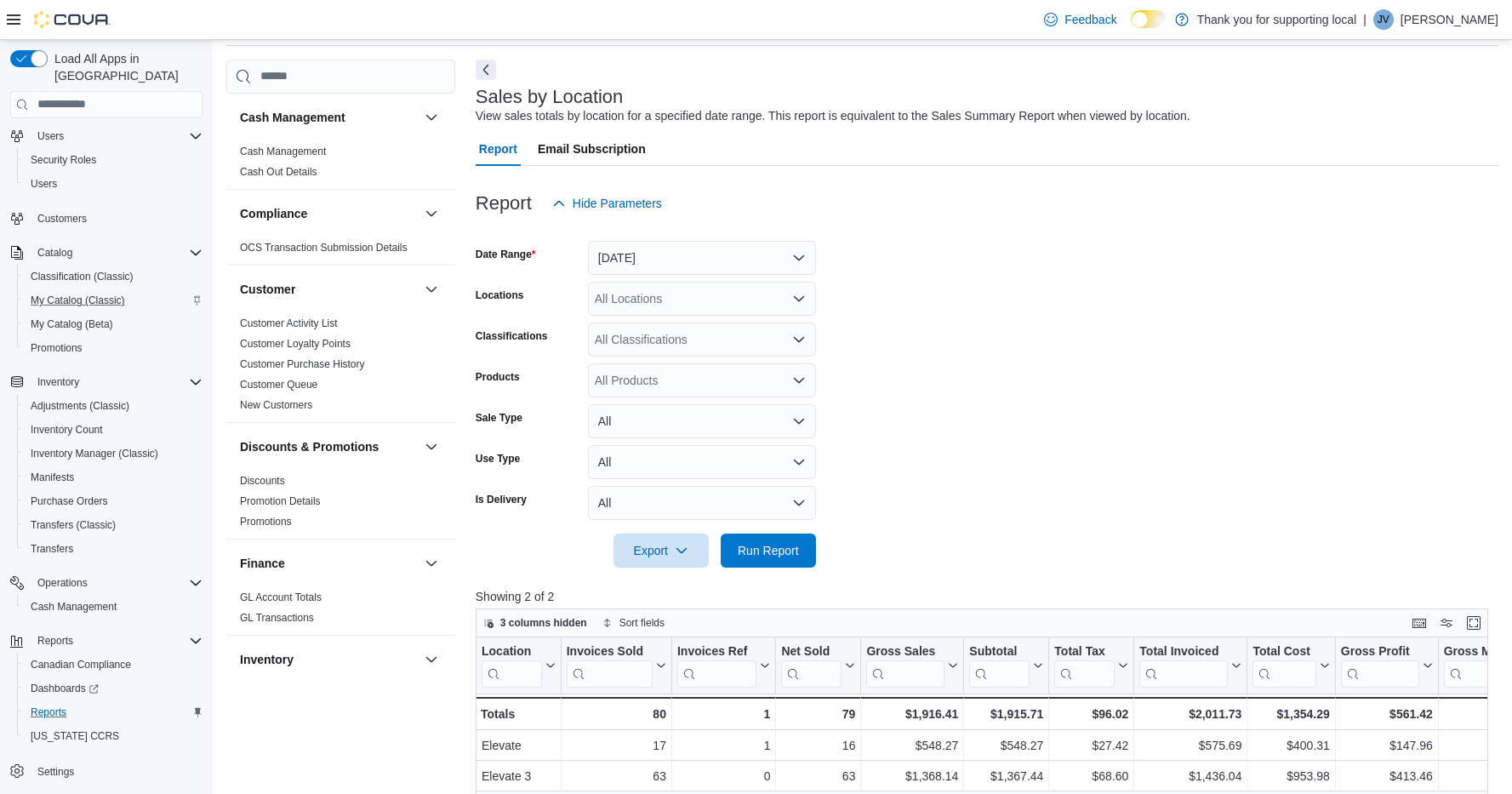
scroll to position [115, 0]
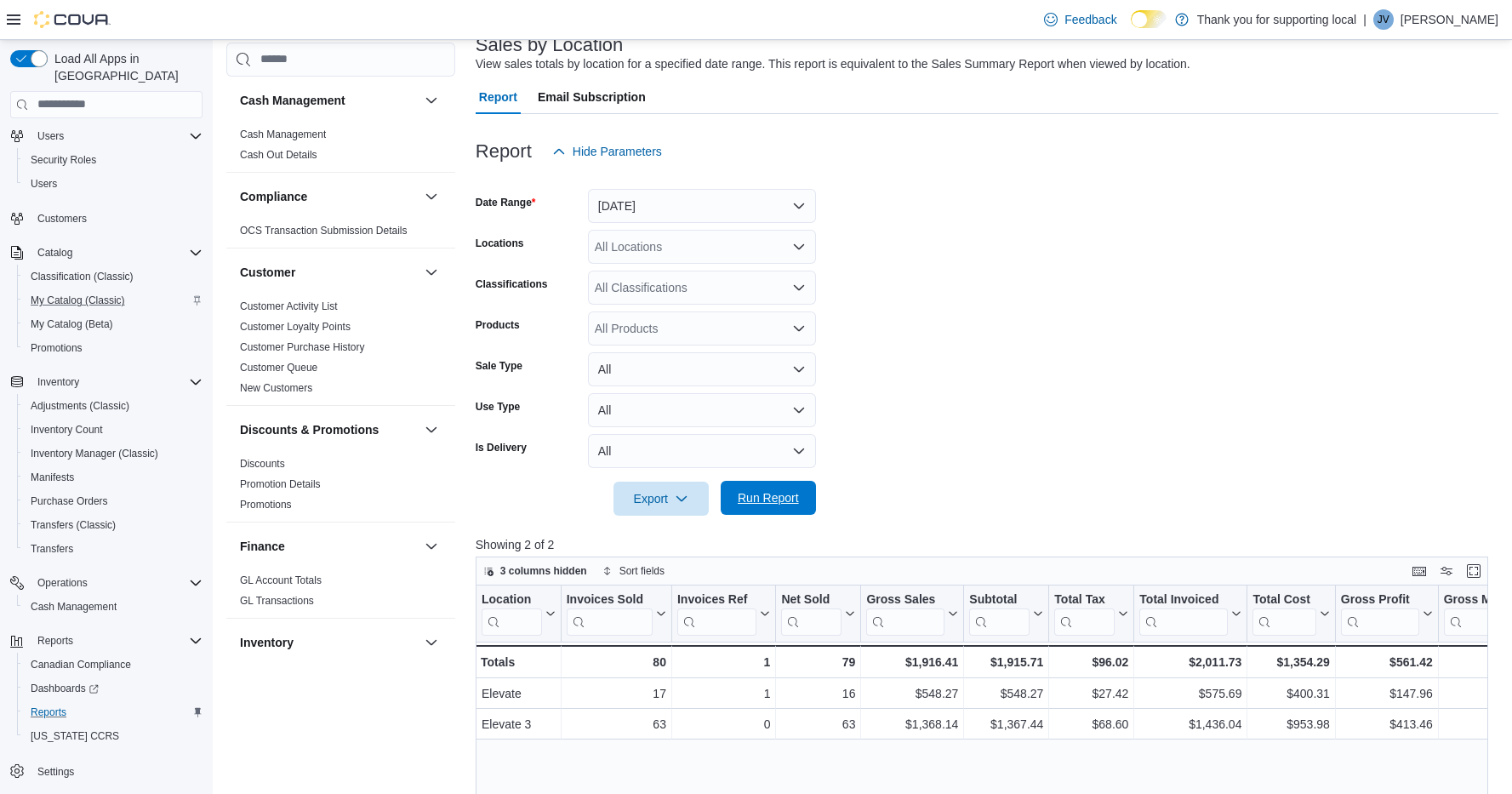
click at [771, 500] on span "Run Report" at bounding box center [768, 497] width 61 height 17
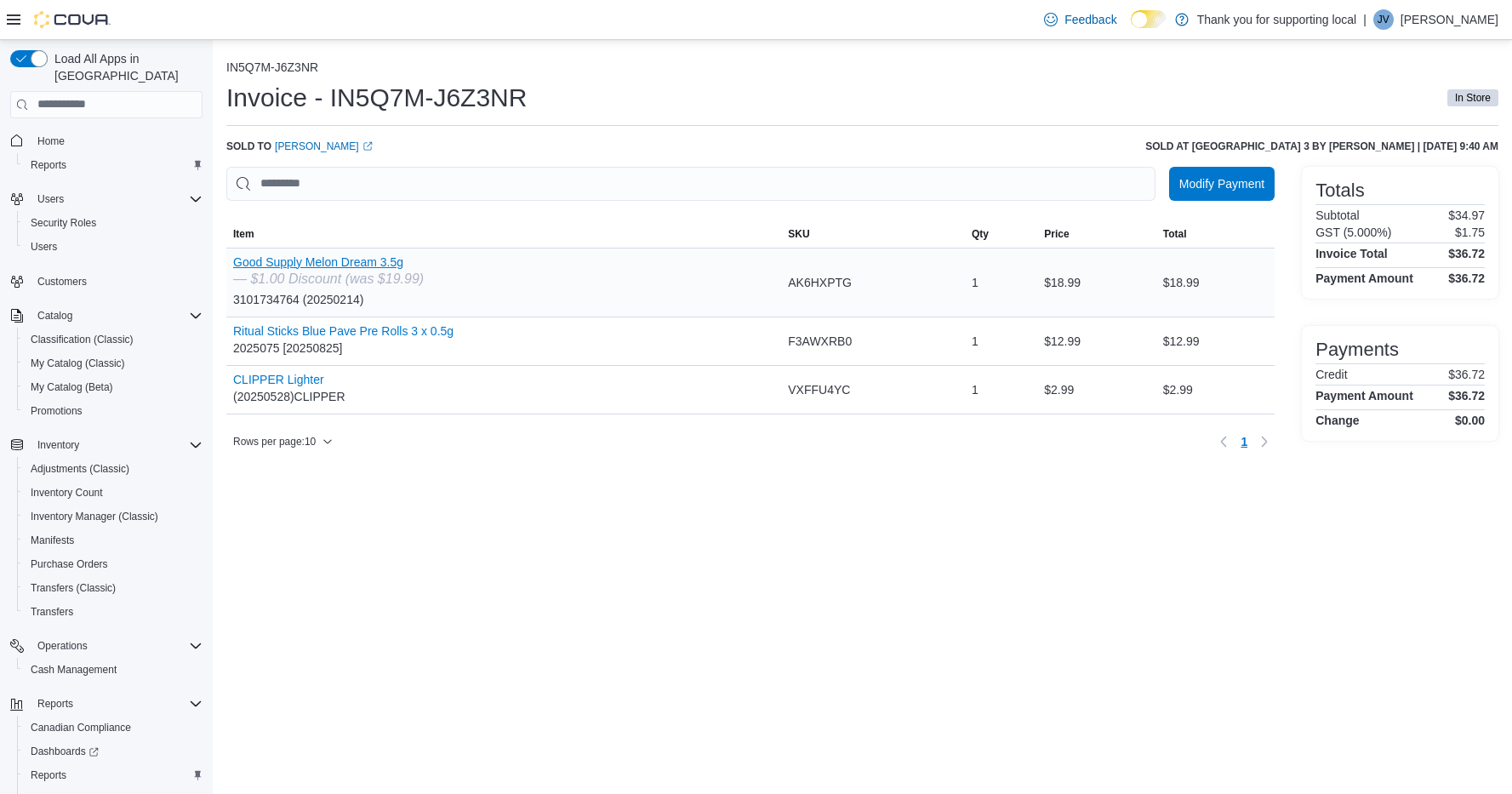
click at [313, 263] on button "Good Supply Melon Dream 3.5g" at bounding box center [328, 262] width 191 height 14
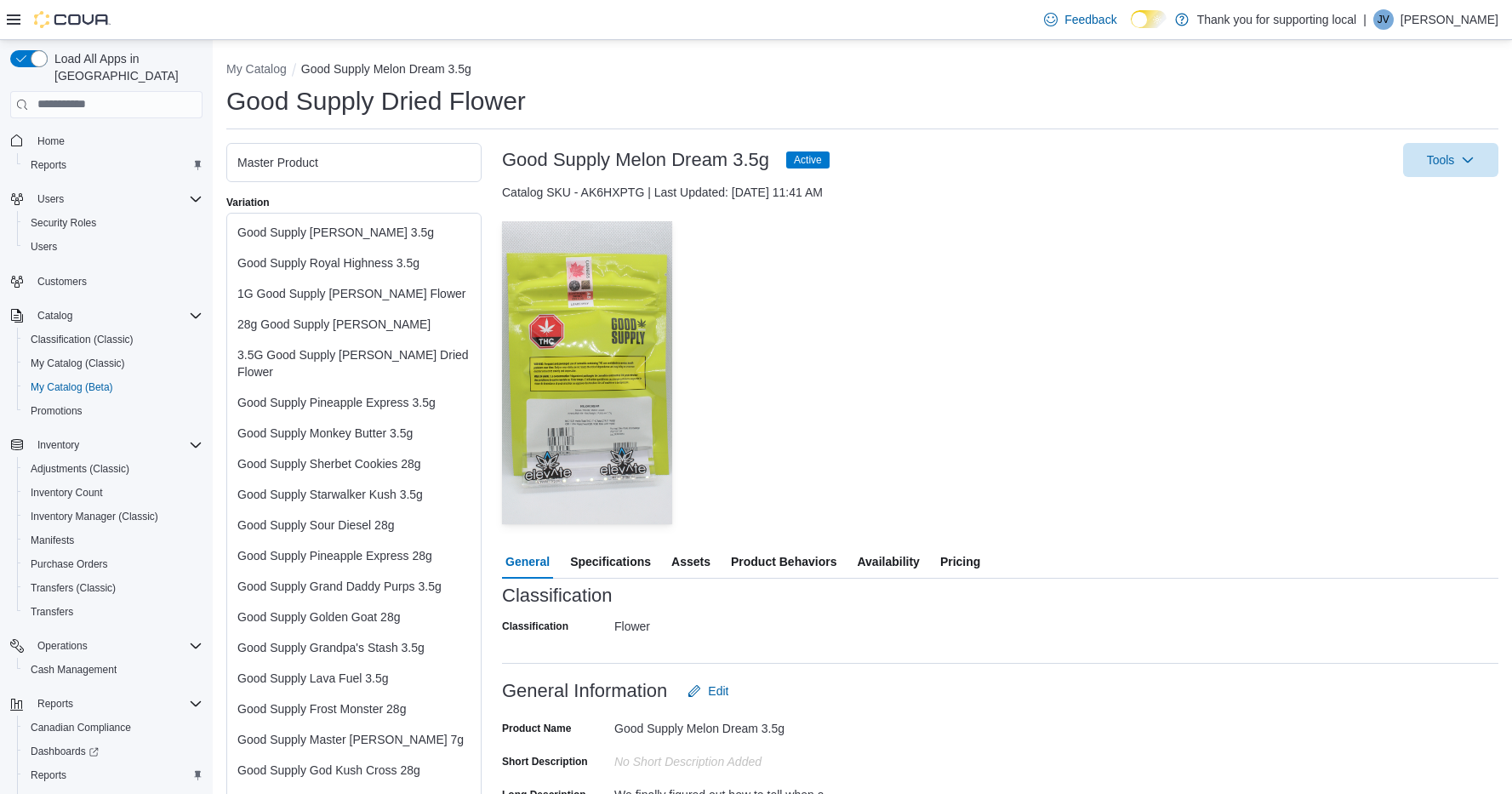
click at [973, 554] on span "Pricing" at bounding box center [960, 561] width 40 height 34
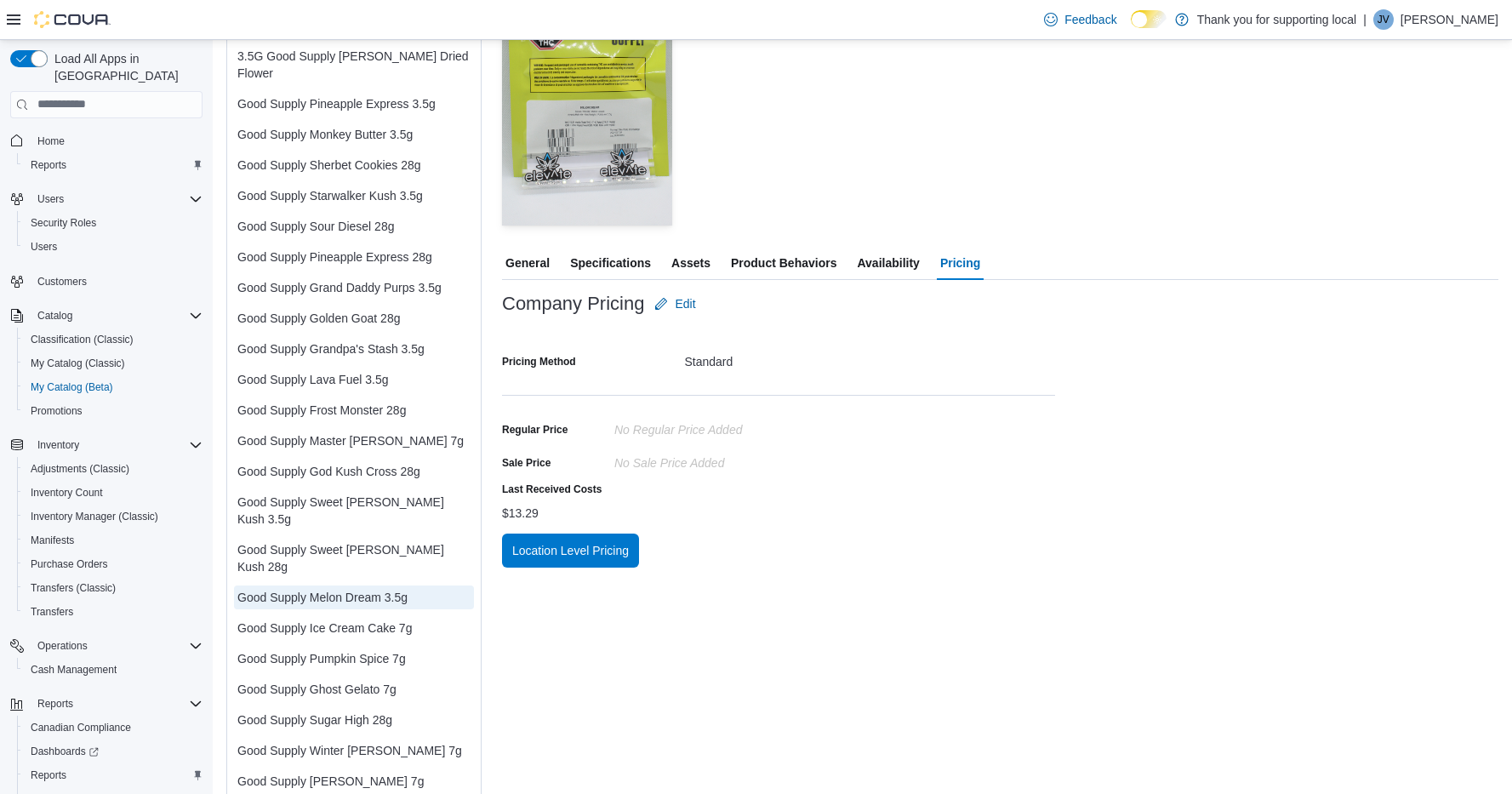
scroll to position [298, 0]
click at [582, 561] on span "Location Level Pricing" at bounding box center [571, 555] width 117 height 17
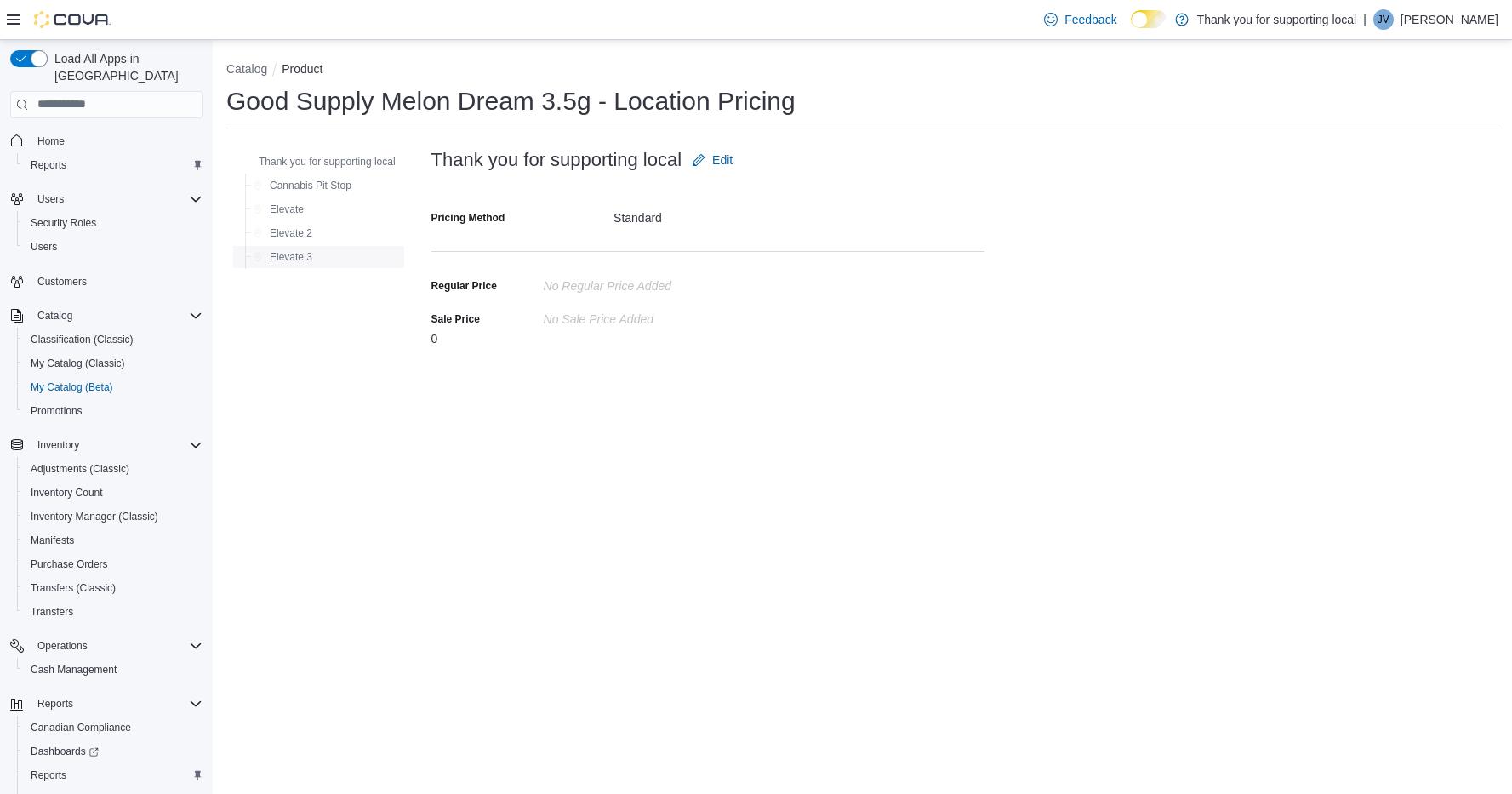
click at [280, 256] on span "Elevate 3" at bounding box center [291, 257] width 43 height 14
click at [551, 155] on span "Edit" at bounding box center [549, 159] width 20 height 17
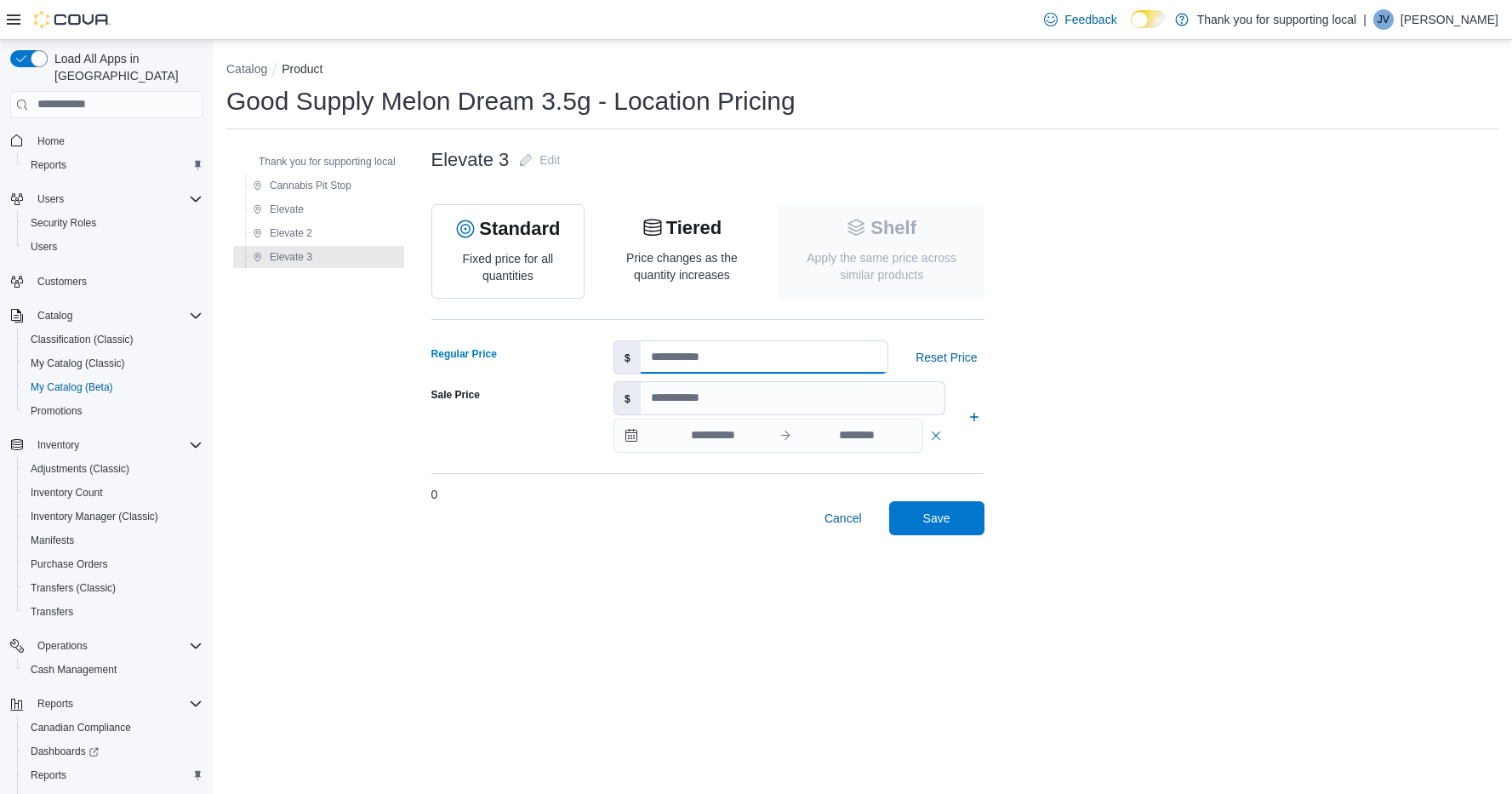
click at [699, 355] on input "*****" at bounding box center [764, 357] width 246 height 32
type input "*****"
click at [951, 515] on span "Save" at bounding box center [936, 517] width 75 height 34
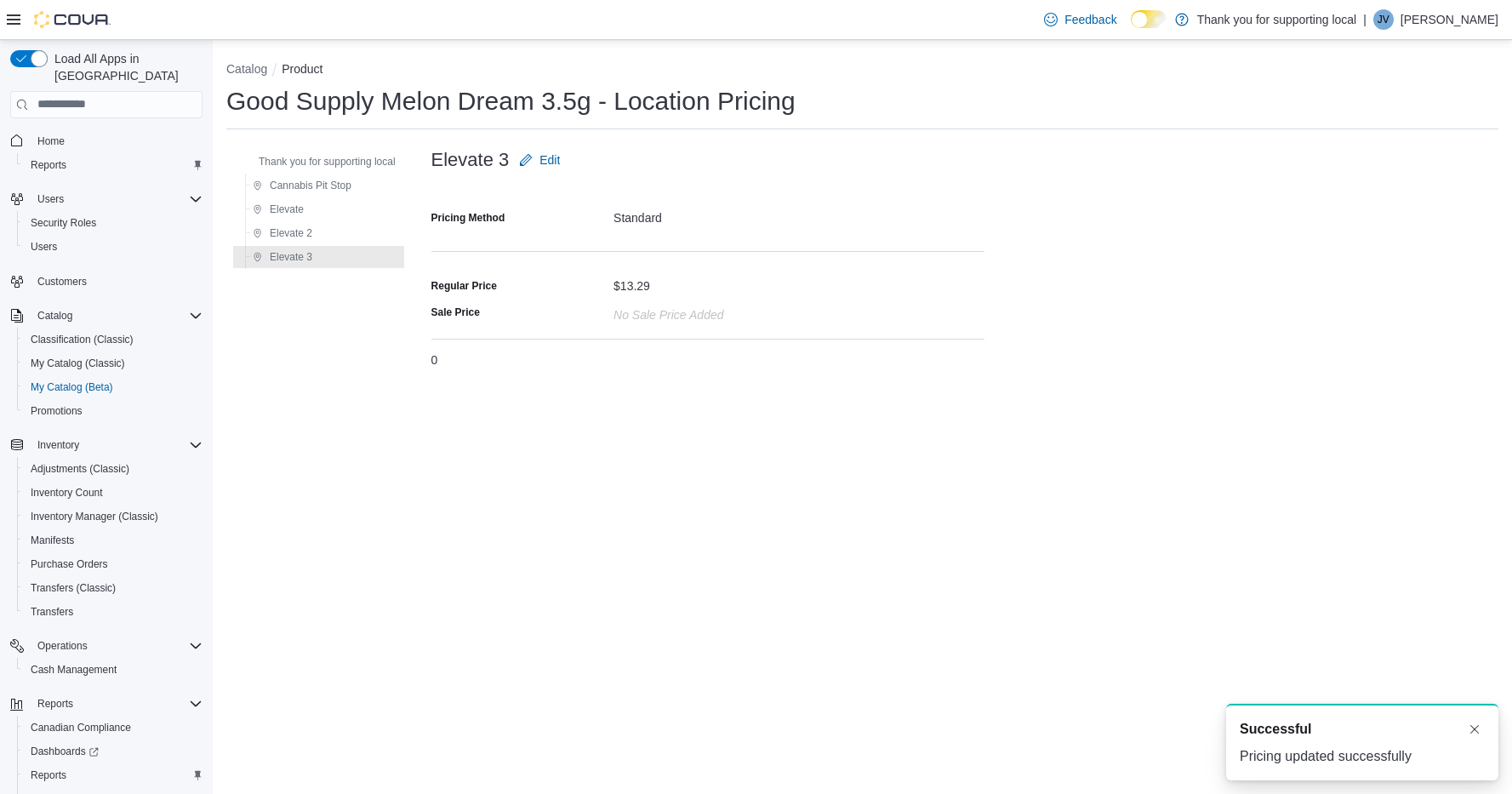
scroll to position [3, 0]
click at [1223, 314] on div "Elevate 3 Edit Pricing Method Standard Regular Price $13.29 Sale Price No Sale …" at bounding box center [964, 262] width 1067 height 238
click at [548, 161] on span "Edit" at bounding box center [549, 159] width 20 height 17
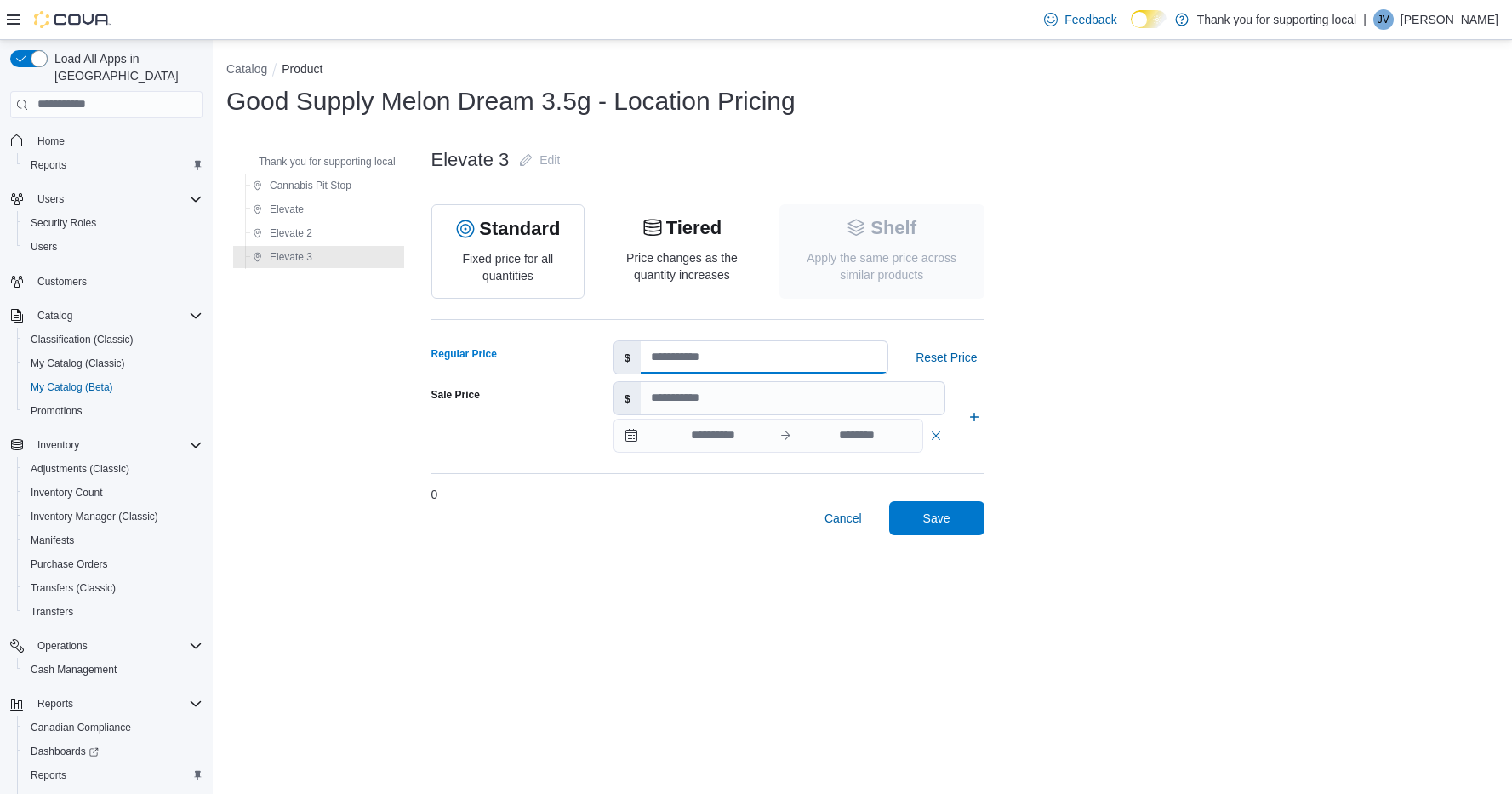
click at [662, 359] on input "*****" at bounding box center [764, 357] width 246 height 32
type input "*****"
click at [980, 528] on button "Save" at bounding box center [937, 517] width 95 height 34
